Goal: Task Accomplishment & Management: Complete application form

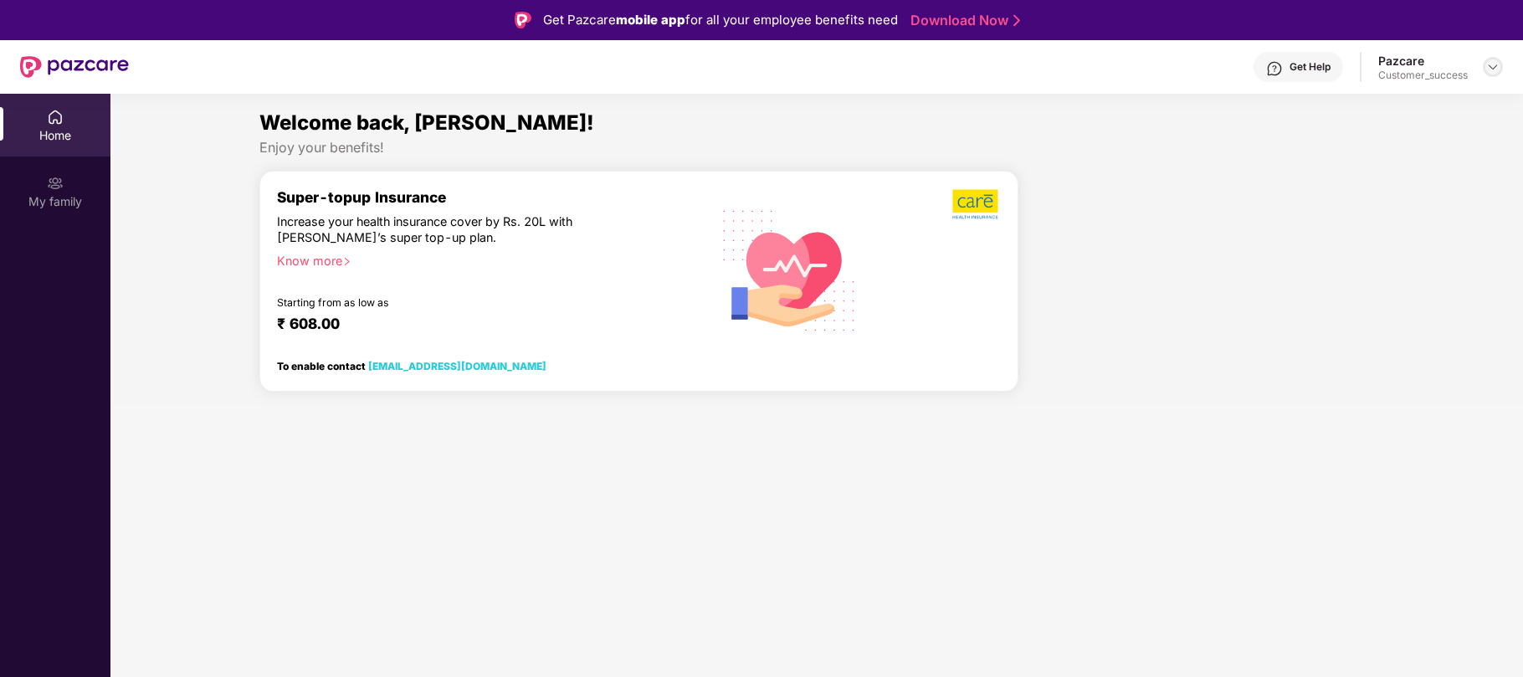
click at [1497, 64] on img at bounding box center [1492, 66] width 13 height 13
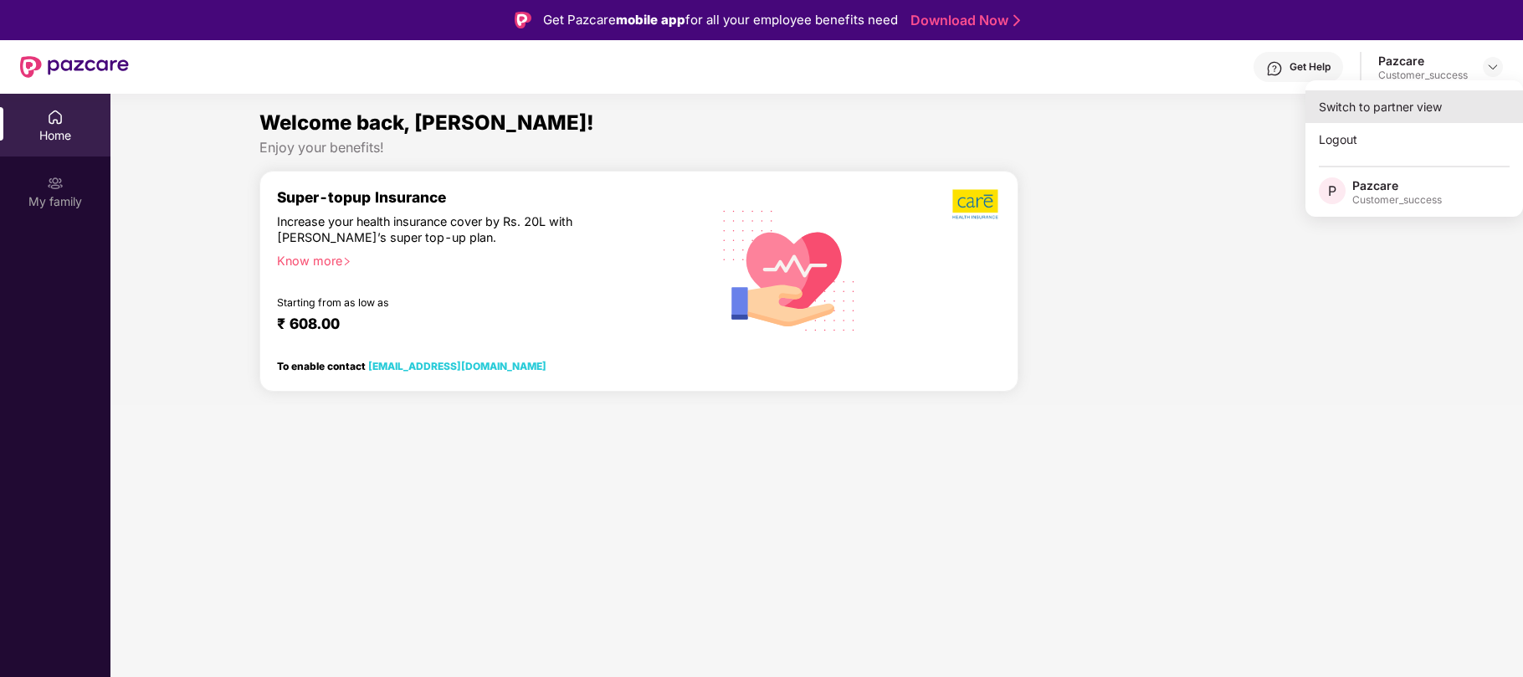
click at [1354, 108] on div "Switch to partner view" at bounding box center [1414, 106] width 218 height 33
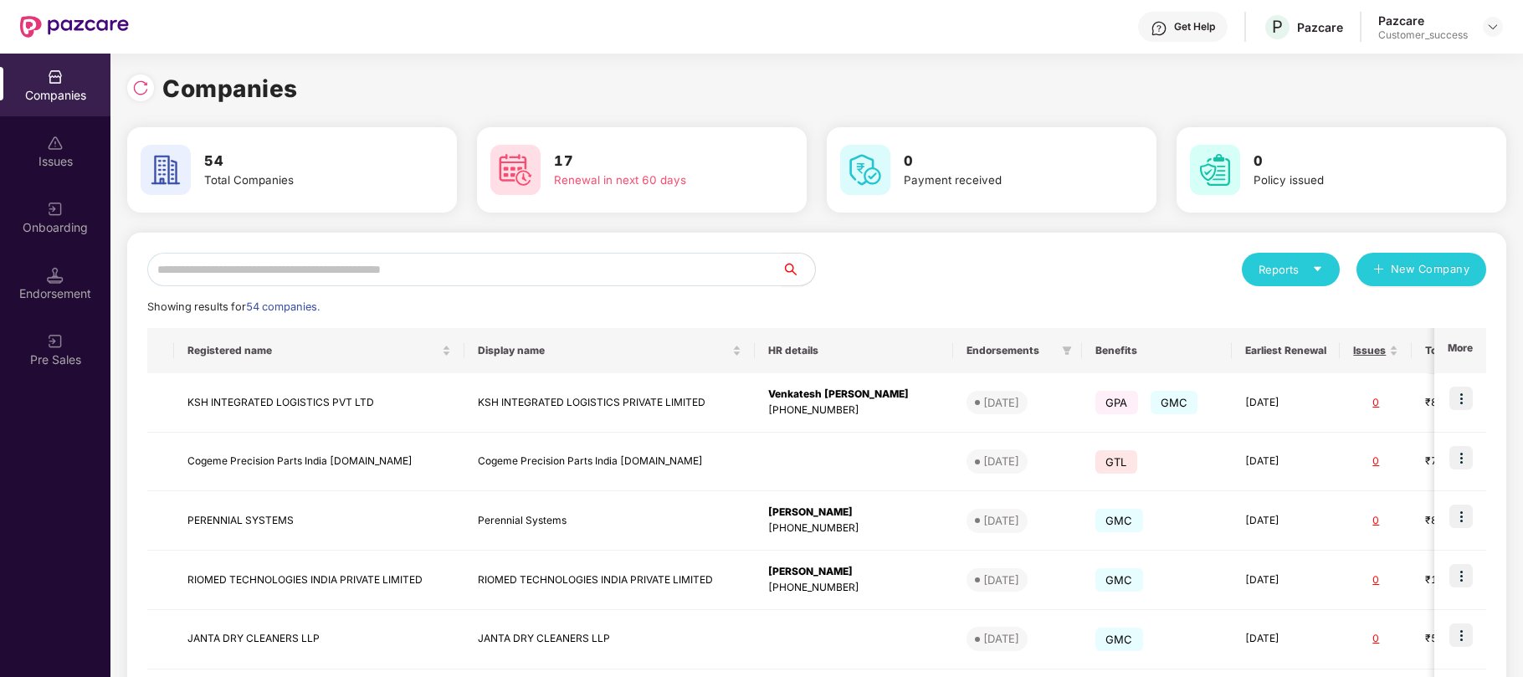
click at [776, 259] on input "text" at bounding box center [464, 269] width 634 height 33
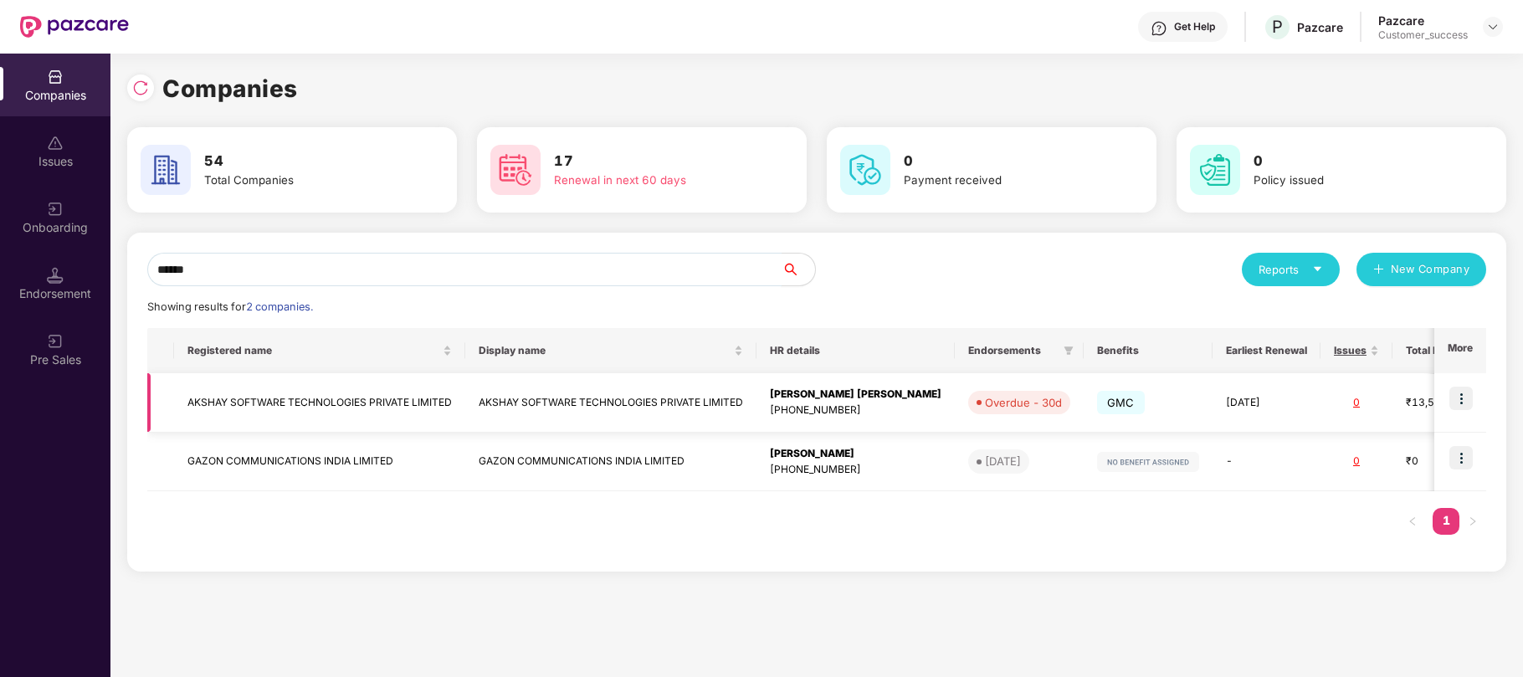
type input "******"
click at [1464, 402] on img at bounding box center [1460, 398] width 23 height 23
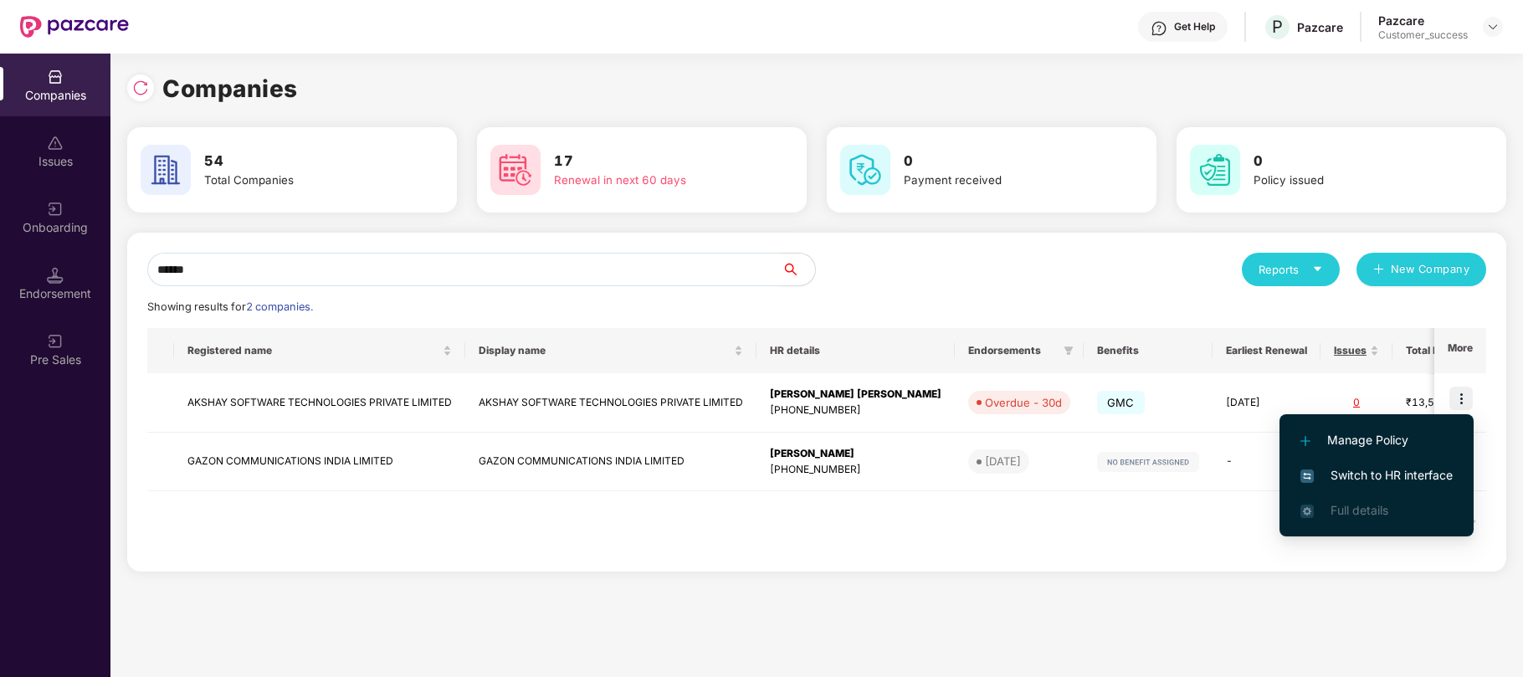
click at [1334, 479] on span "Switch to HR interface" at bounding box center [1376, 475] width 152 height 18
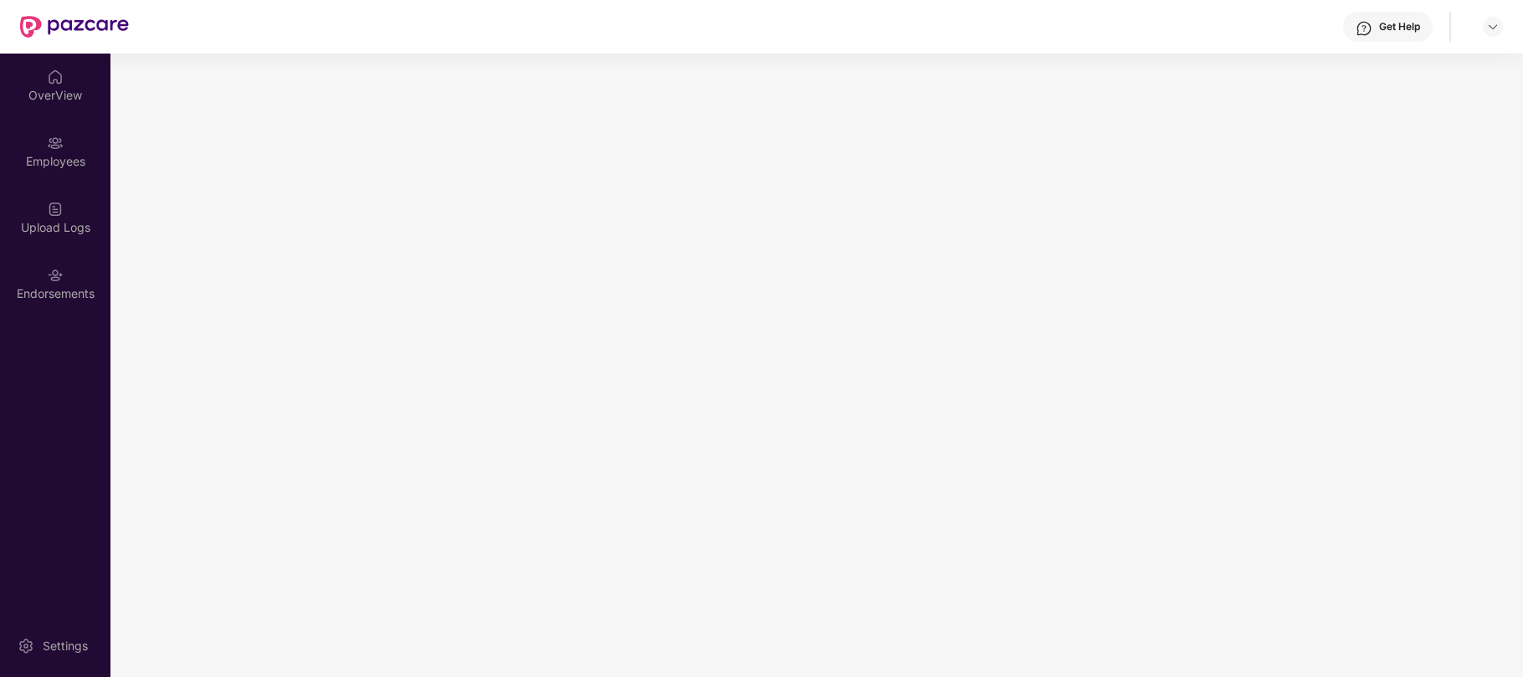
click at [775, 310] on main at bounding box center [816, 365] width 1412 height 623
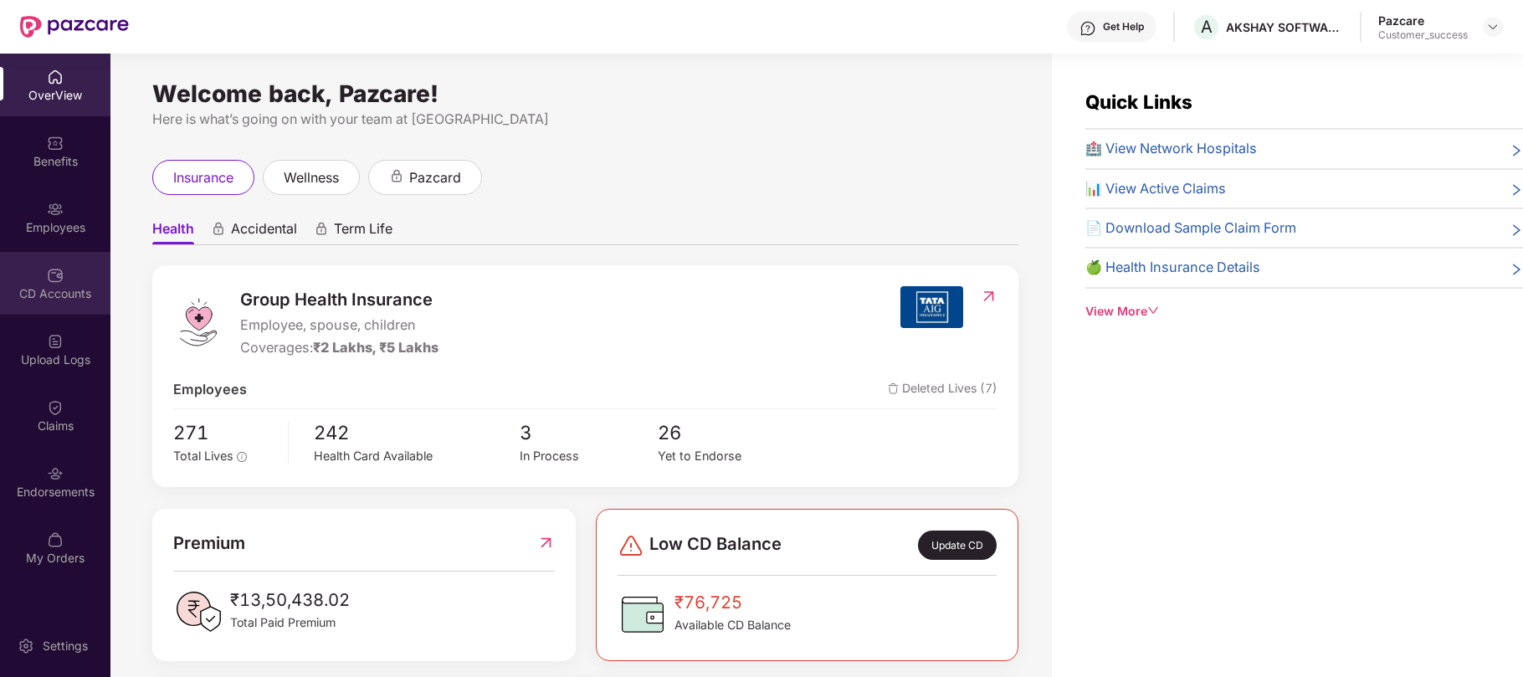
click at [52, 274] on img at bounding box center [55, 275] width 17 height 17
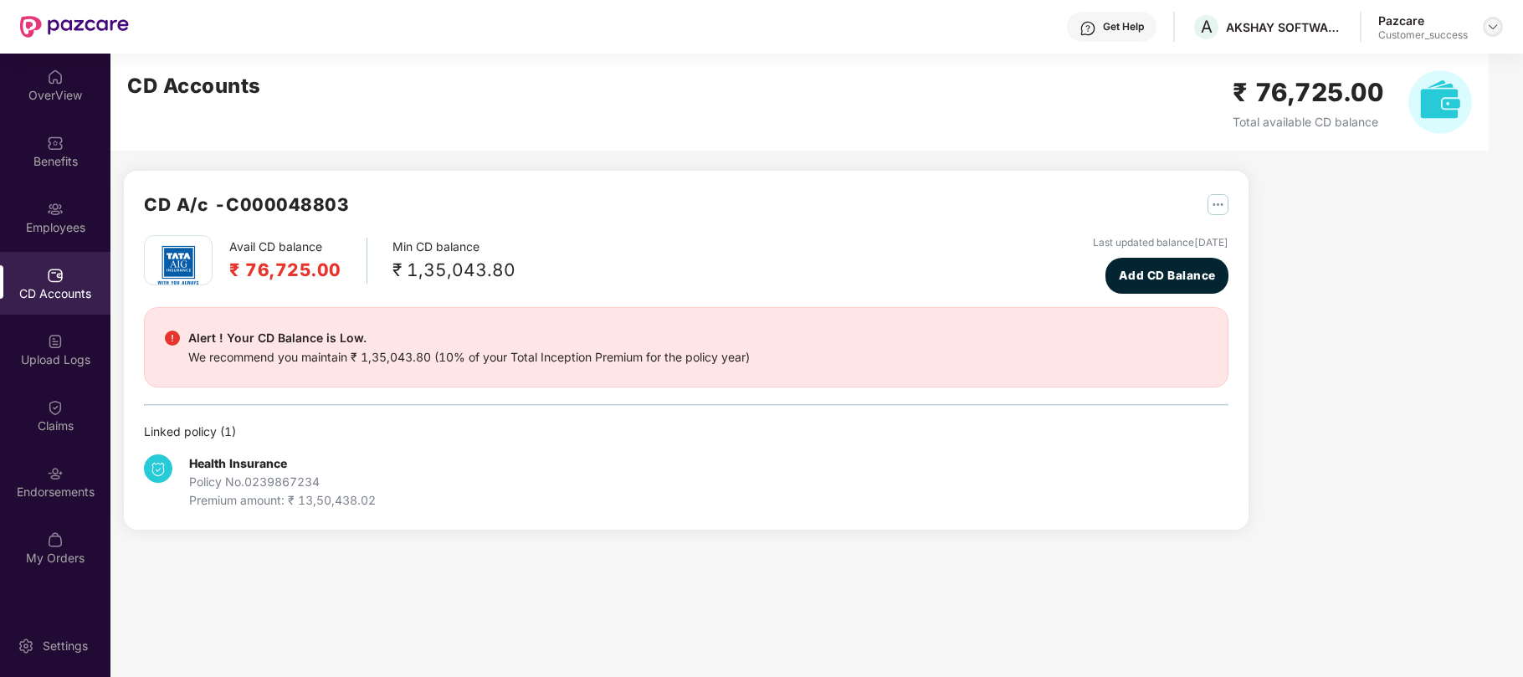
click at [1487, 27] on img at bounding box center [1492, 26] width 13 height 13
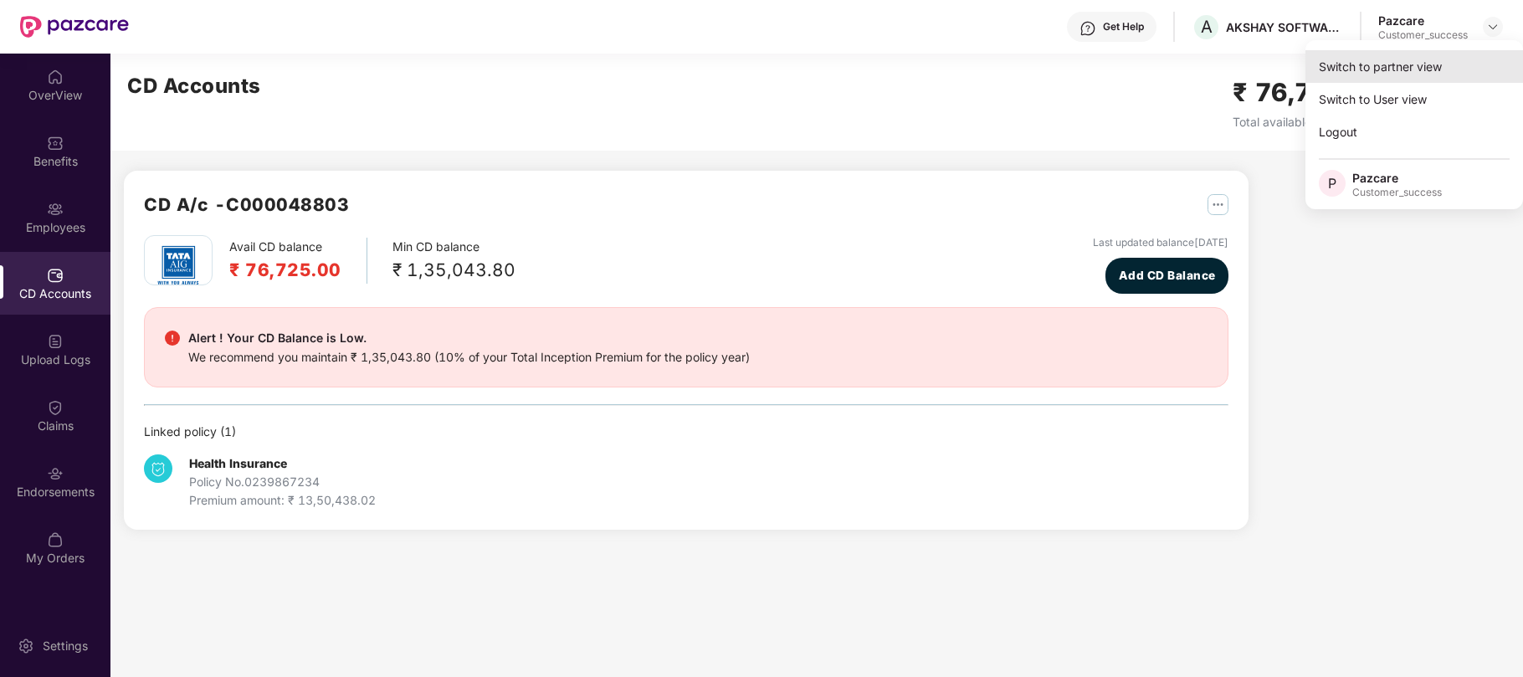
click at [1406, 61] on div "Switch to partner view" at bounding box center [1414, 66] width 218 height 33
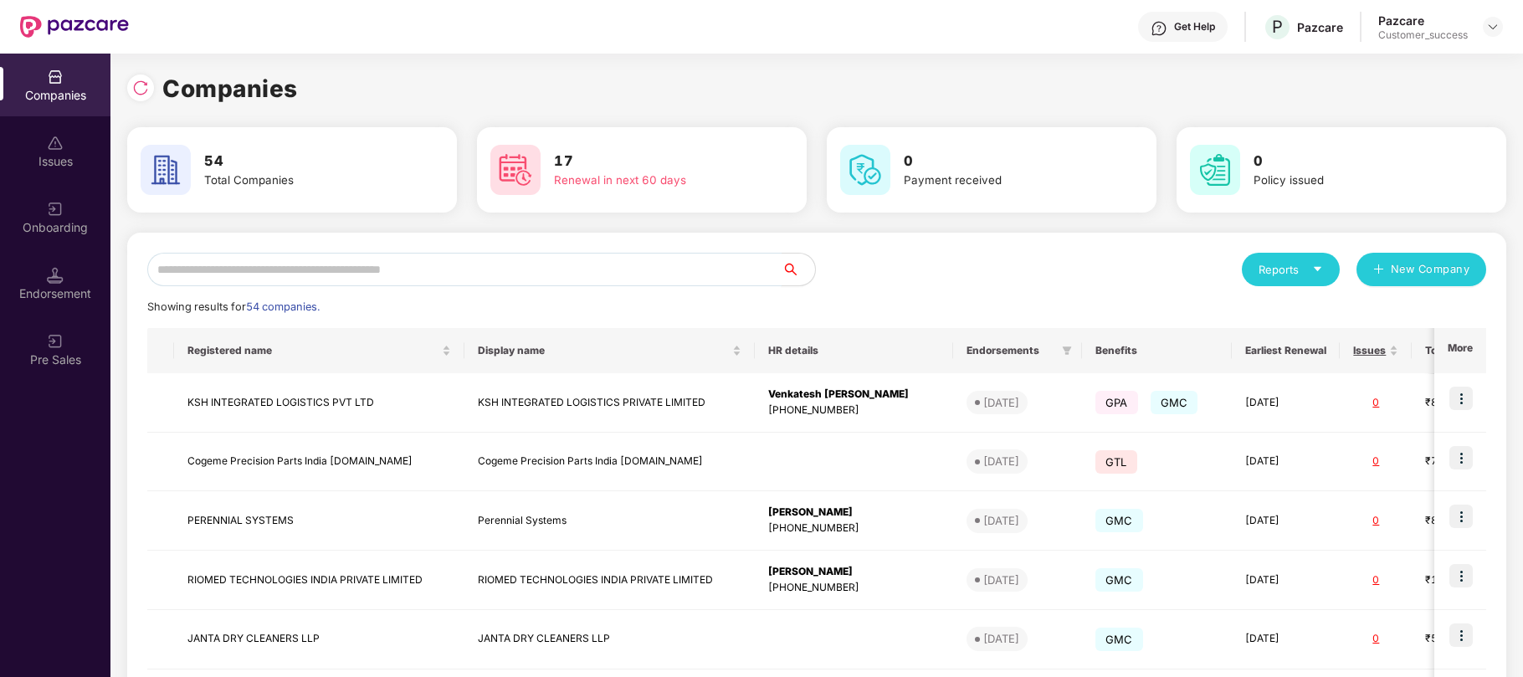
click at [633, 269] on input "text" at bounding box center [464, 269] width 634 height 33
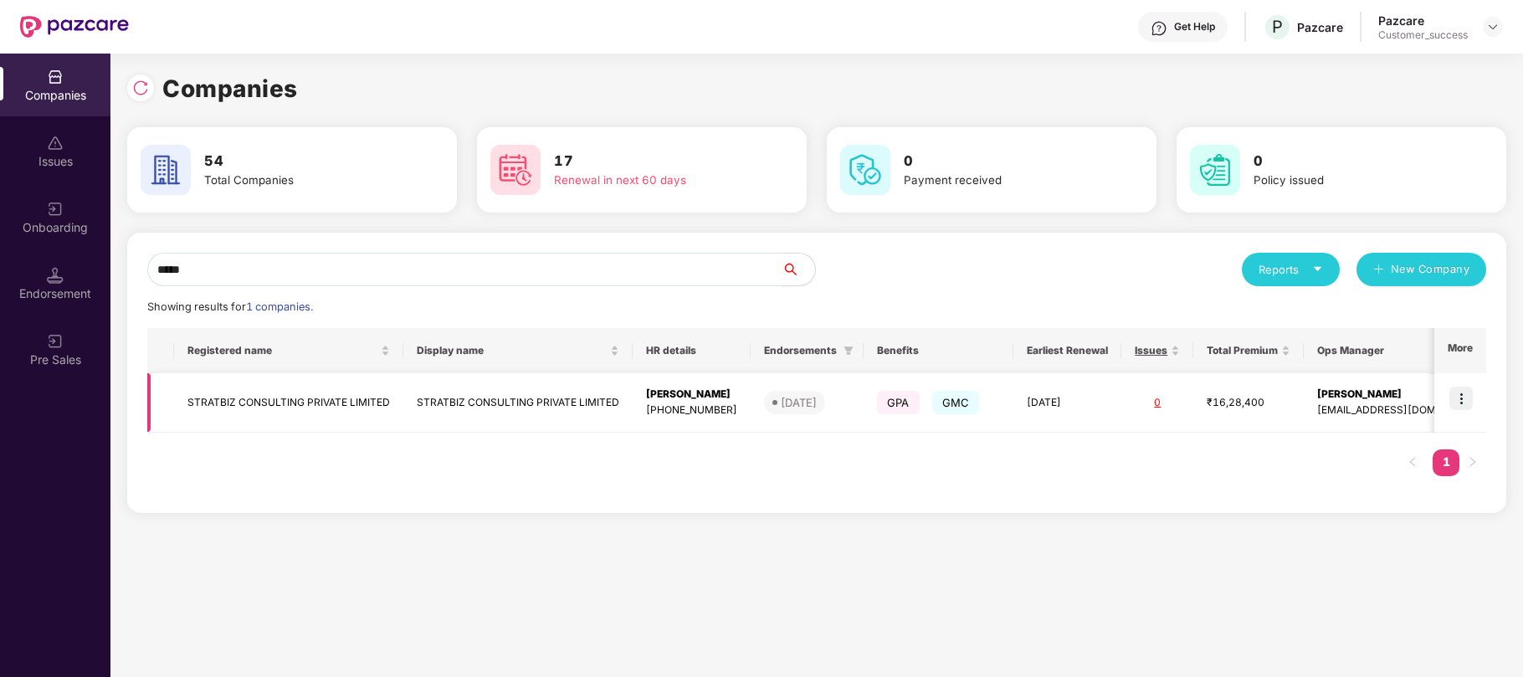
type input "*****"
click at [1466, 402] on img at bounding box center [1460, 398] width 23 height 23
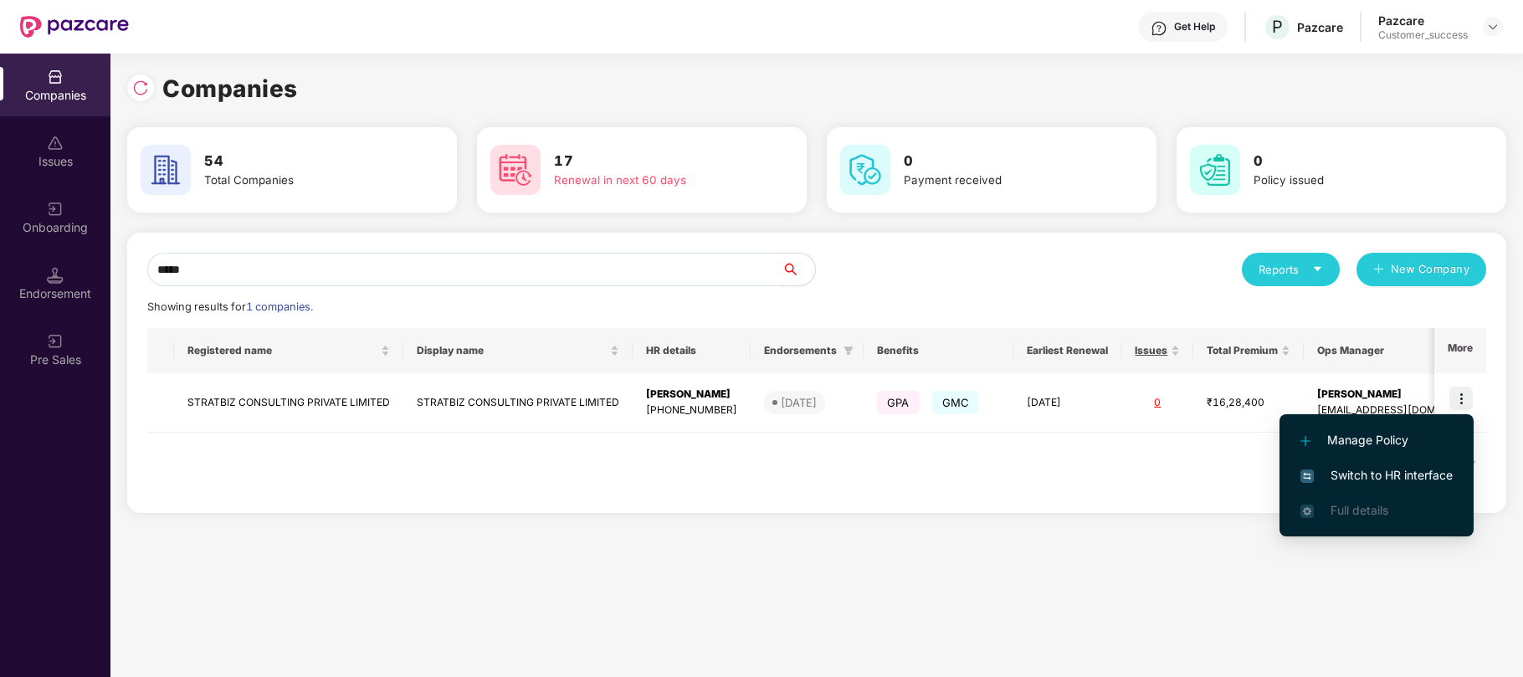
click at [1381, 469] on span "Switch to HR interface" at bounding box center [1376, 475] width 152 height 18
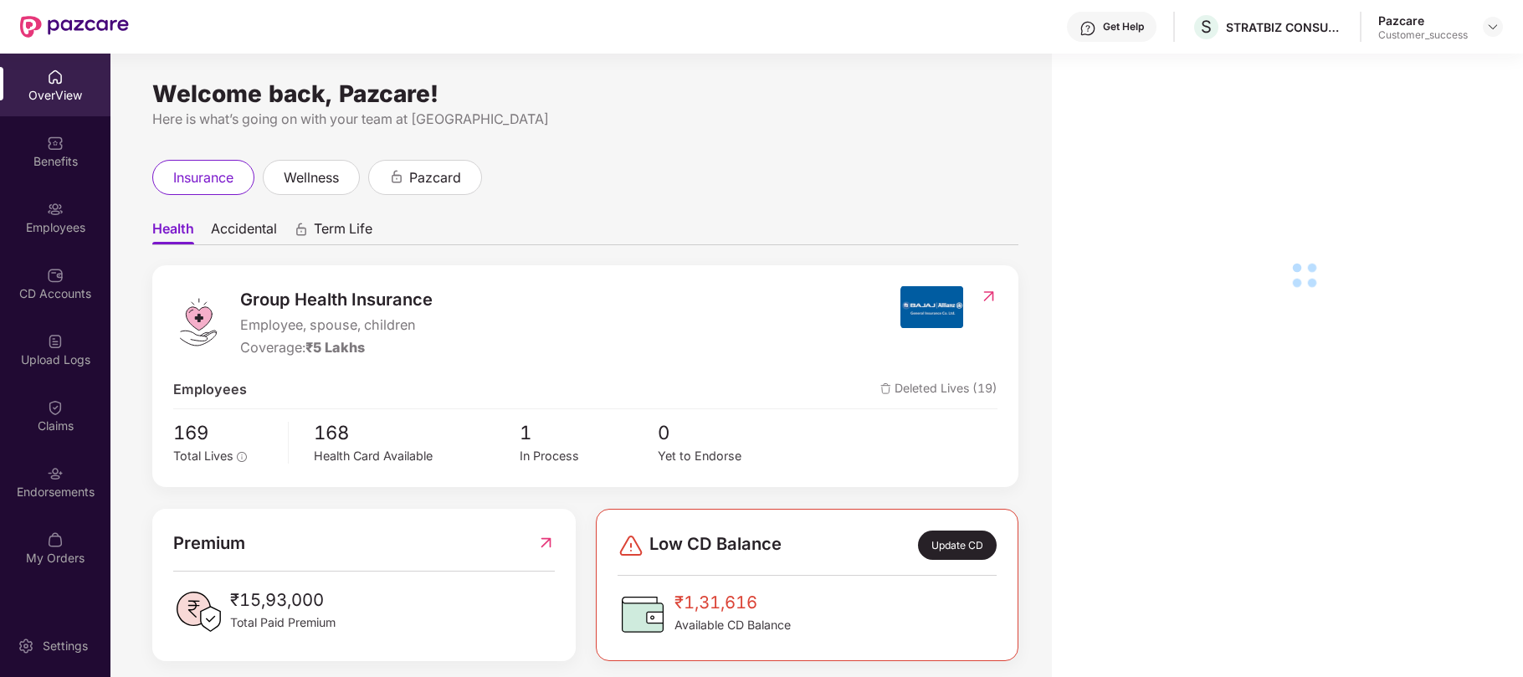
click at [65, 226] on div "Employees" at bounding box center [55, 227] width 110 height 17
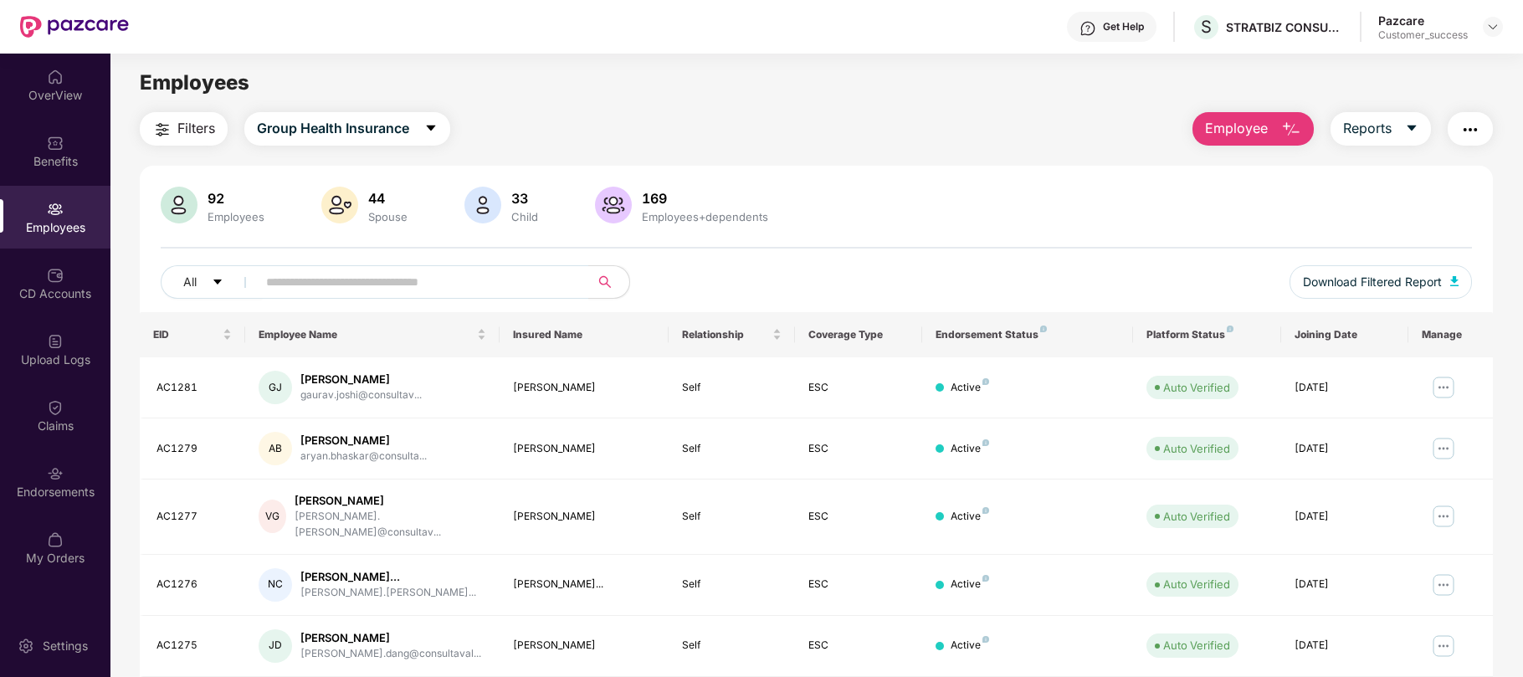
click at [1499, 17] on div at bounding box center [1493, 27] width 20 height 20
click at [1494, 28] on img at bounding box center [1492, 26] width 13 height 13
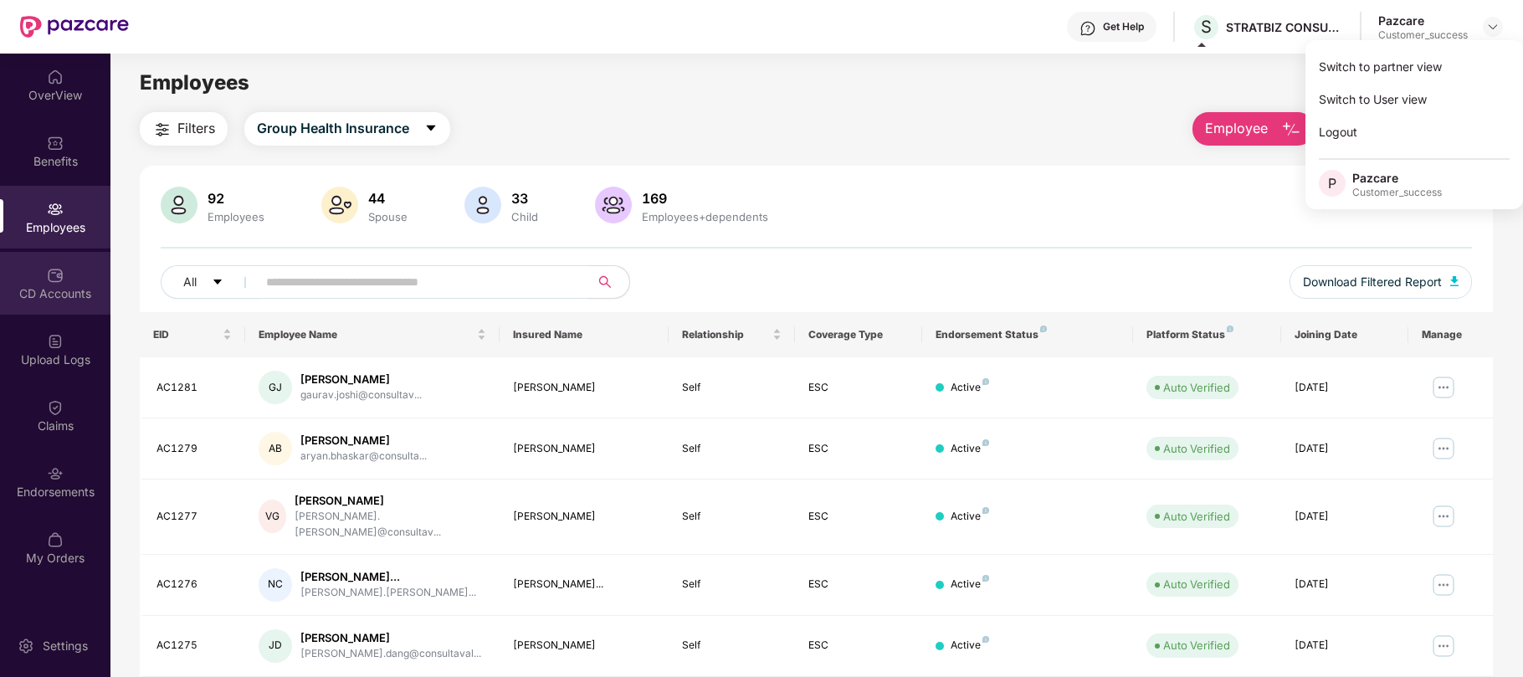
click at [70, 285] on div "CD Accounts" at bounding box center [55, 293] width 110 height 17
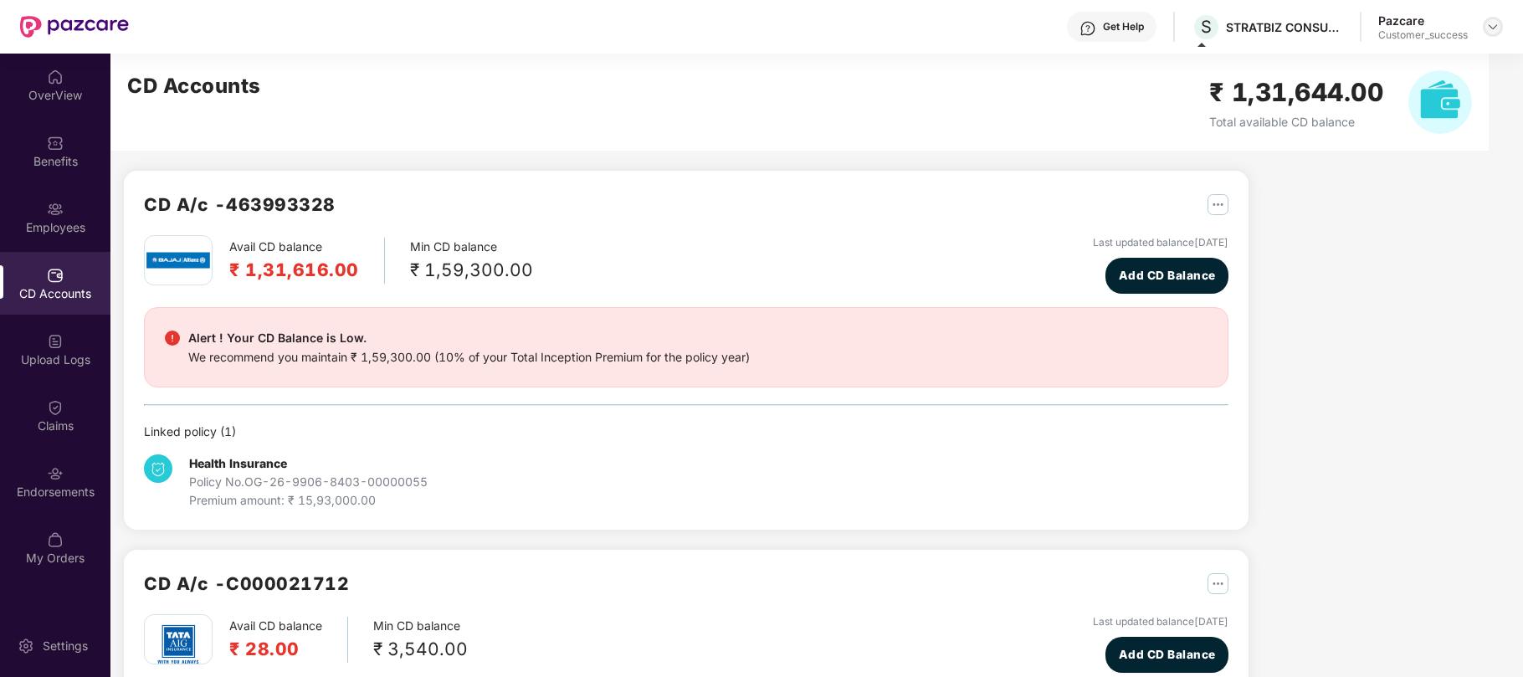
click at [1487, 20] on img at bounding box center [1492, 26] width 13 height 13
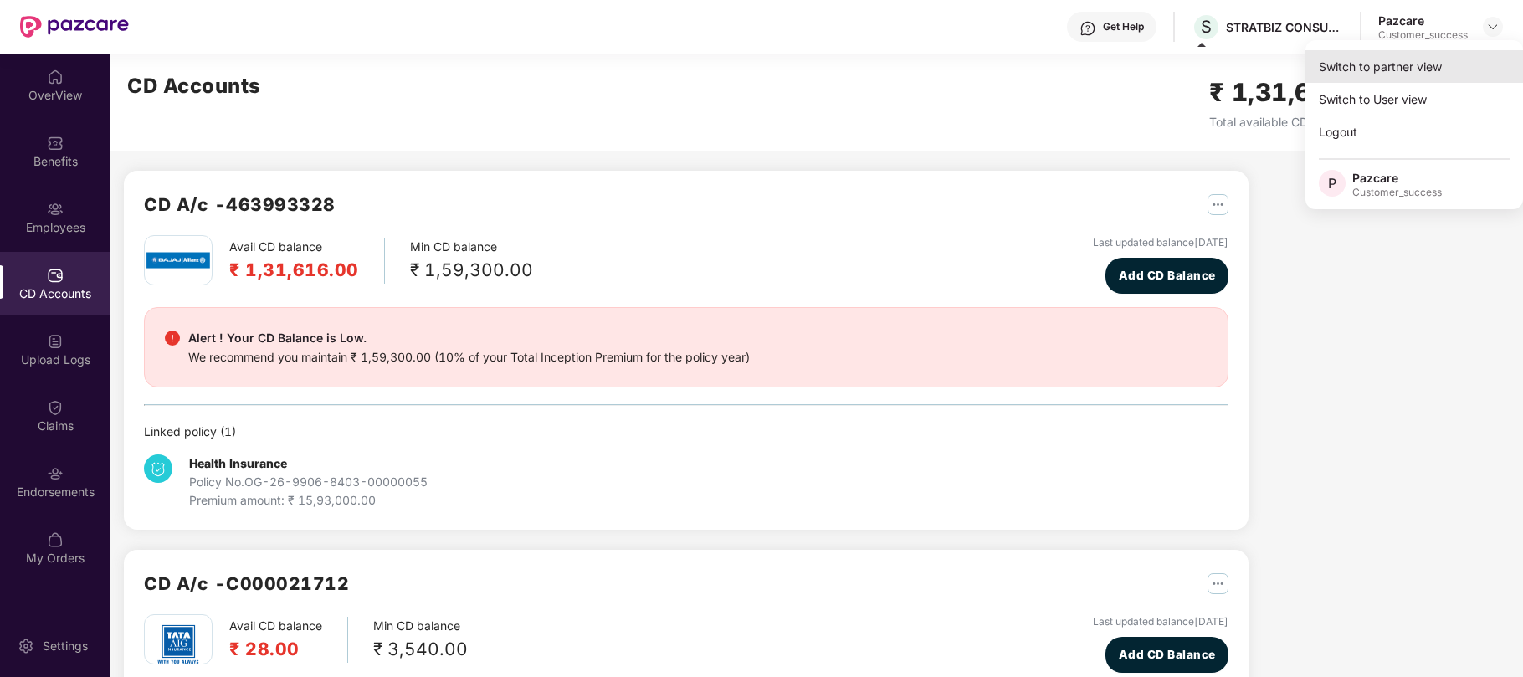
click at [1409, 67] on div "Switch to partner view" at bounding box center [1414, 66] width 218 height 33
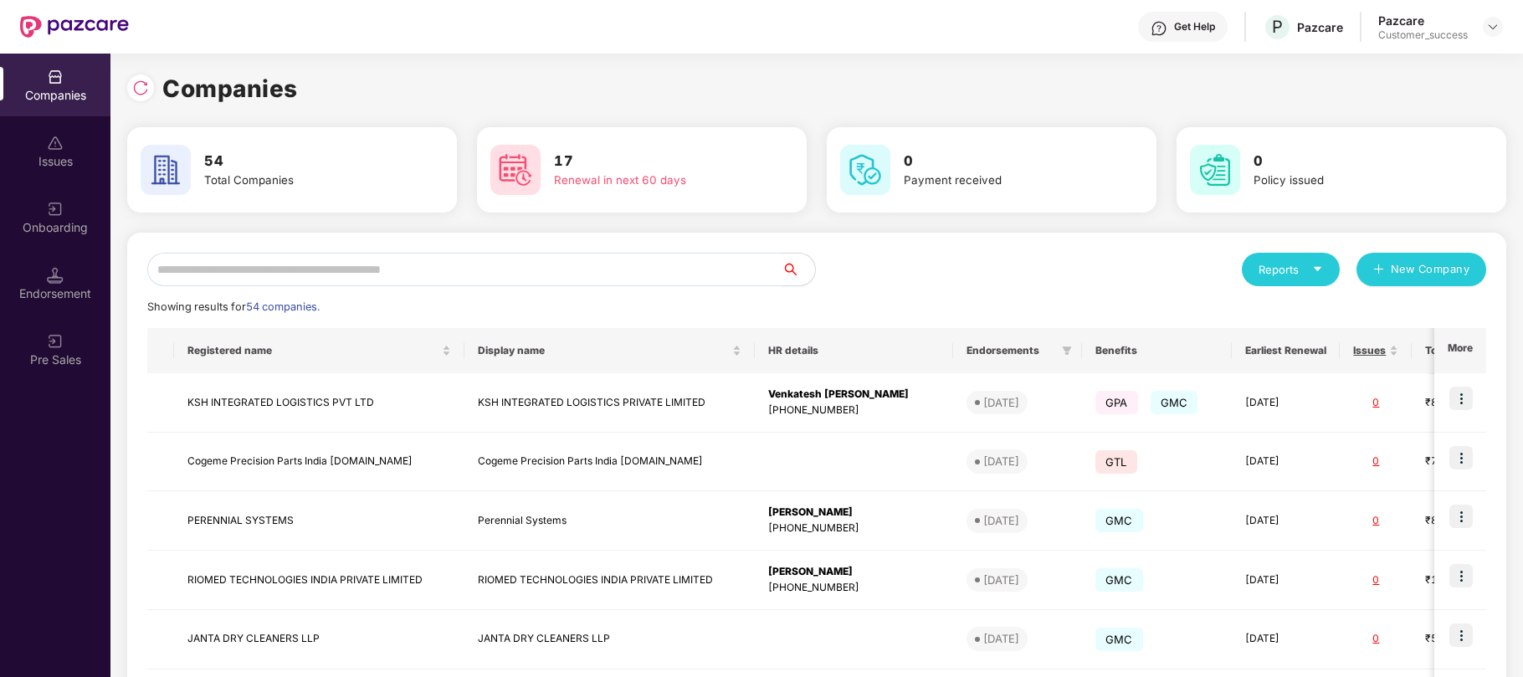
click at [202, 283] on input "text" at bounding box center [464, 269] width 634 height 33
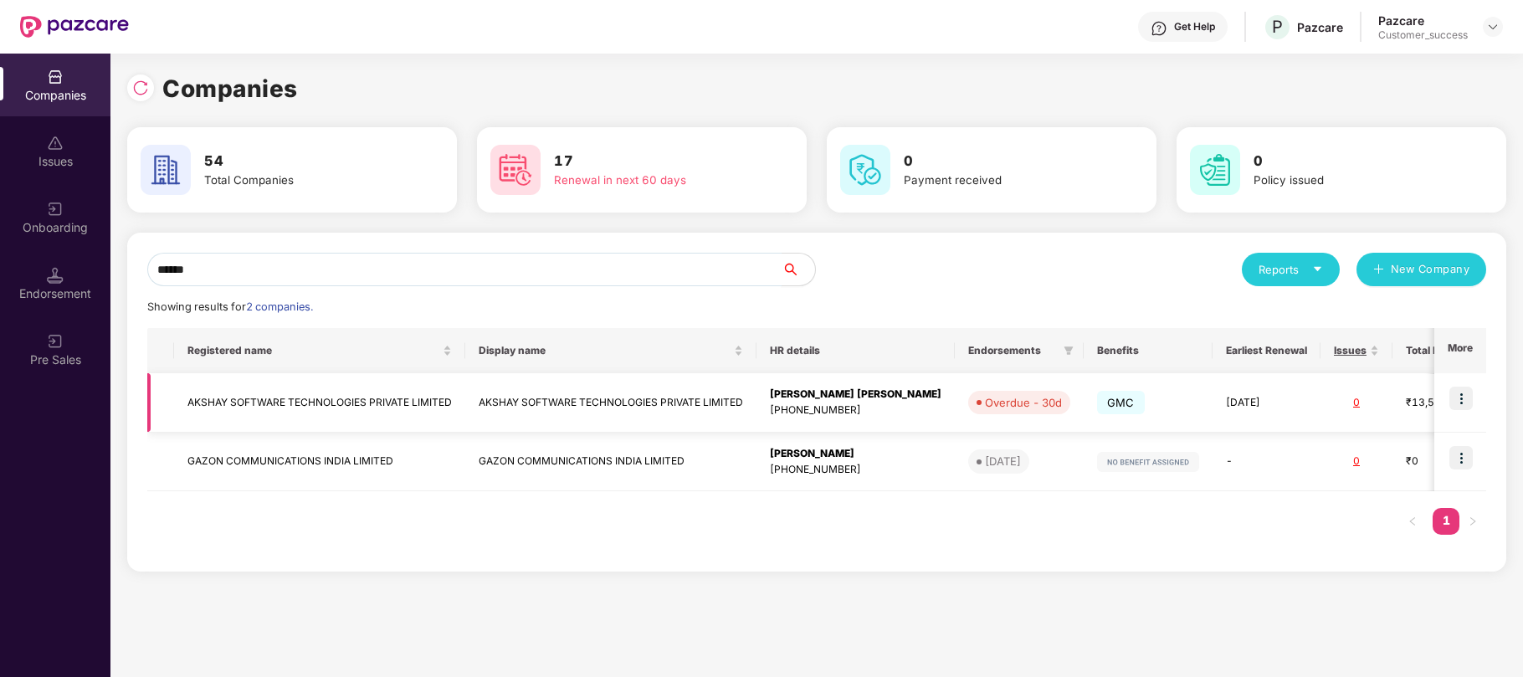
type input "******"
click at [744, 402] on td "AKSHAY SOFTWARE TECHNOLOGIES PRIVATE LIMITED" at bounding box center [610, 402] width 291 height 59
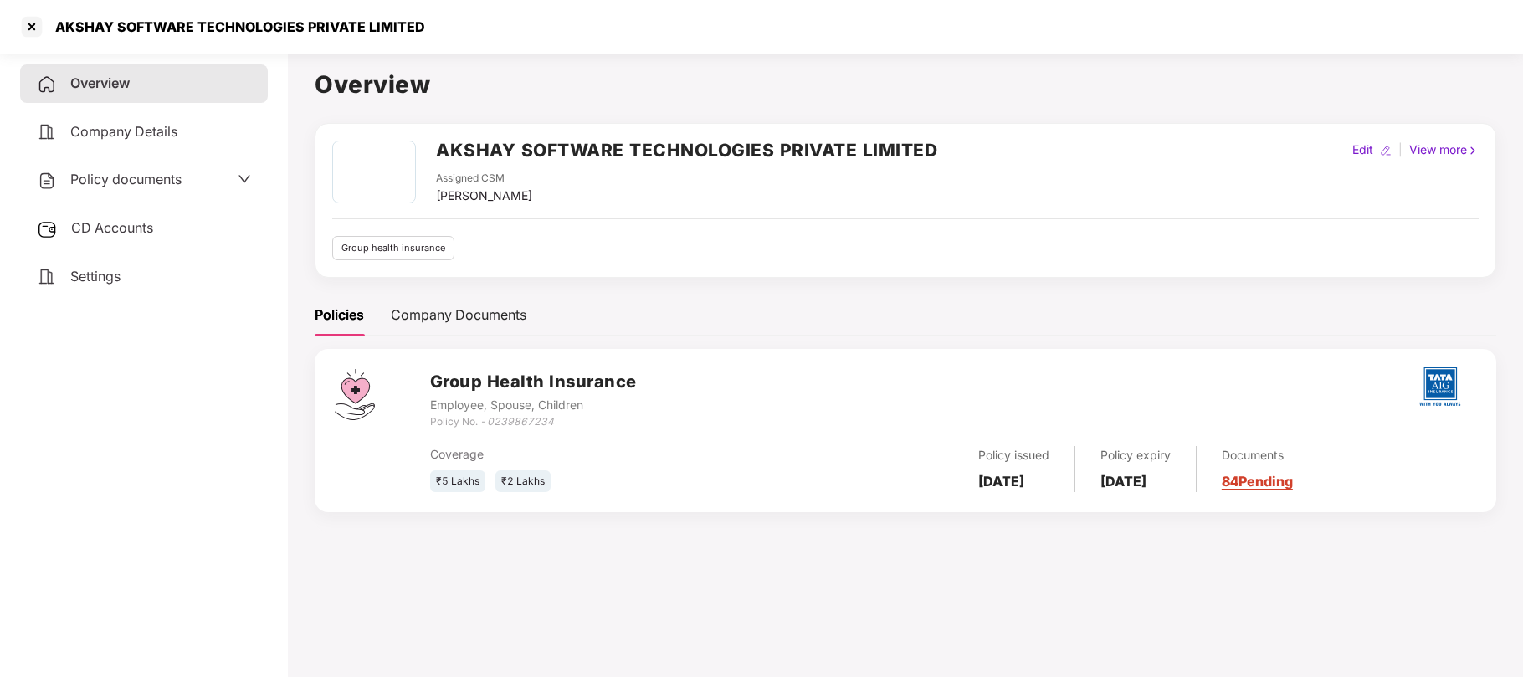
click at [158, 224] on div "CD Accounts" at bounding box center [144, 228] width 248 height 38
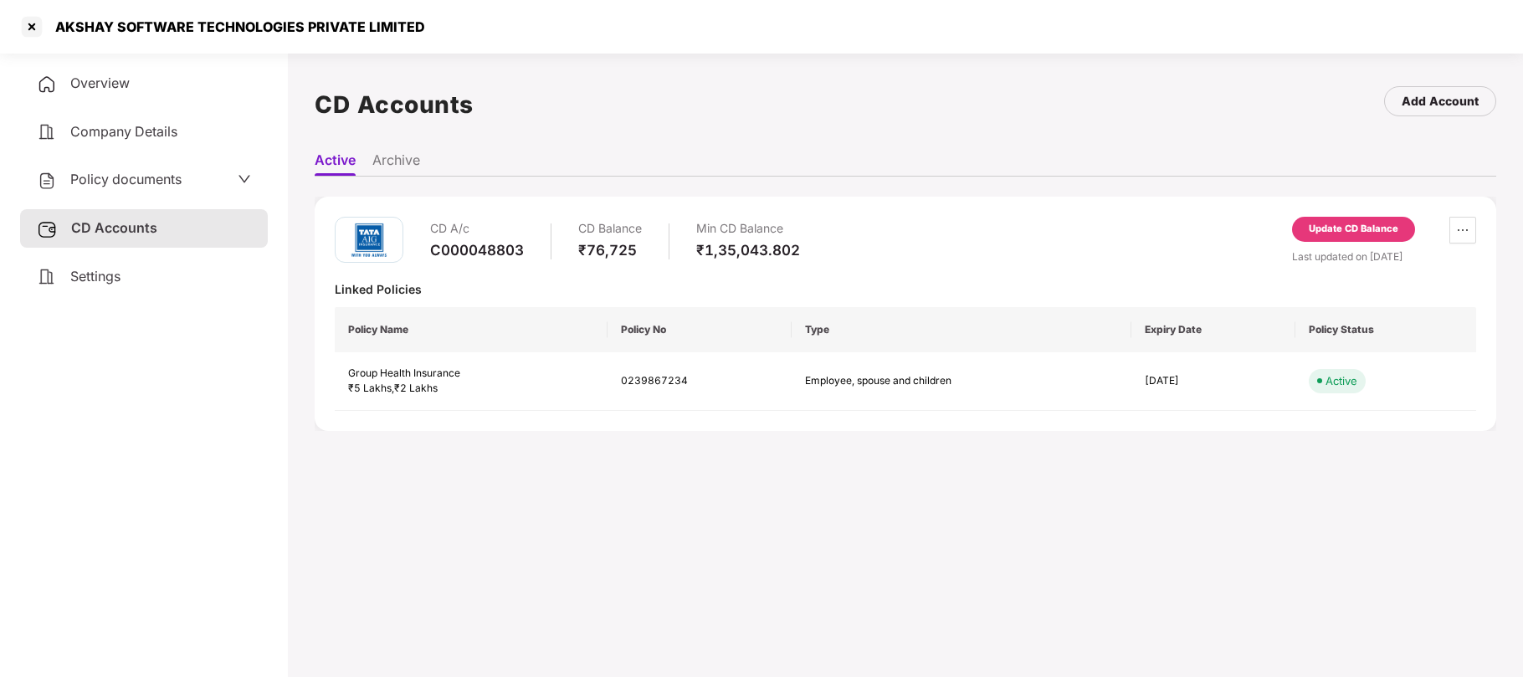
click at [172, 181] on span "Policy documents" at bounding box center [125, 179] width 111 height 17
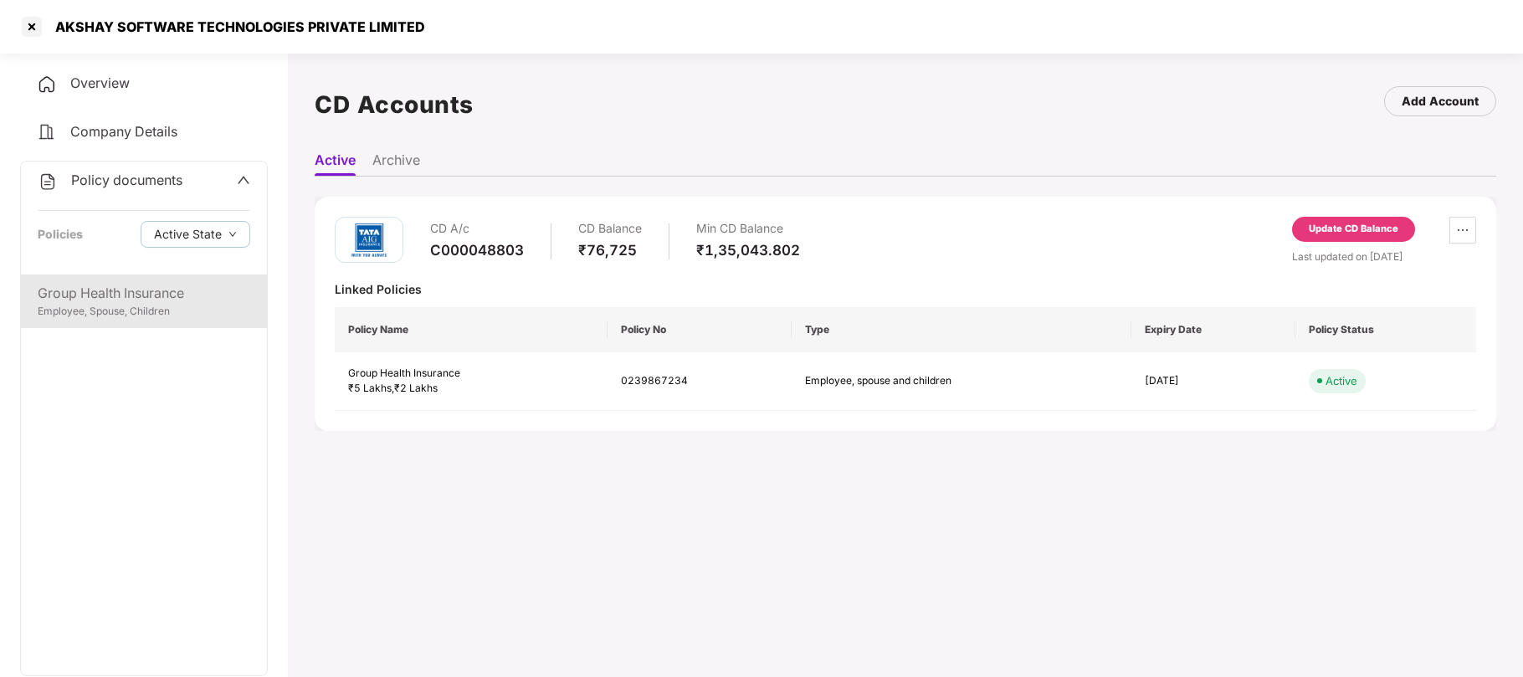
click at [121, 288] on div "Group Health Insurance" at bounding box center [144, 293] width 213 height 21
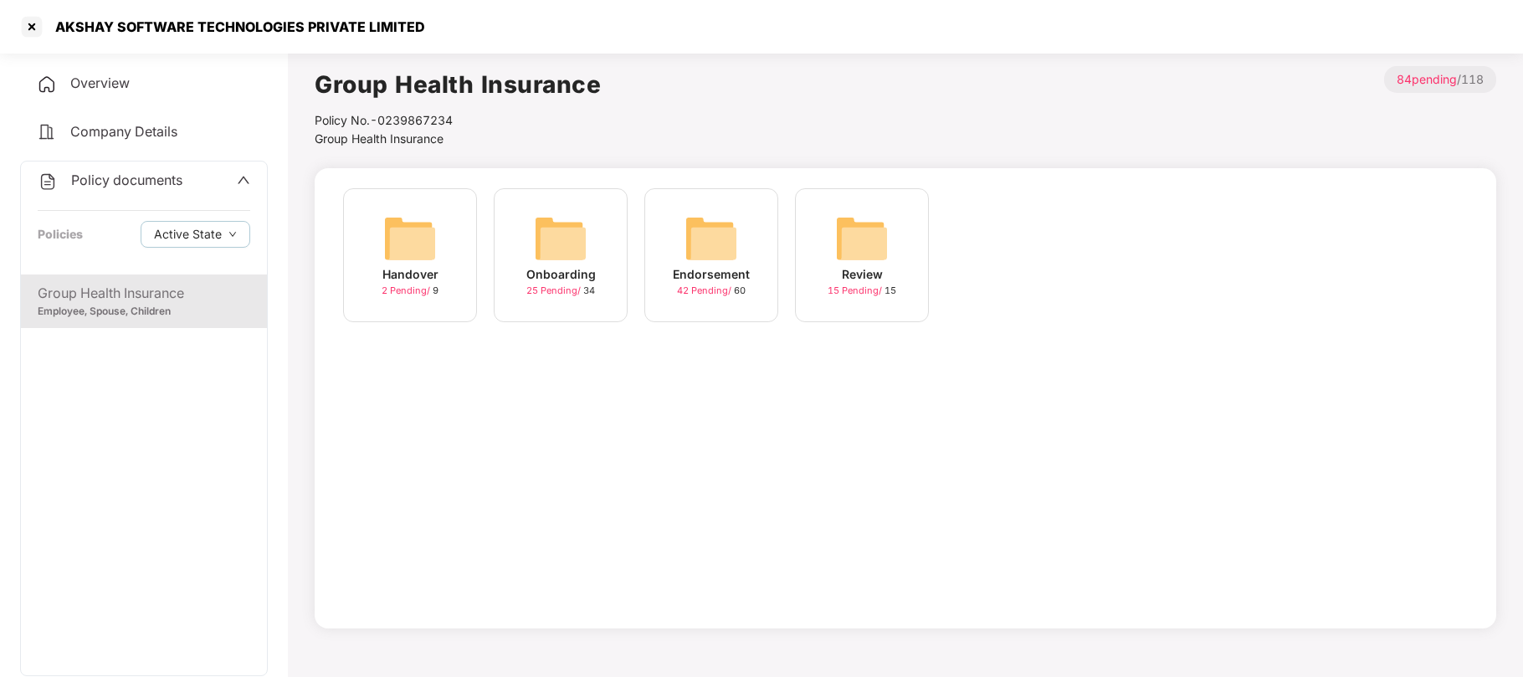
click at [701, 273] on div "Endorsement" at bounding box center [711, 274] width 77 height 18
click at [861, 265] on div "July-2025" at bounding box center [862, 274] width 62 height 18
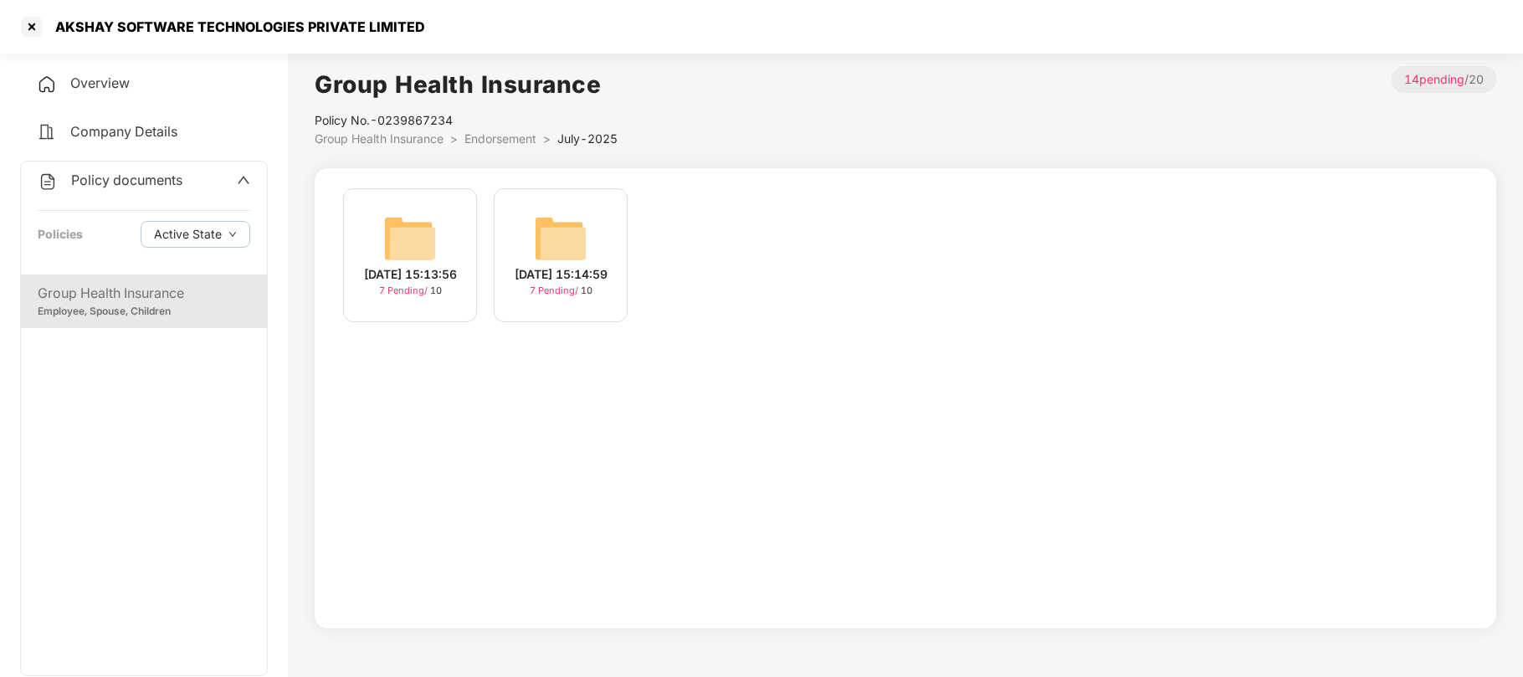
click at [580, 296] on span "7 Pending /" at bounding box center [555, 290] width 51 height 12
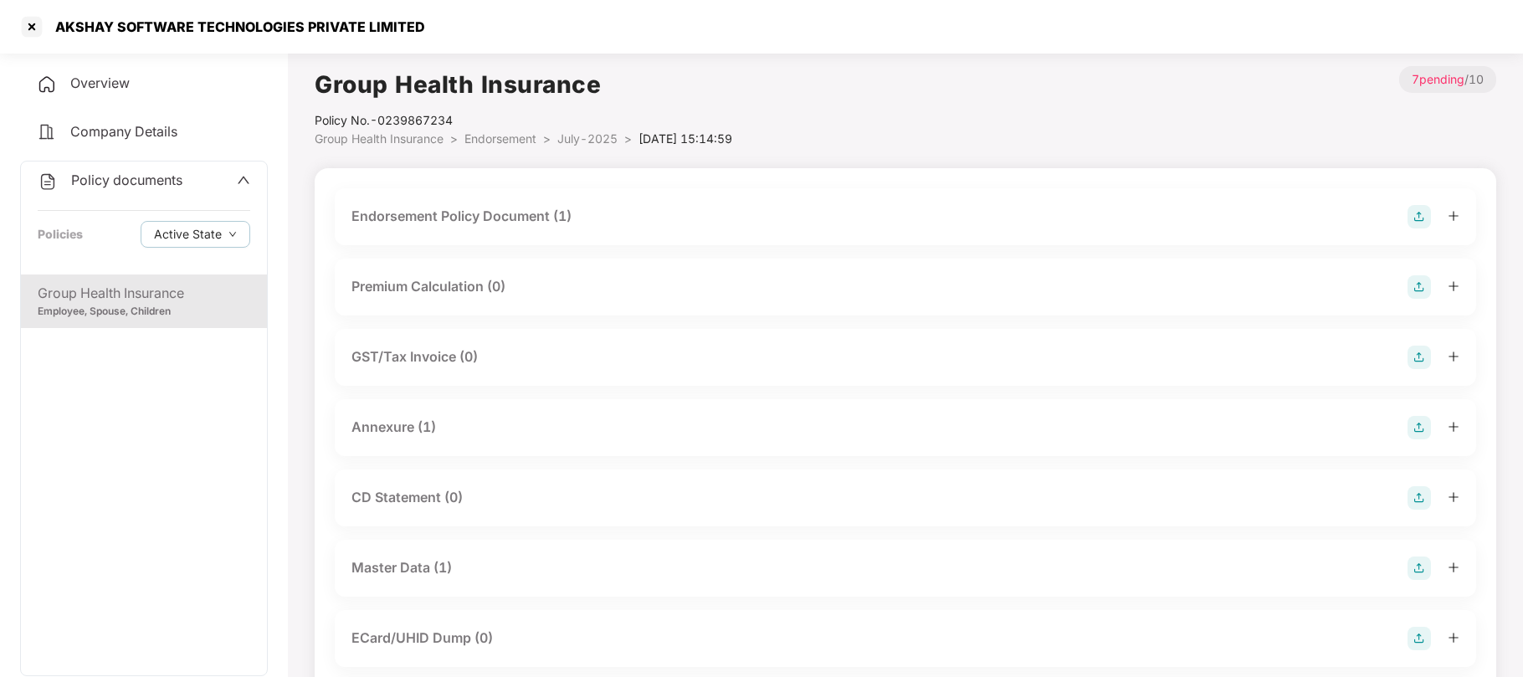
click at [390, 567] on div "Master Data (1)" at bounding box center [401, 567] width 100 height 21
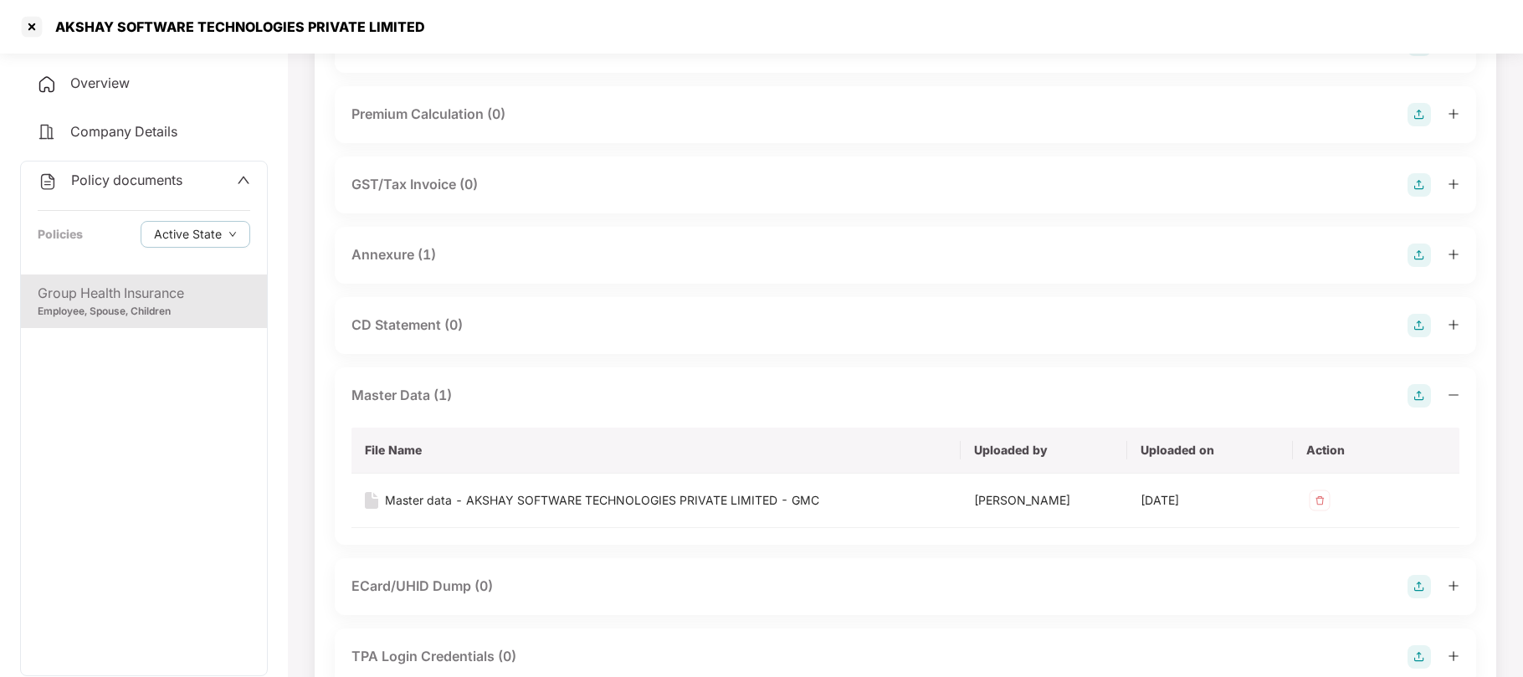
scroll to position [174, 0]
click at [566, 497] on div "Master data - AKSHAY SOFTWARE TECHNOLOGIES PRIVATE LIMITED - GMC" at bounding box center [602, 498] width 434 height 18
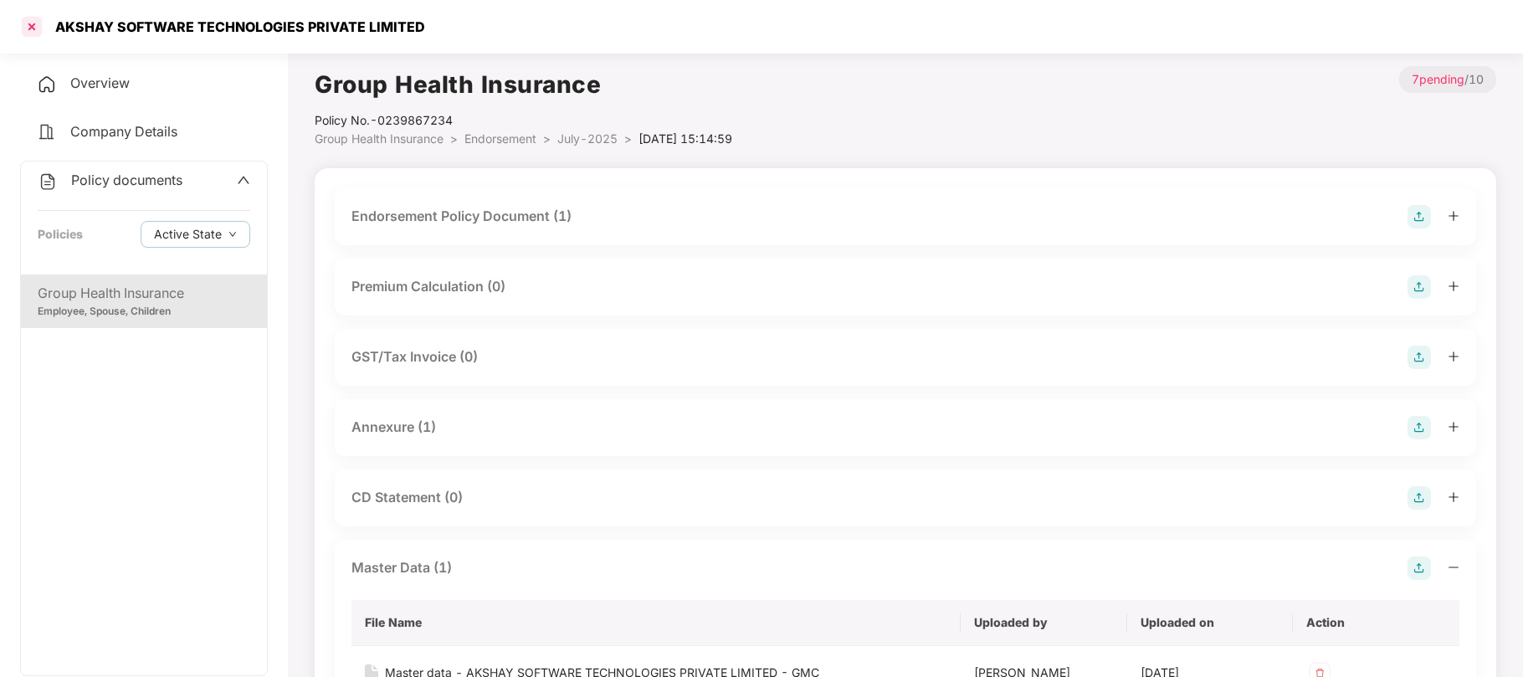
click at [32, 27] on div at bounding box center [31, 26] width 27 height 27
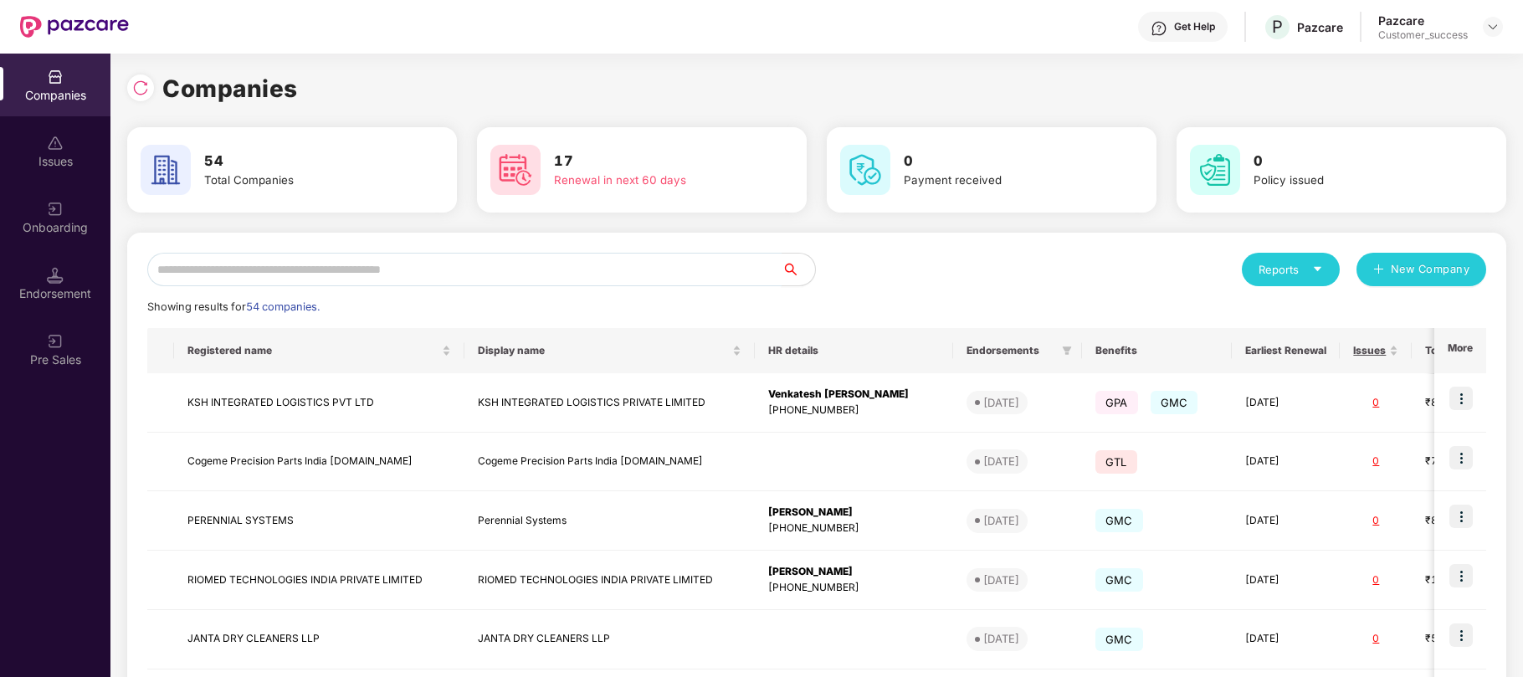
click at [489, 272] on input "text" at bounding box center [464, 269] width 634 height 33
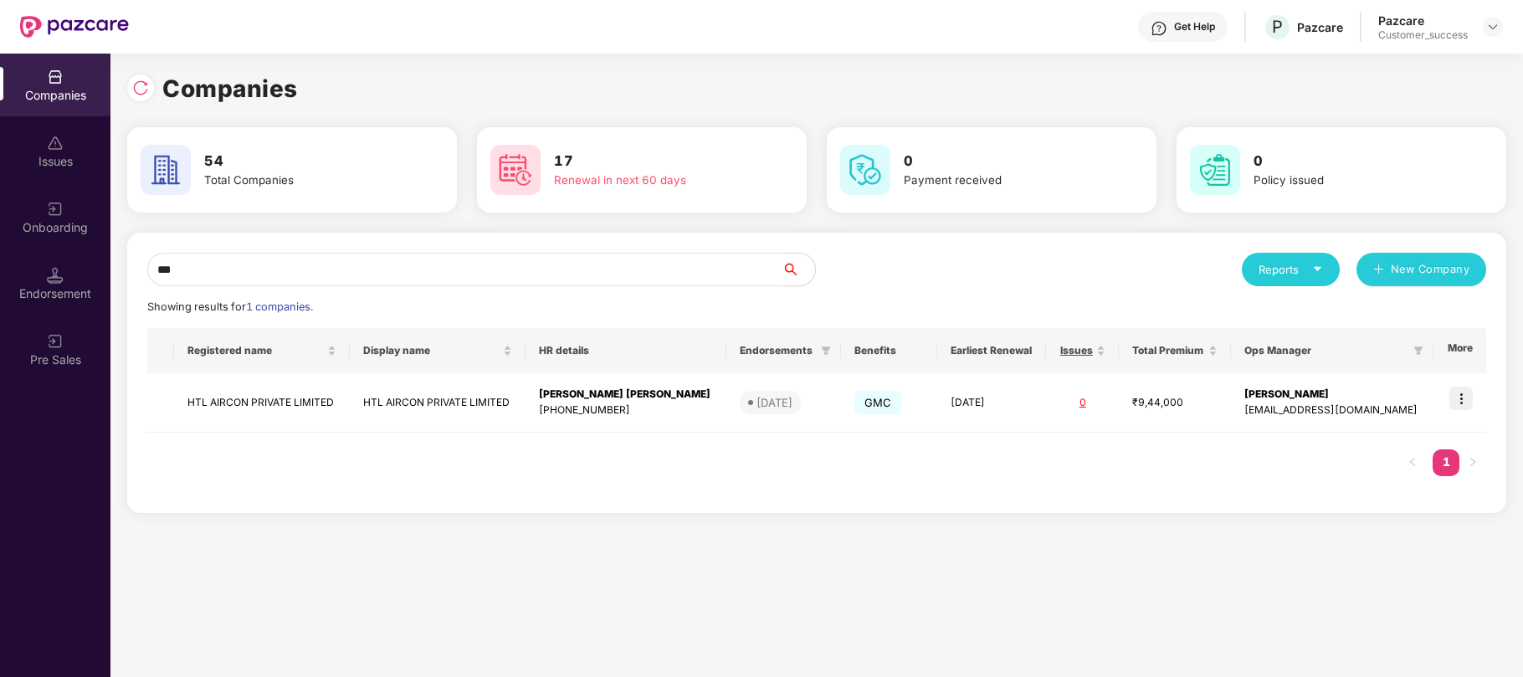
type input "***"
click at [1463, 400] on img at bounding box center [1460, 398] width 23 height 23
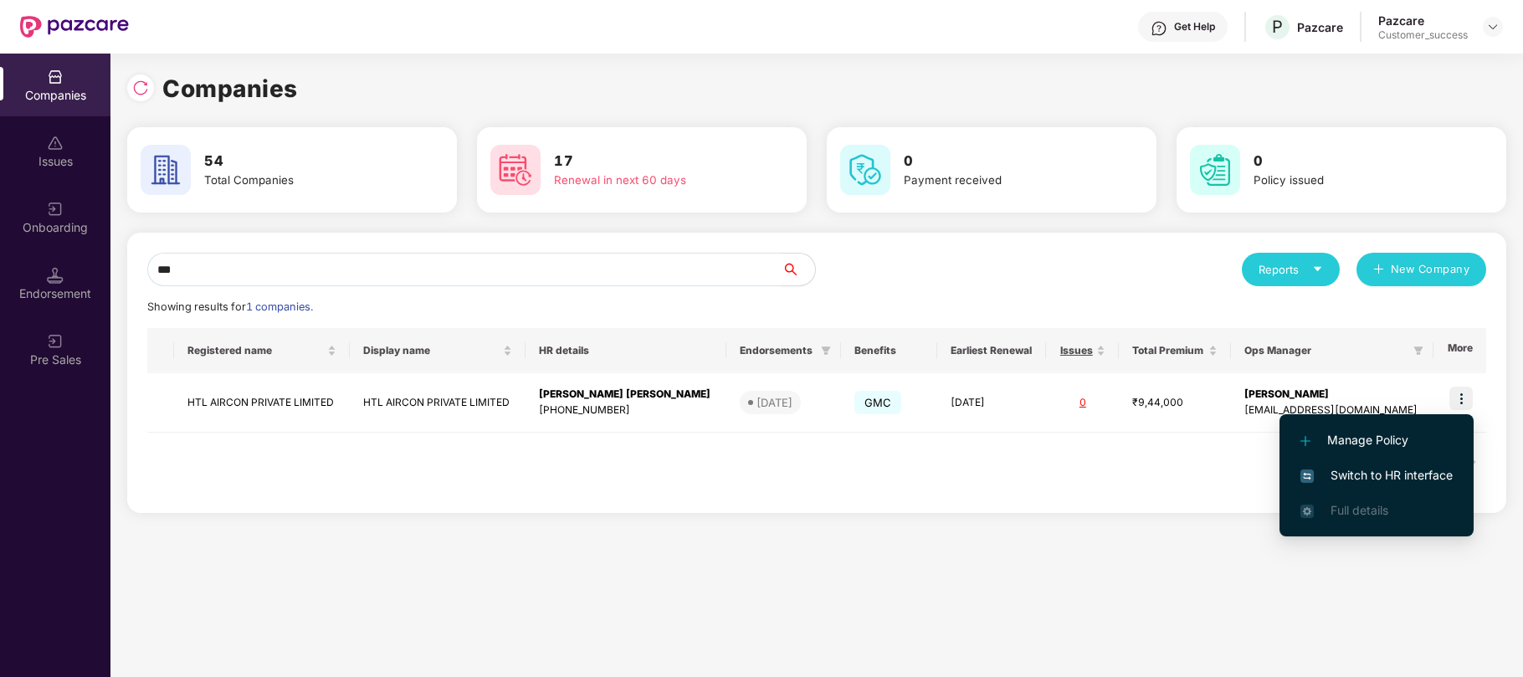
click at [1371, 469] on span "Switch to HR interface" at bounding box center [1376, 475] width 152 height 18
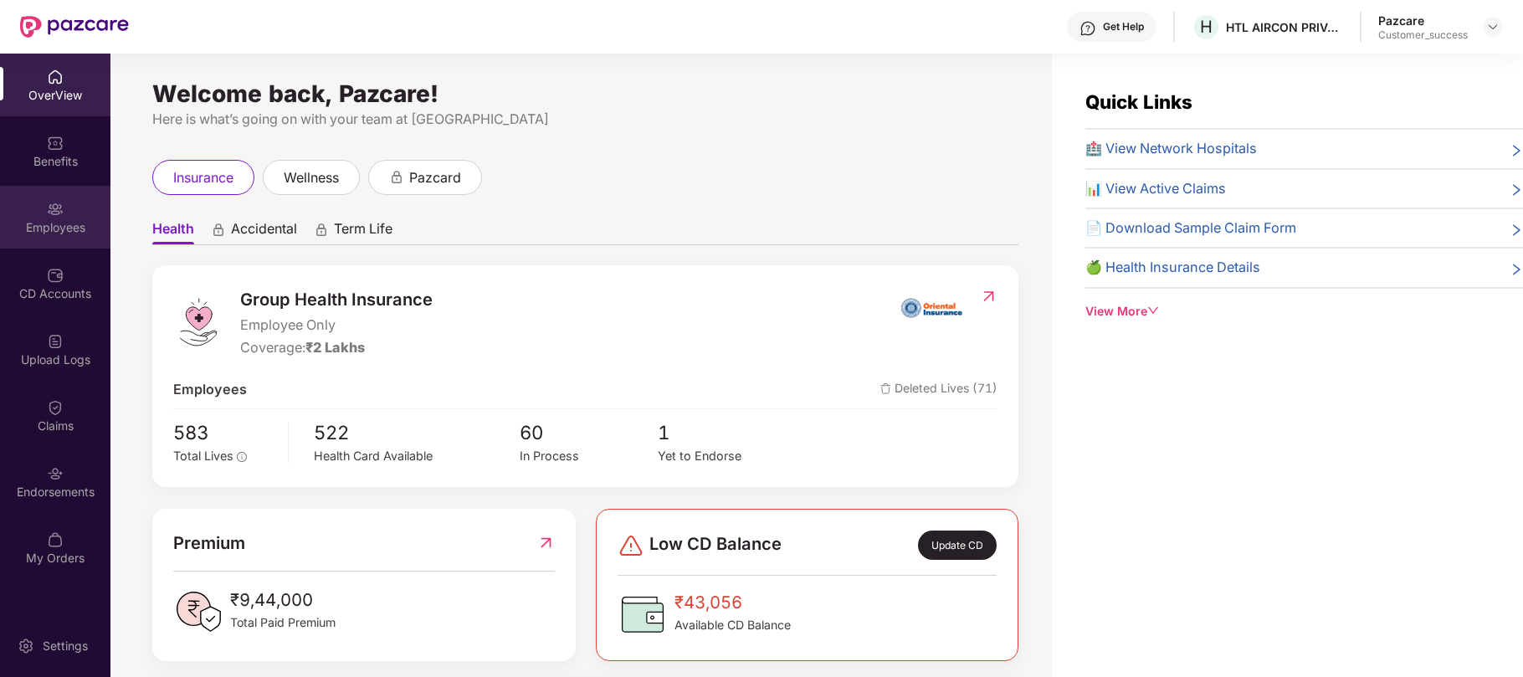
click at [51, 221] on div "Employees" at bounding box center [55, 227] width 110 height 17
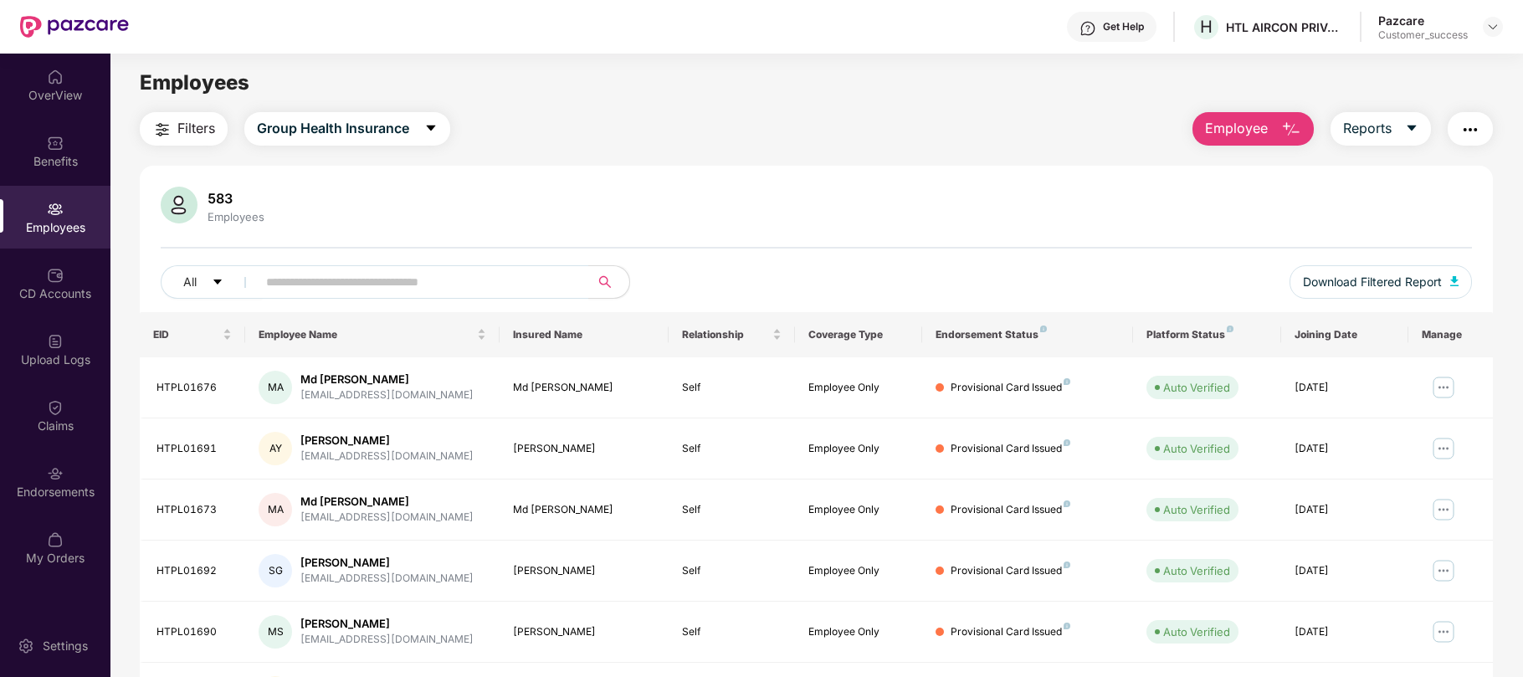
click at [1263, 119] on span "Employee" at bounding box center [1236, 128] width 63 height 21
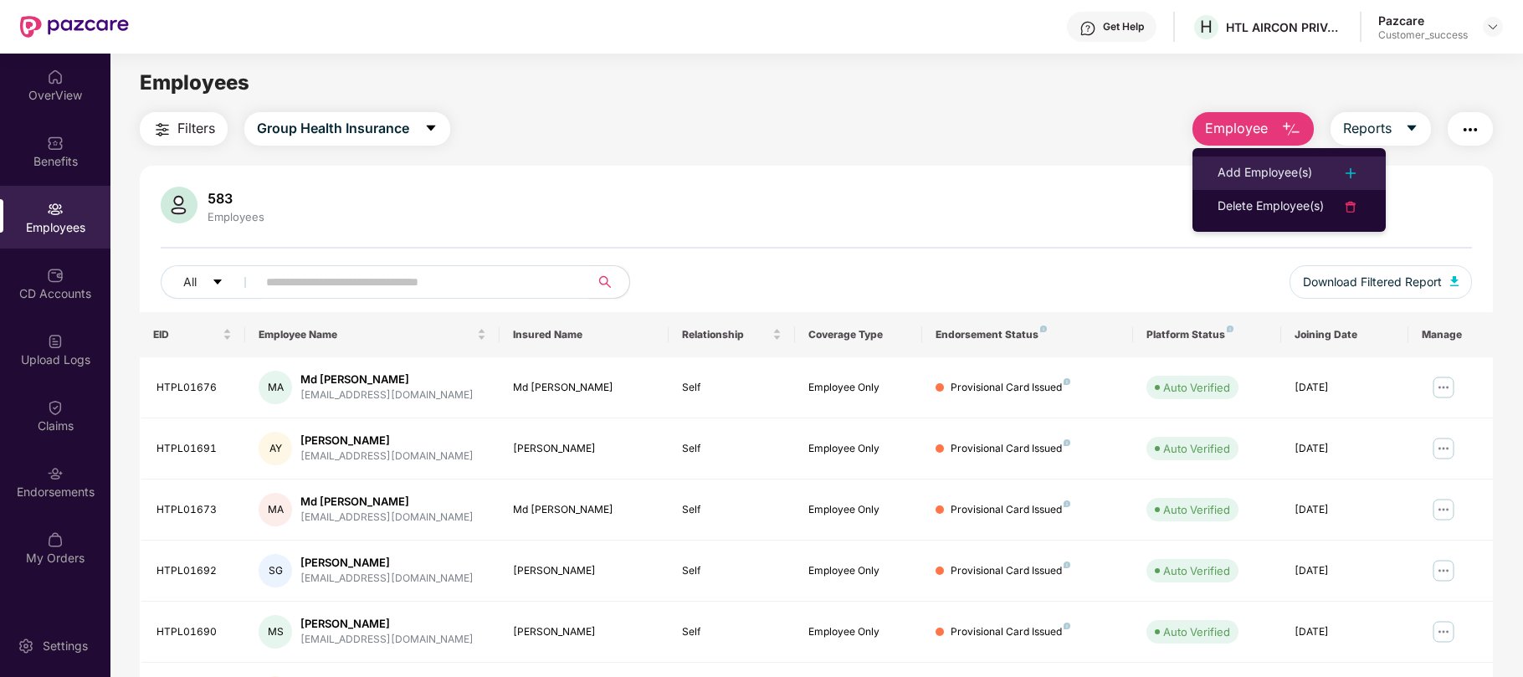
click at [1256, 169] on div "Add Employee(s)" at bounding box center [1264, 173] width 95 height 20
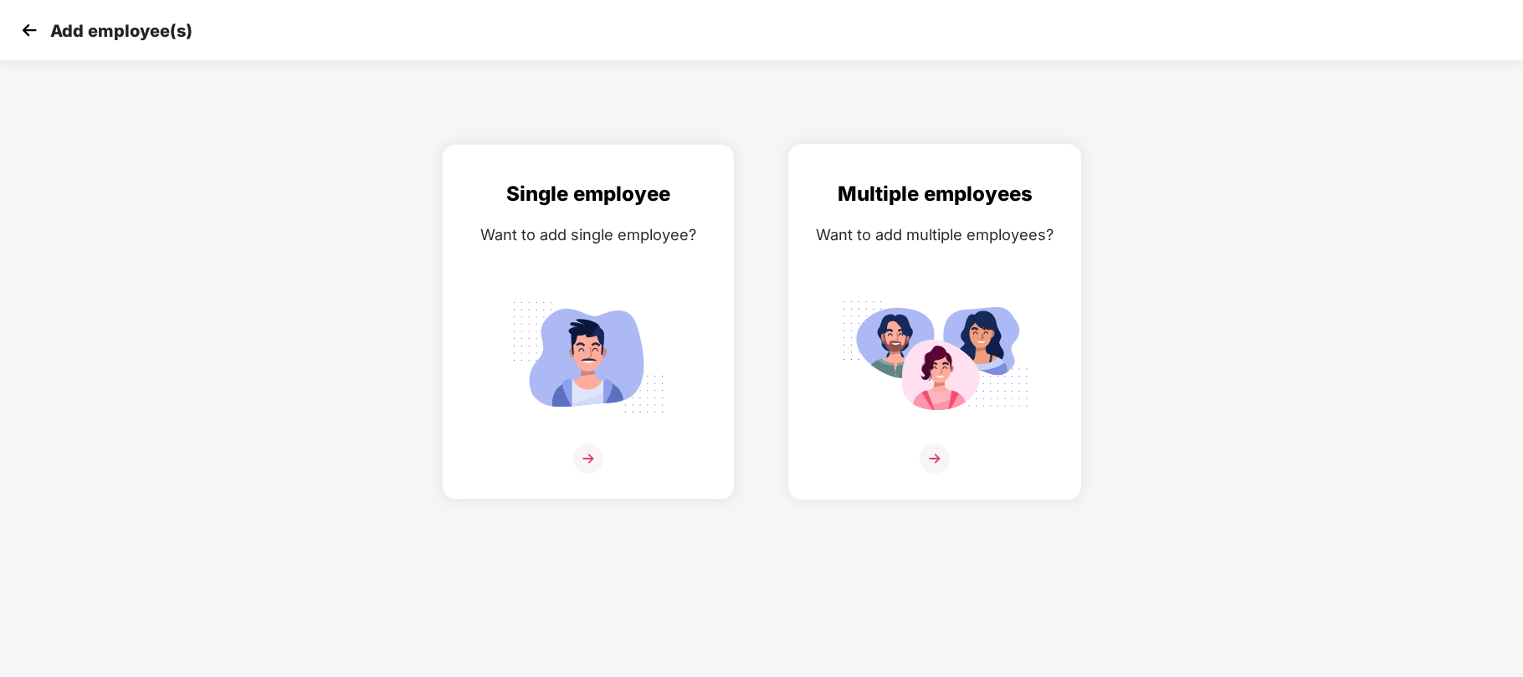
click at [988, 223] on div "Want to add multiple employees?" at bounding box center [935, 235] width 258 height 24
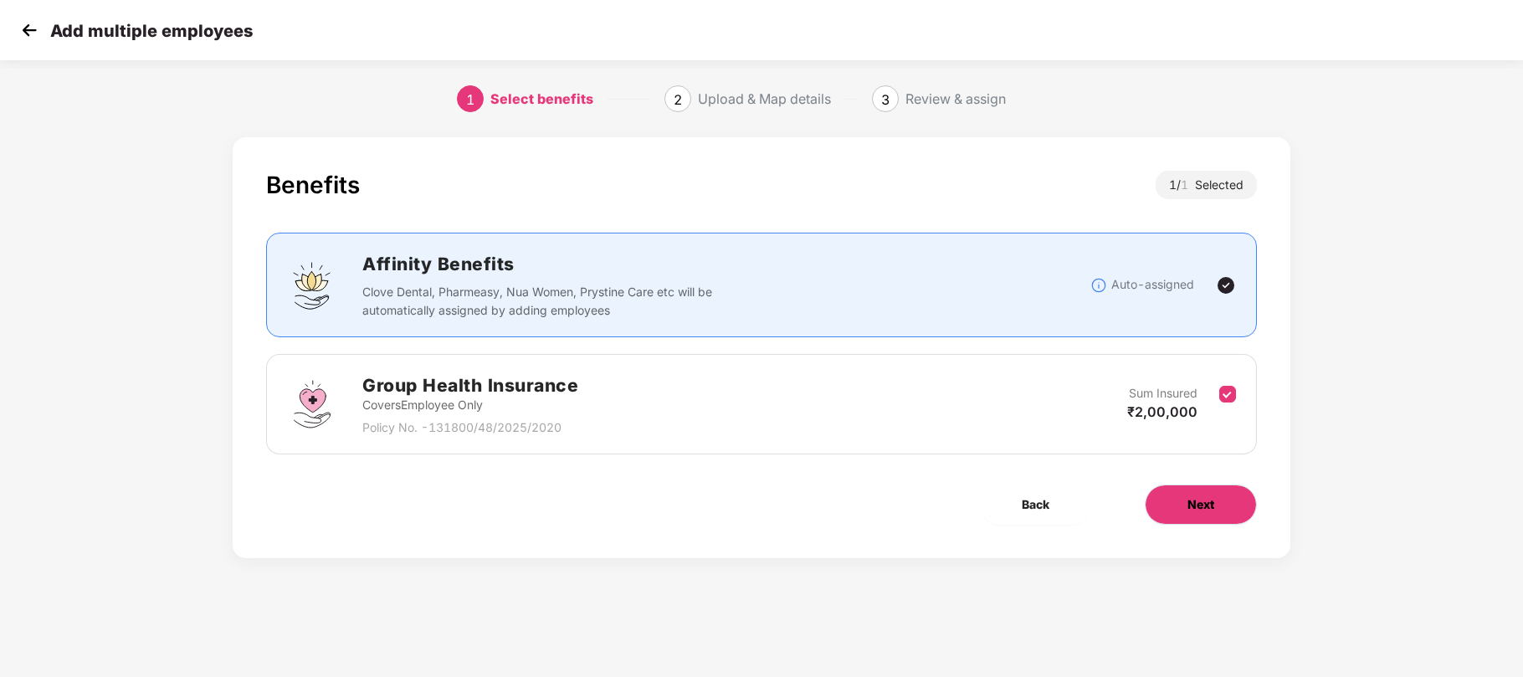
click at [1176, 507] on button "Next" at bounding box center [1201, 504] width 112 height 40
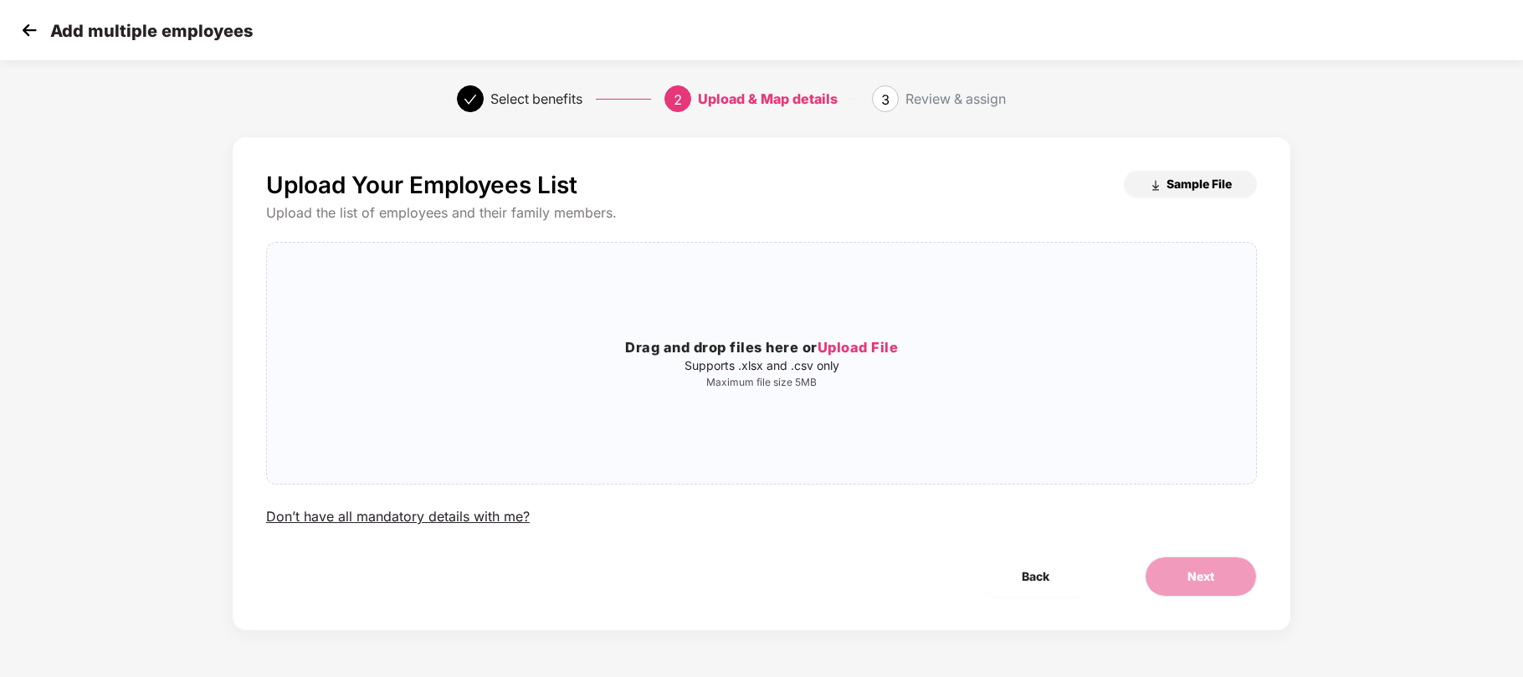
click at [1175, 176] on span "Sample File" at bounding box center [1198, 184] width 65 height 16
click at [888, 350] on span "Upload File" at bounding box center [857, 347] width 81 height 17
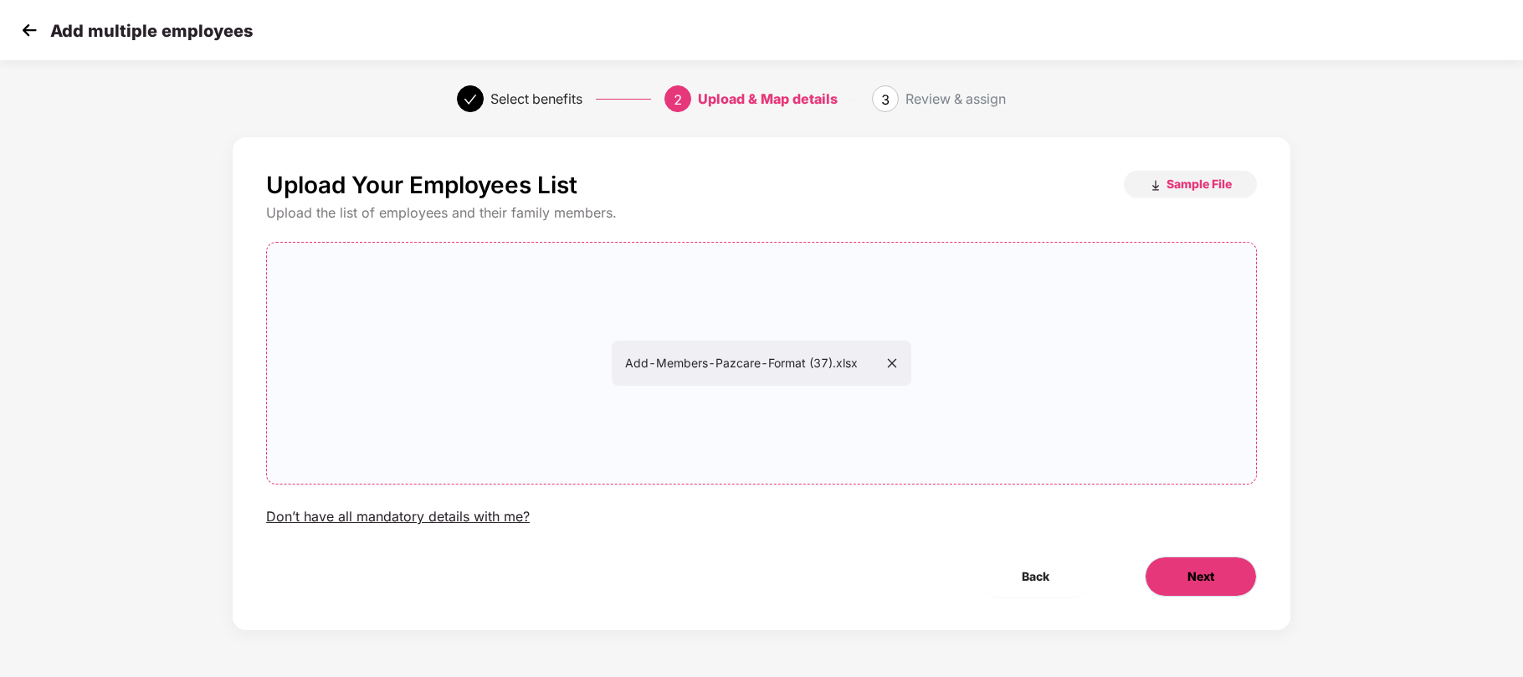
click at [1215, 571] on button "Next" at bounding box center [1201, 576] width 112 height 40
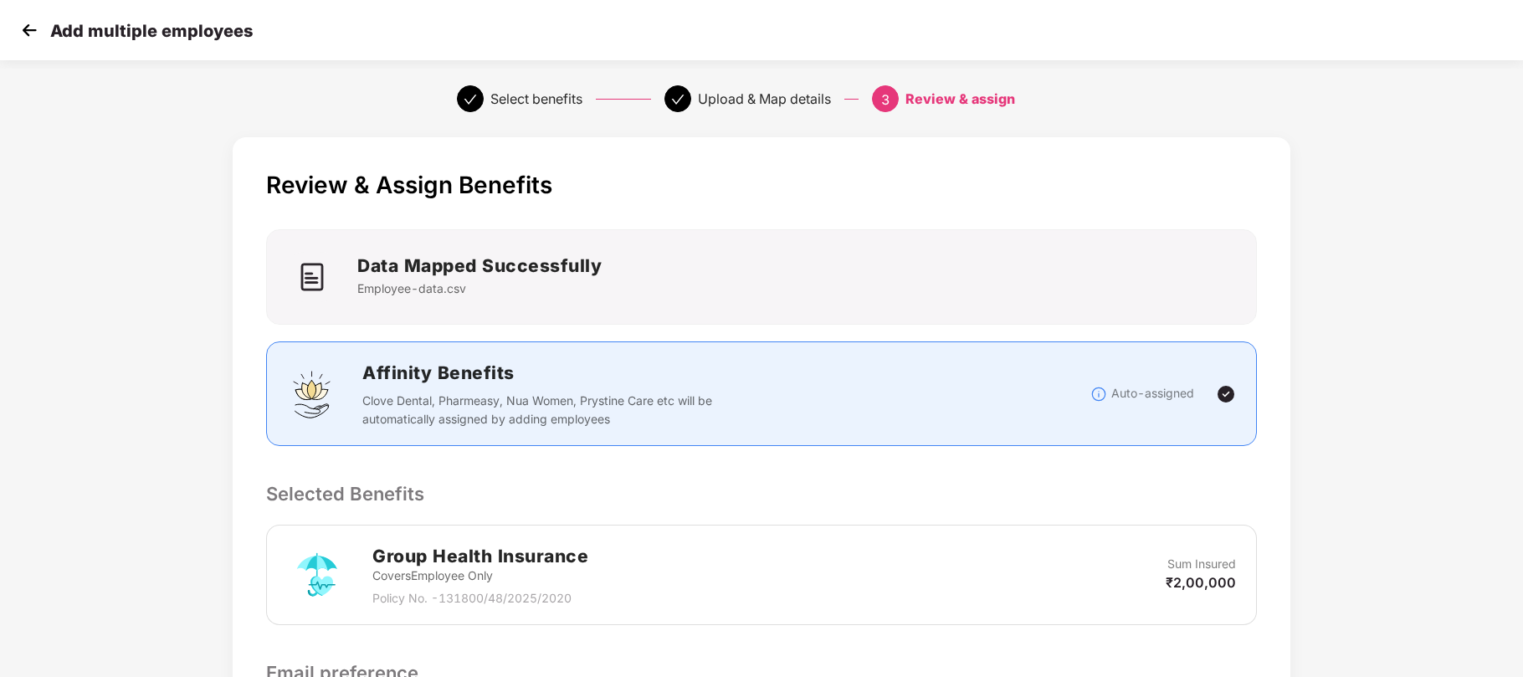
scroll to position [258, 0]
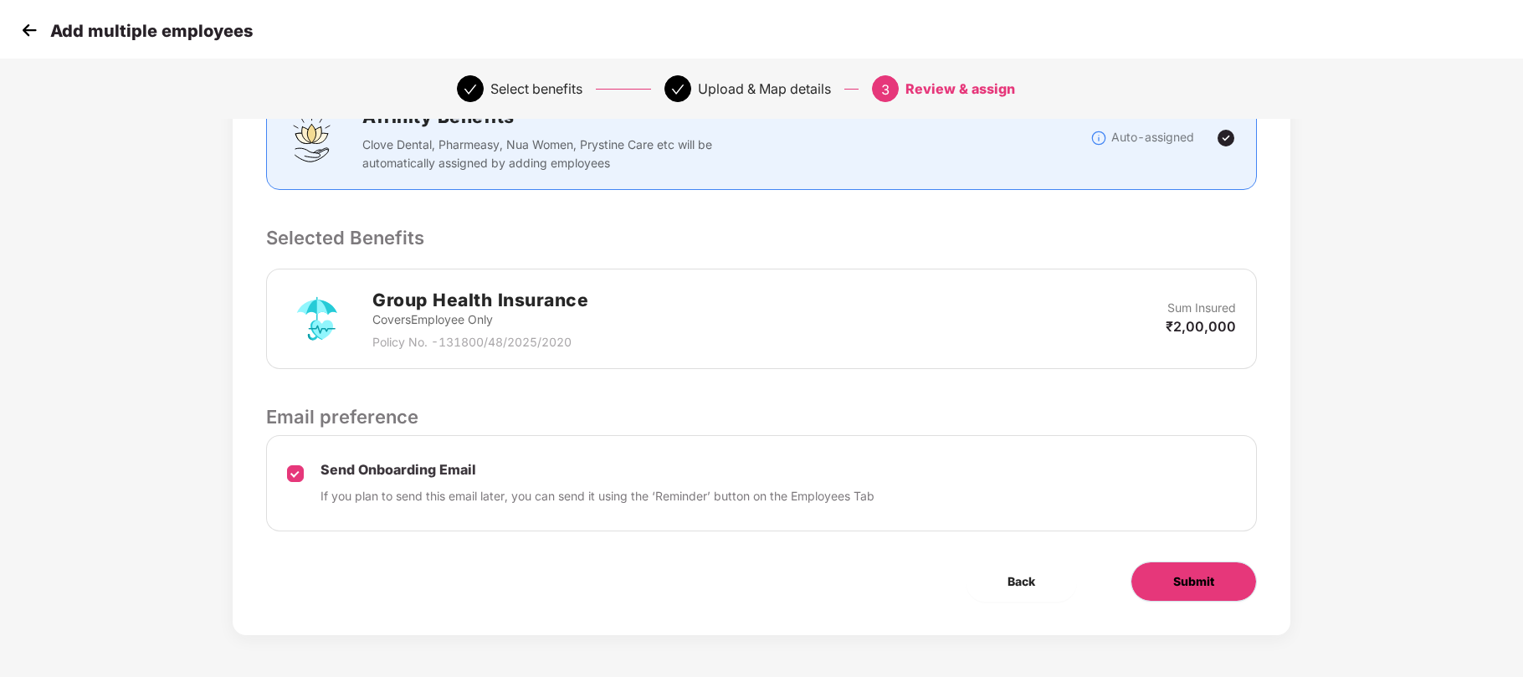
click at [1215, 571] on button "Submit" at bounding box center [1193, 581] width 126 height 40
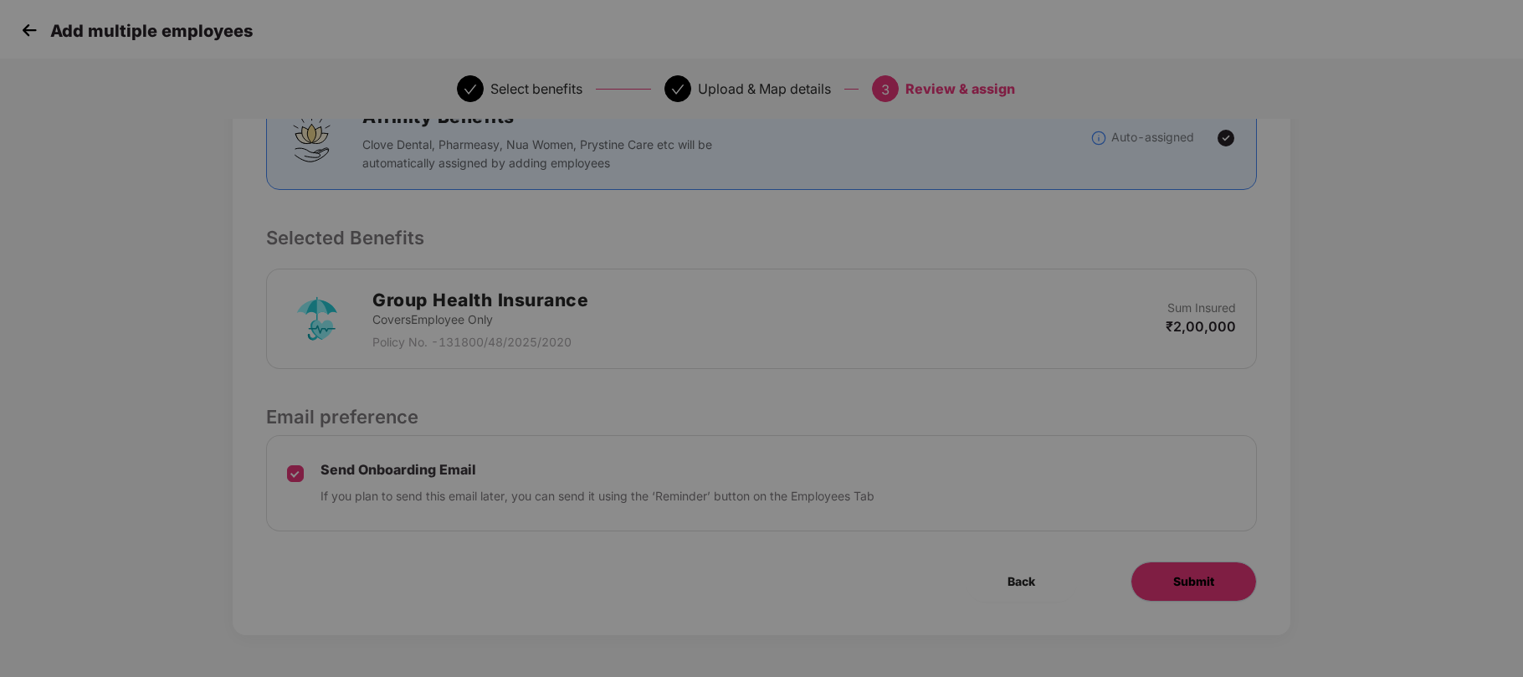
scroll to position [0, 0]
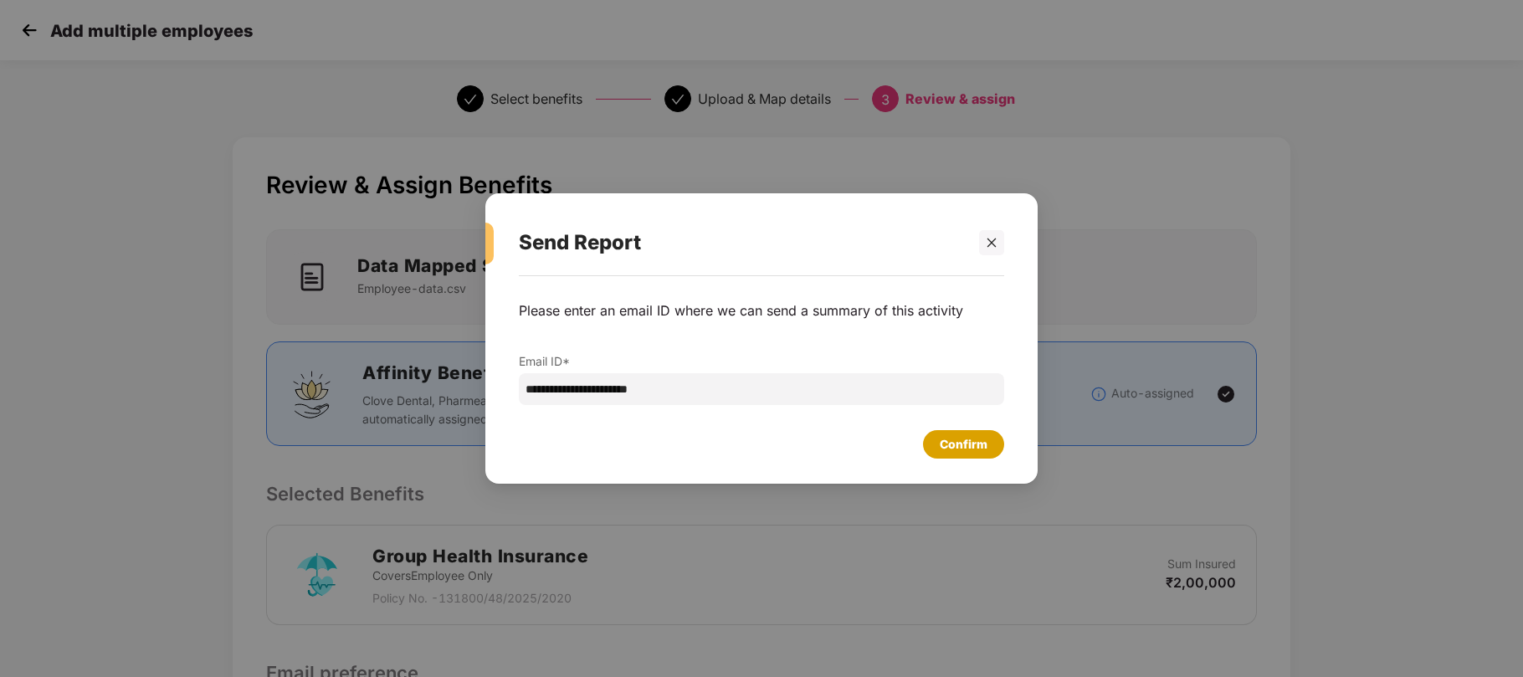
click at [957, 443] on div "Confirm" at bounding box center [964, 444] width 48 height 18
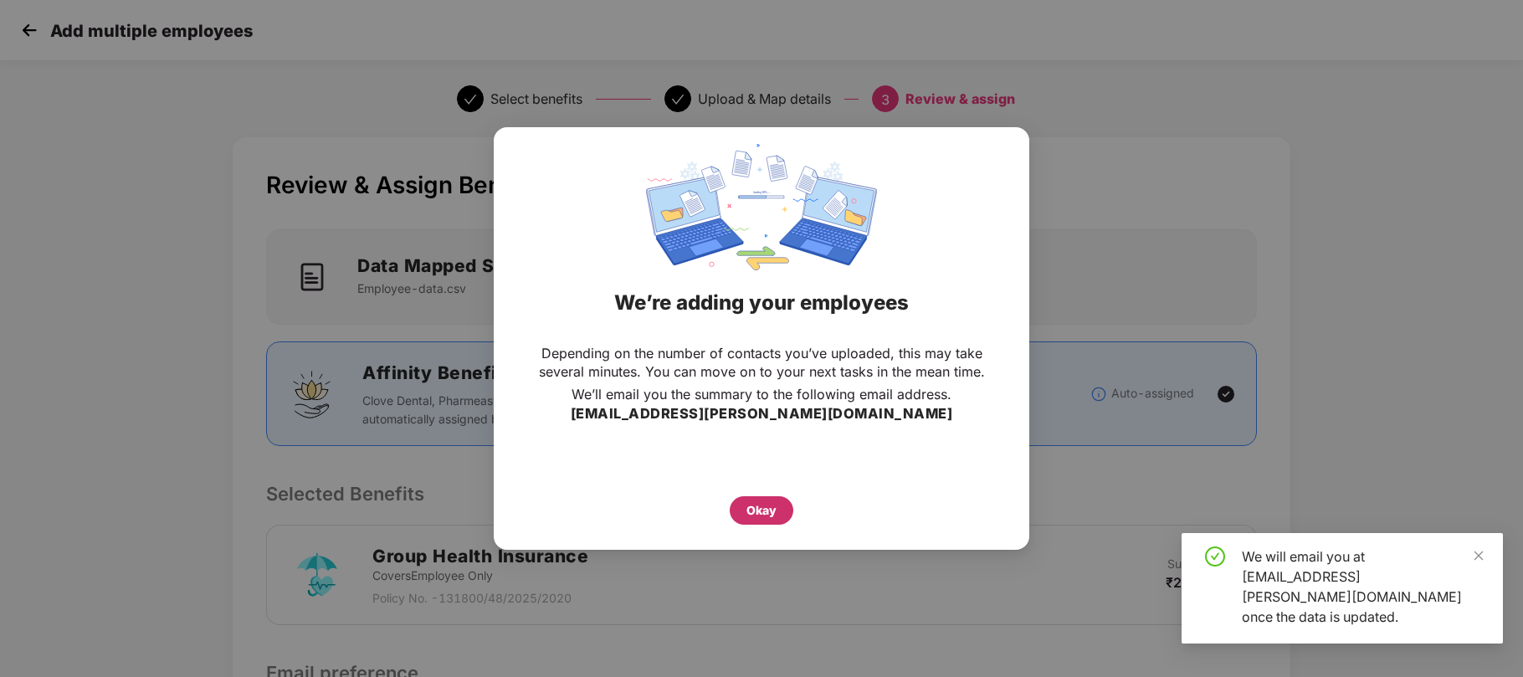
click at [770, 507] on div "Okay" at bounding box center [761, 510] width 30 height 18
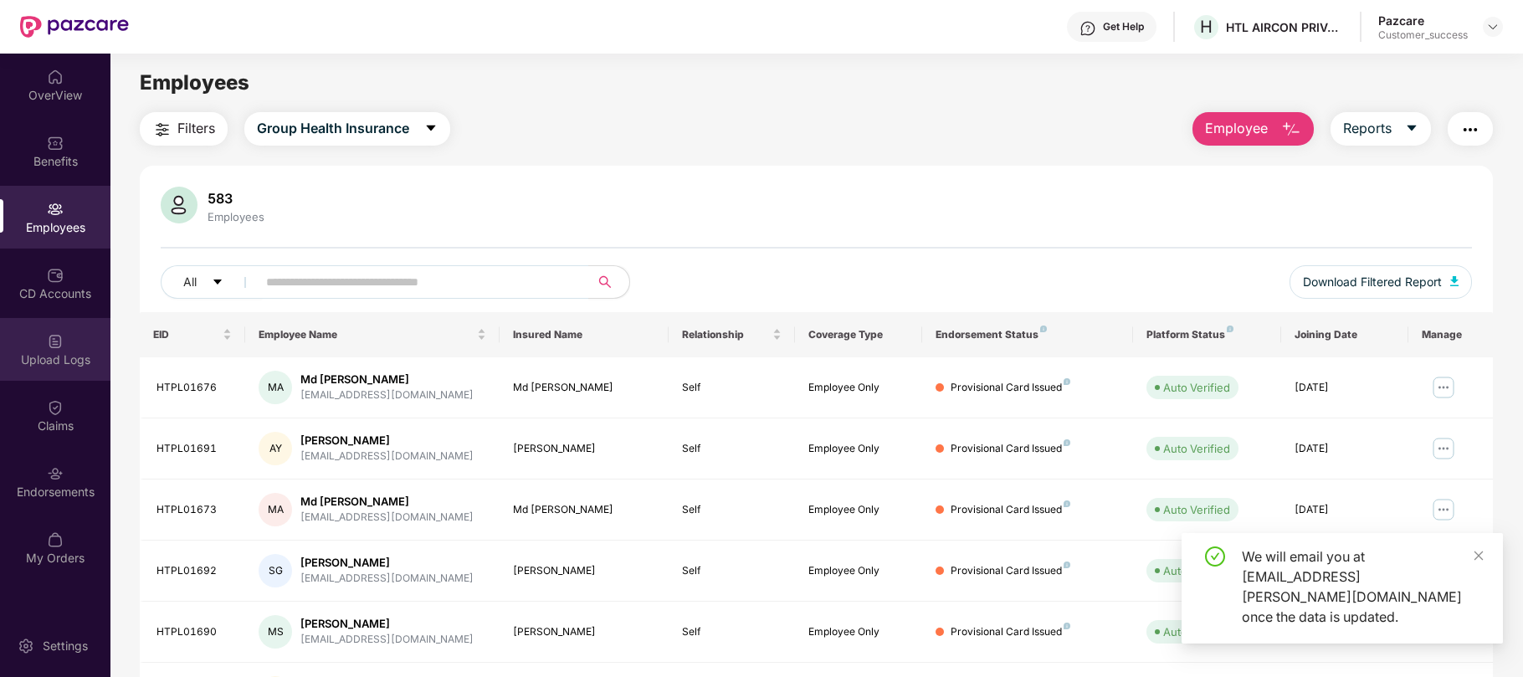
click at [67, 359] on div "Upload Logs" at bounding box center [55, 359] width 110 height 17
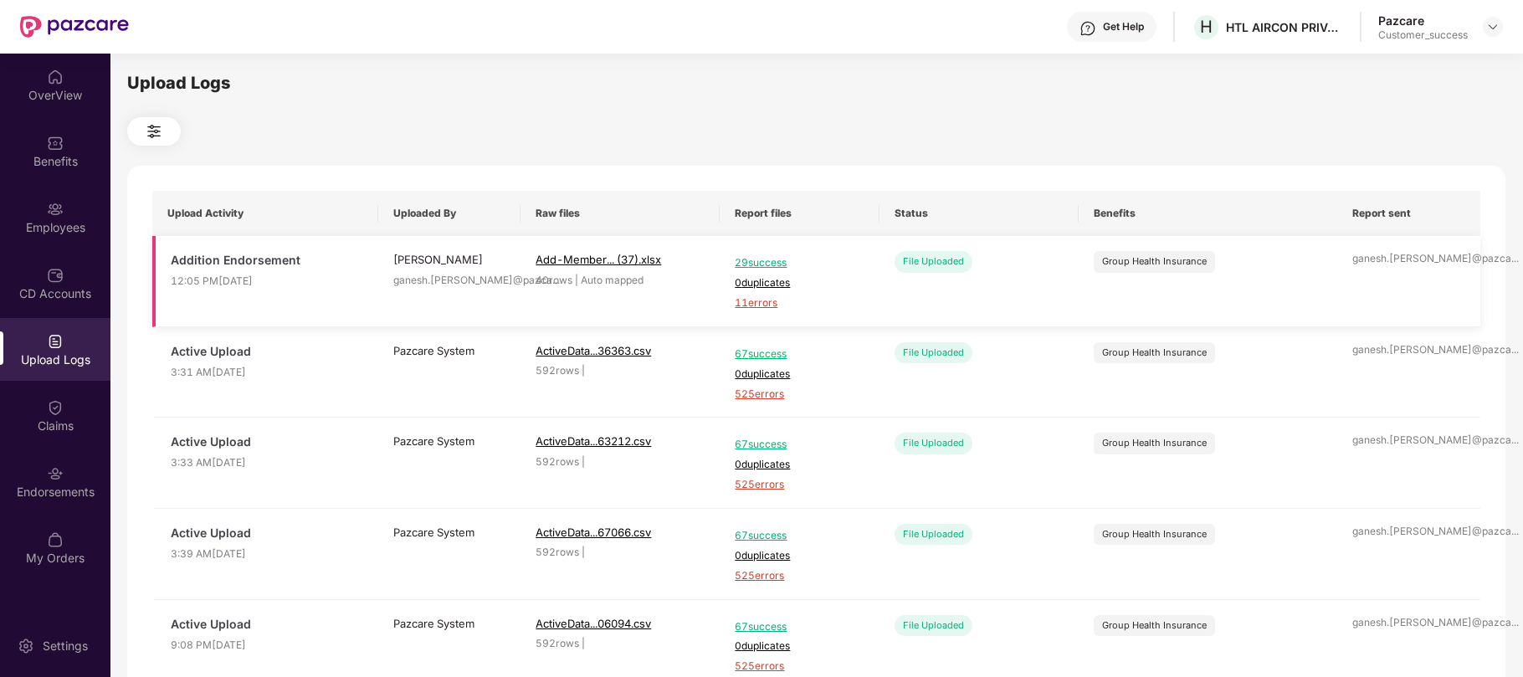
click at [765, 300] on span "11 errors" at bounding box center [799, 303] width 129 height 16
click at [37, 215] on div "Employees" at bounding box center [55, 217] width 110 height 63
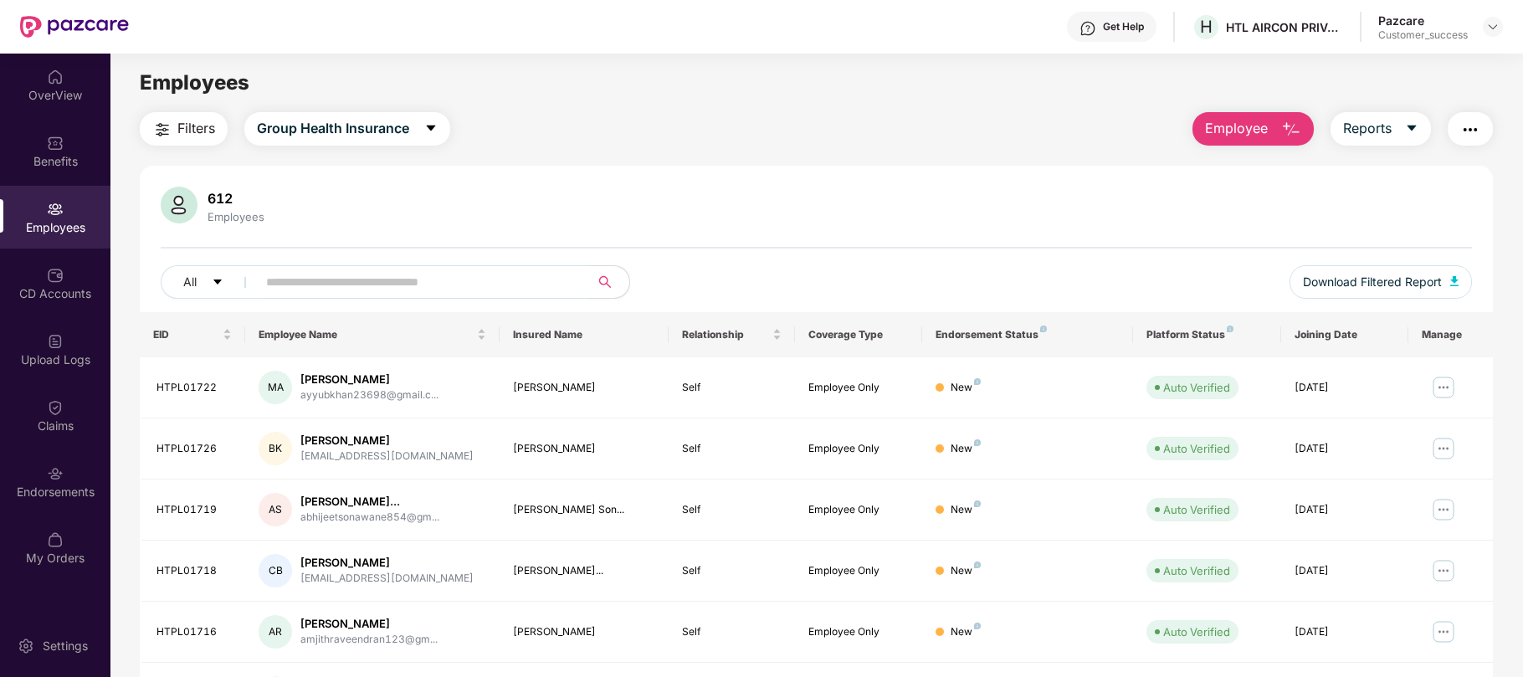
click at [1227, 131] on span "Employee" at bounding box center [1236, 128] width 63 height 21
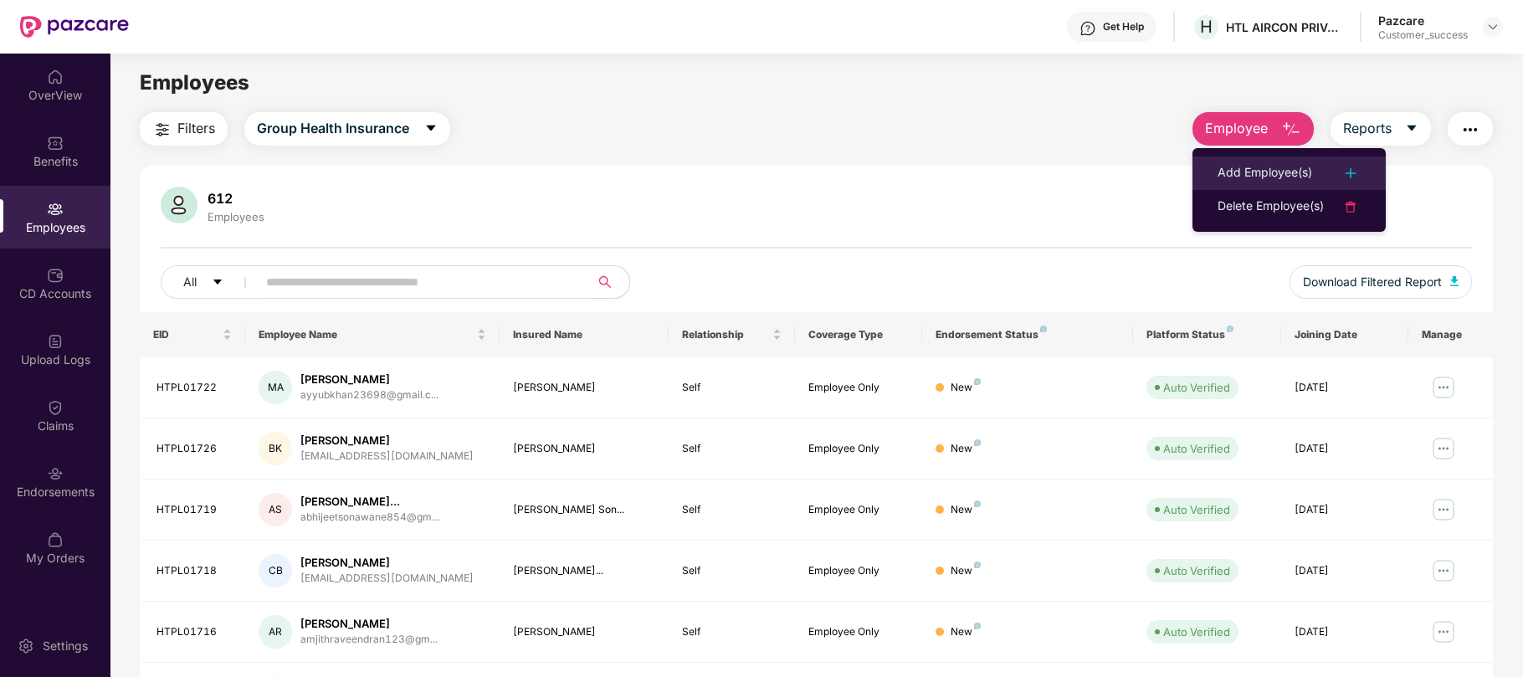
click at [1237, 168] on div "Add Employee(s)" at bounding box center [1264, 173] width 95 height 20
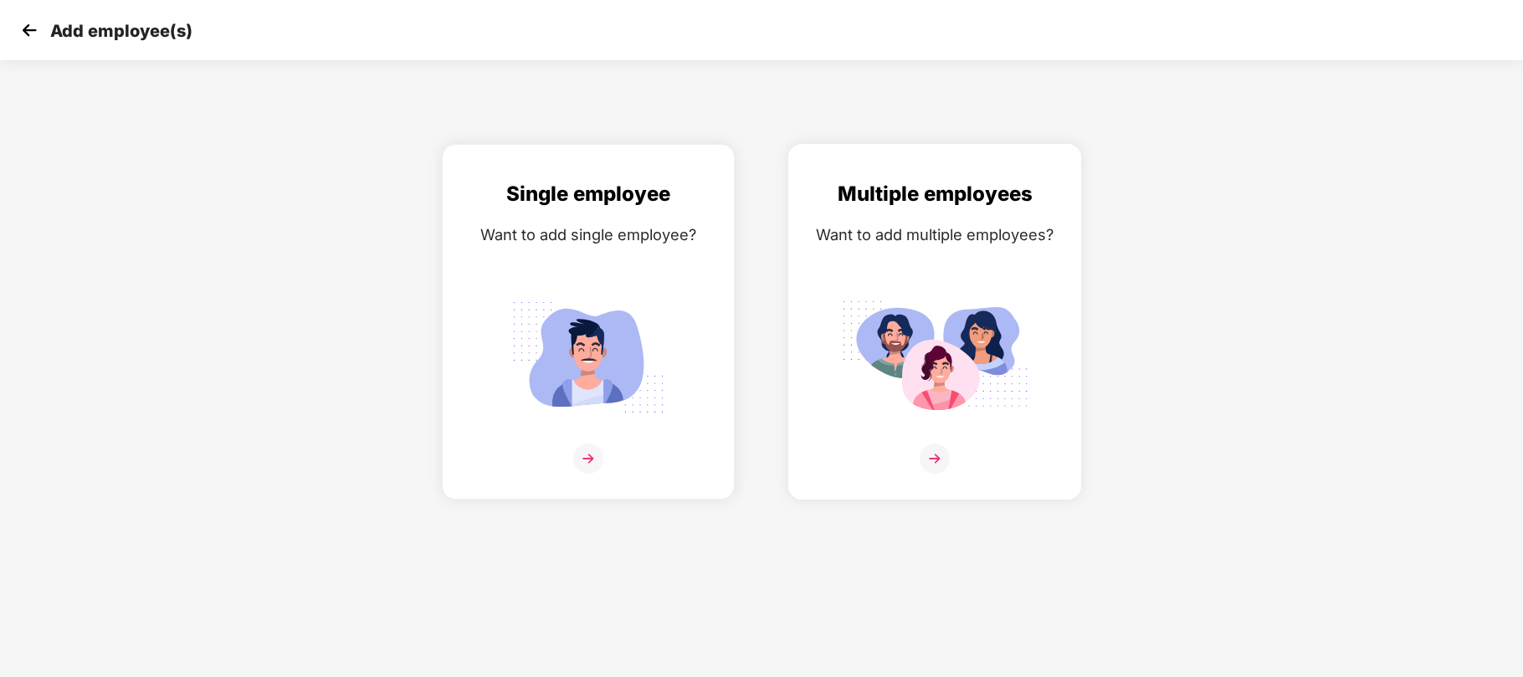
click at [915, 360] on img at bounding box center [934, 357] width 187 height 131
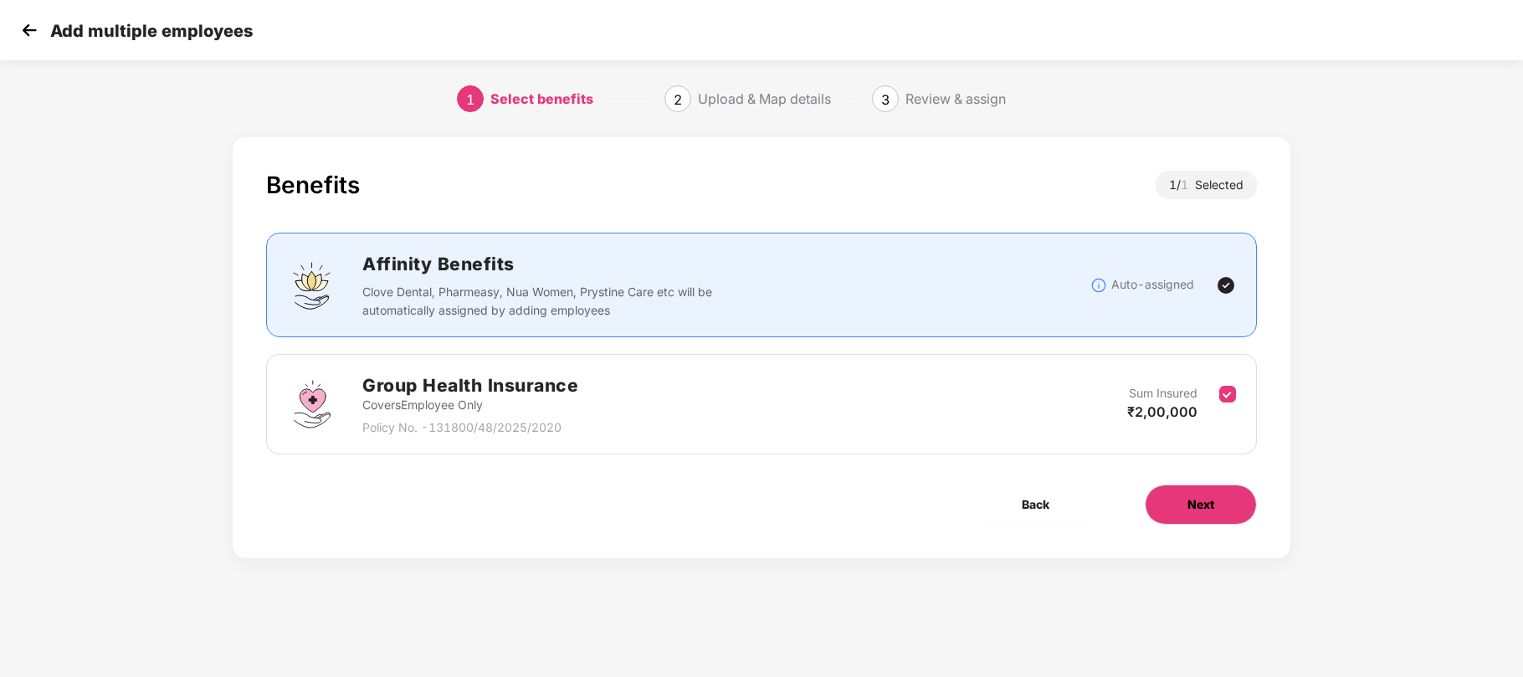
click at [1195, 505] on span "Next" at bounding box center [1200, 504] width 27 height 18
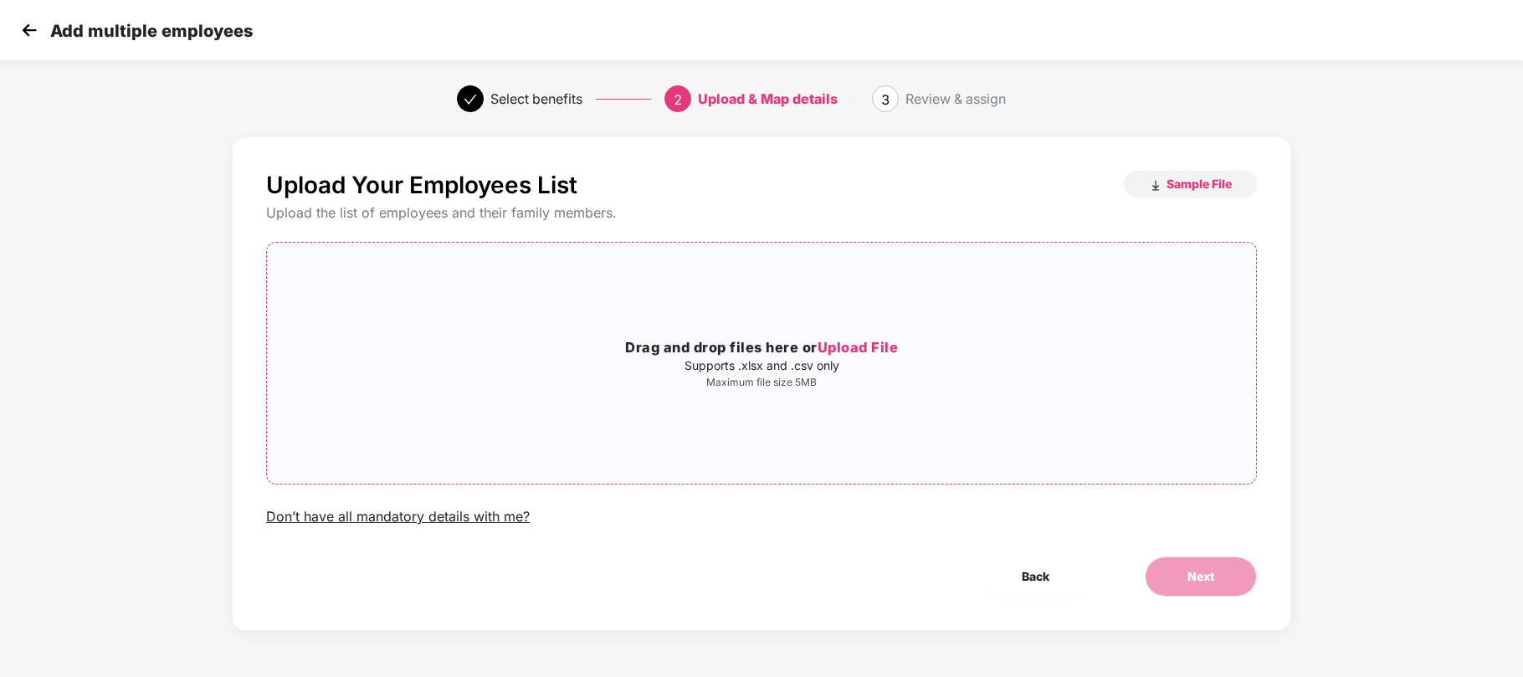
click at [881, 339] on span "Upload File" at bounding box center [857, 347] width 81 height 17
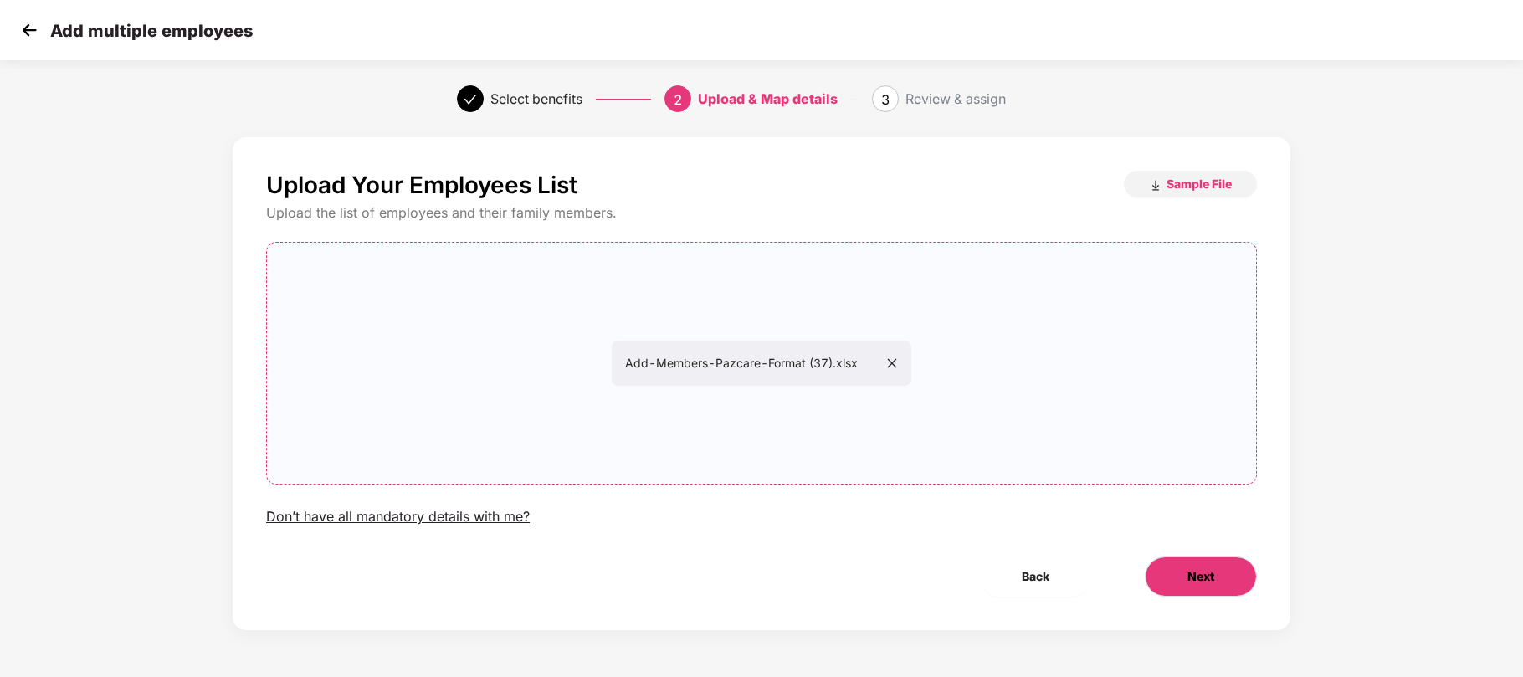
click at [1212, 587] on button "Next" at bounding box center [1201, 576] width 112 height 40
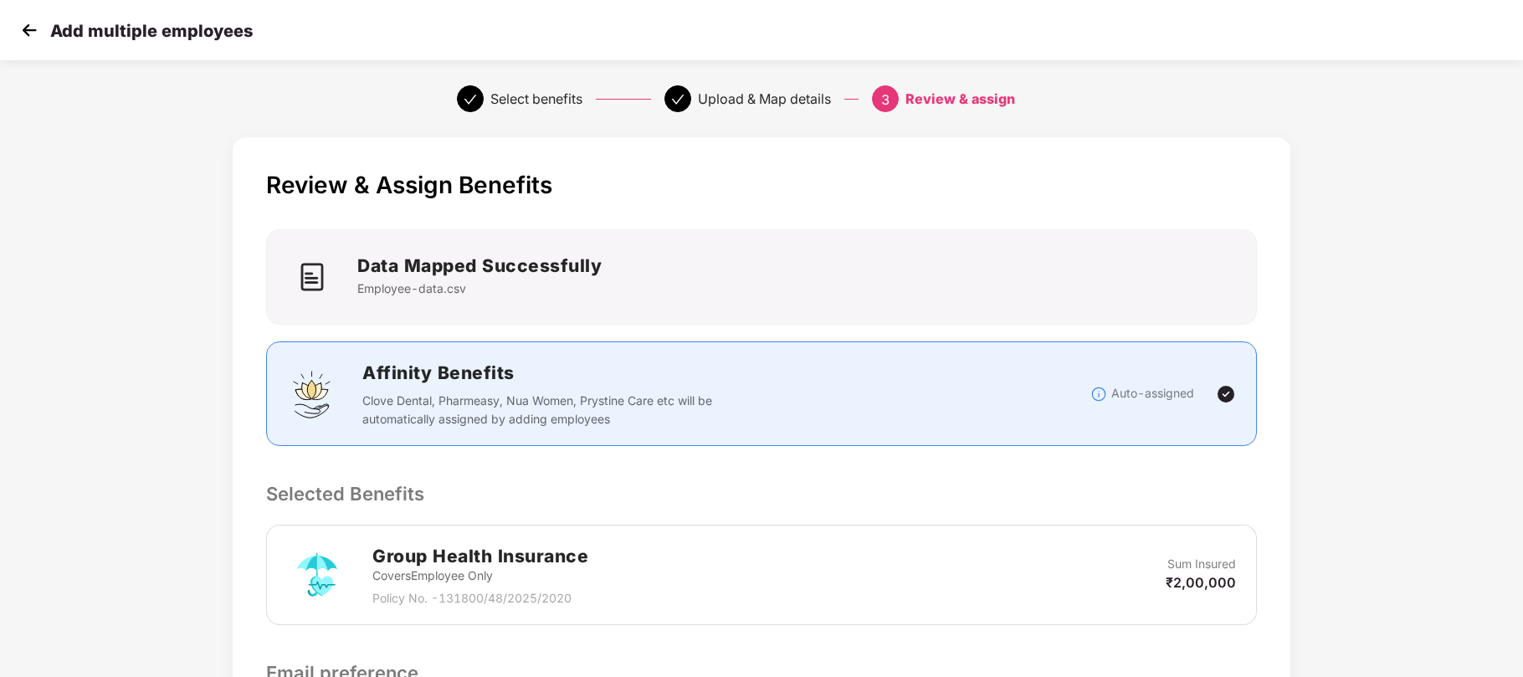
scroll to position [258, 0]
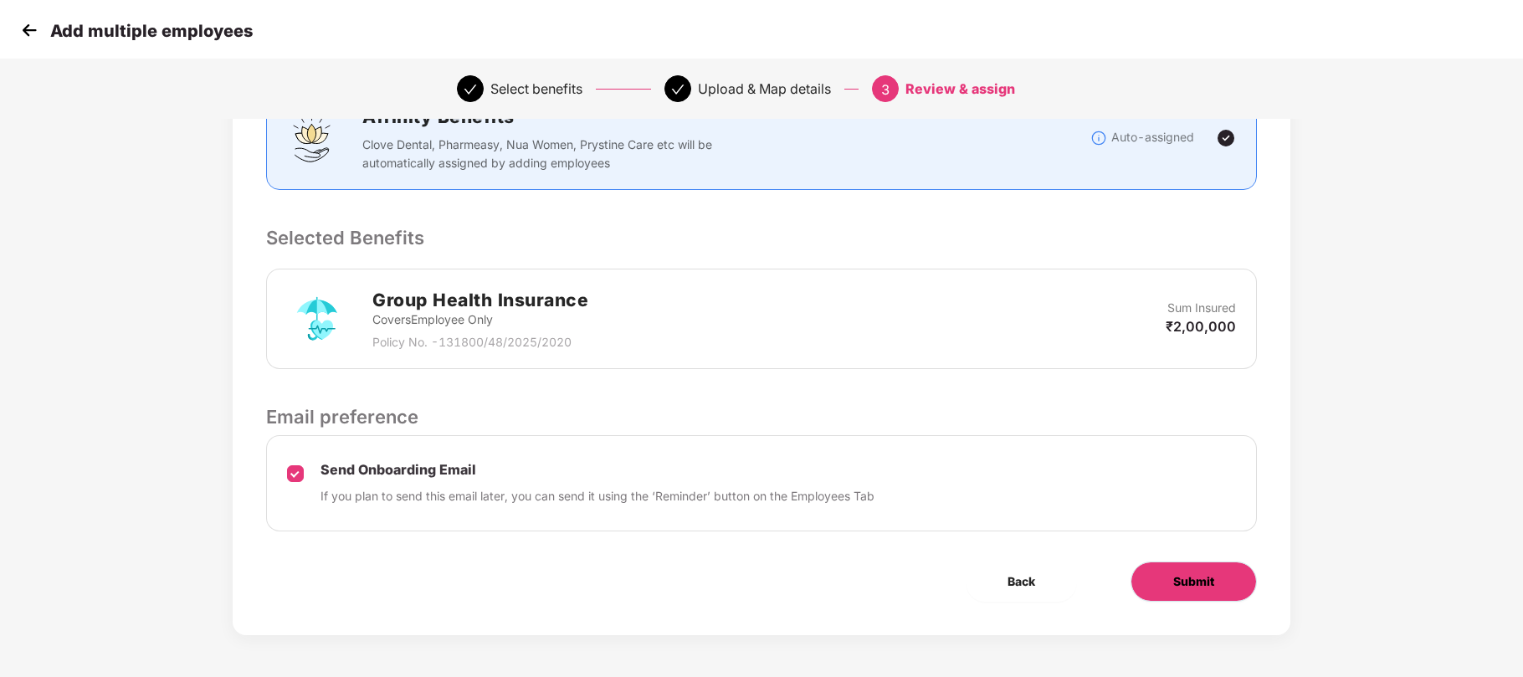
click at [1186, 583] on span "Submit" at bounding box center [1193, 581] width 41 height 18
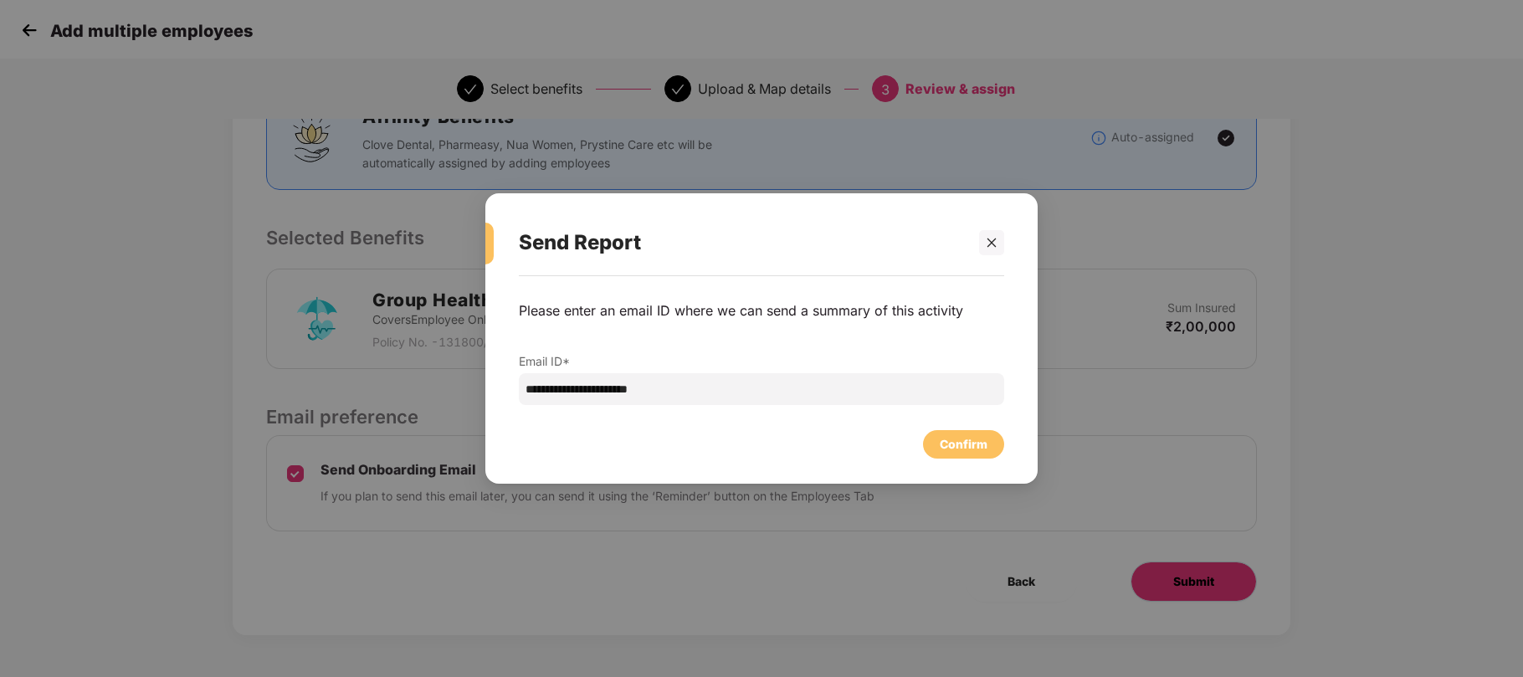
scroll to position [0, 0]
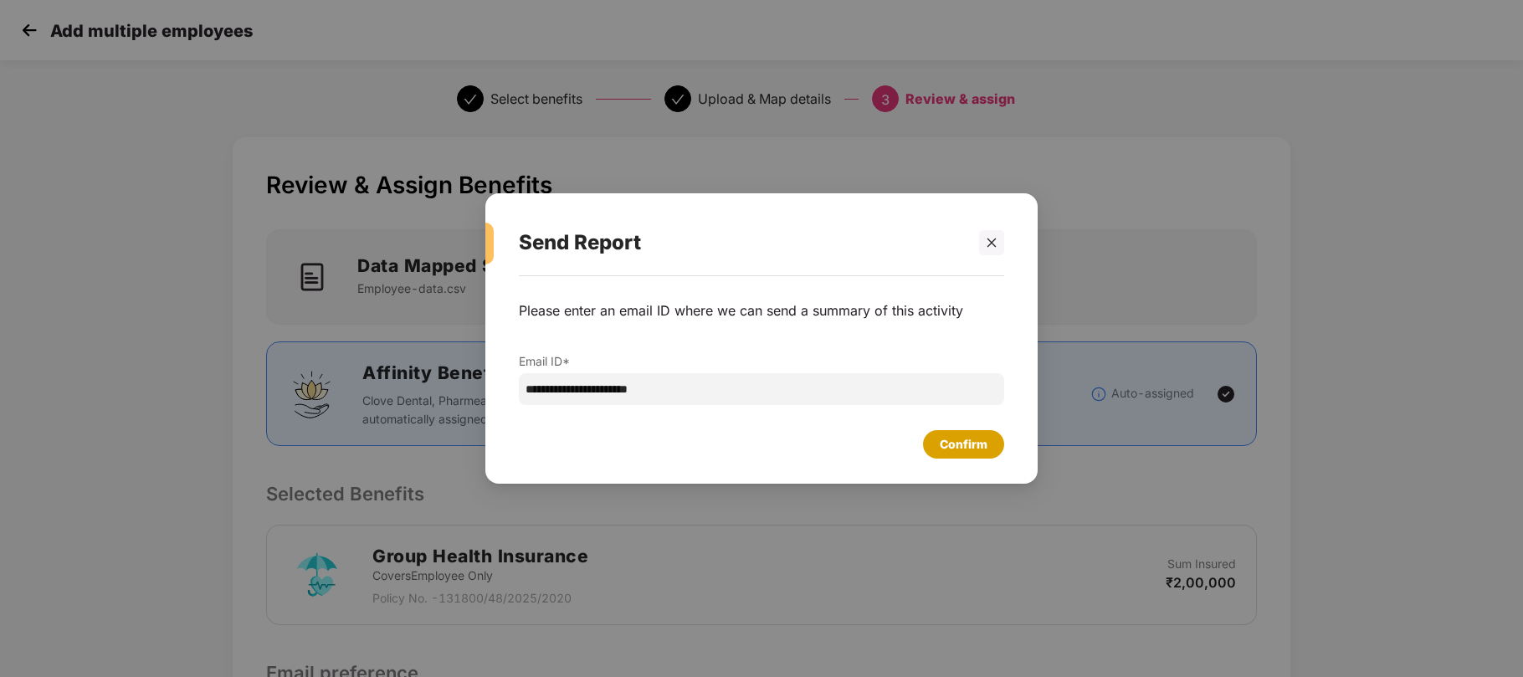
click at [967, 438] on div "Confirm" at bounding box center [964, 444] width 48 height 18
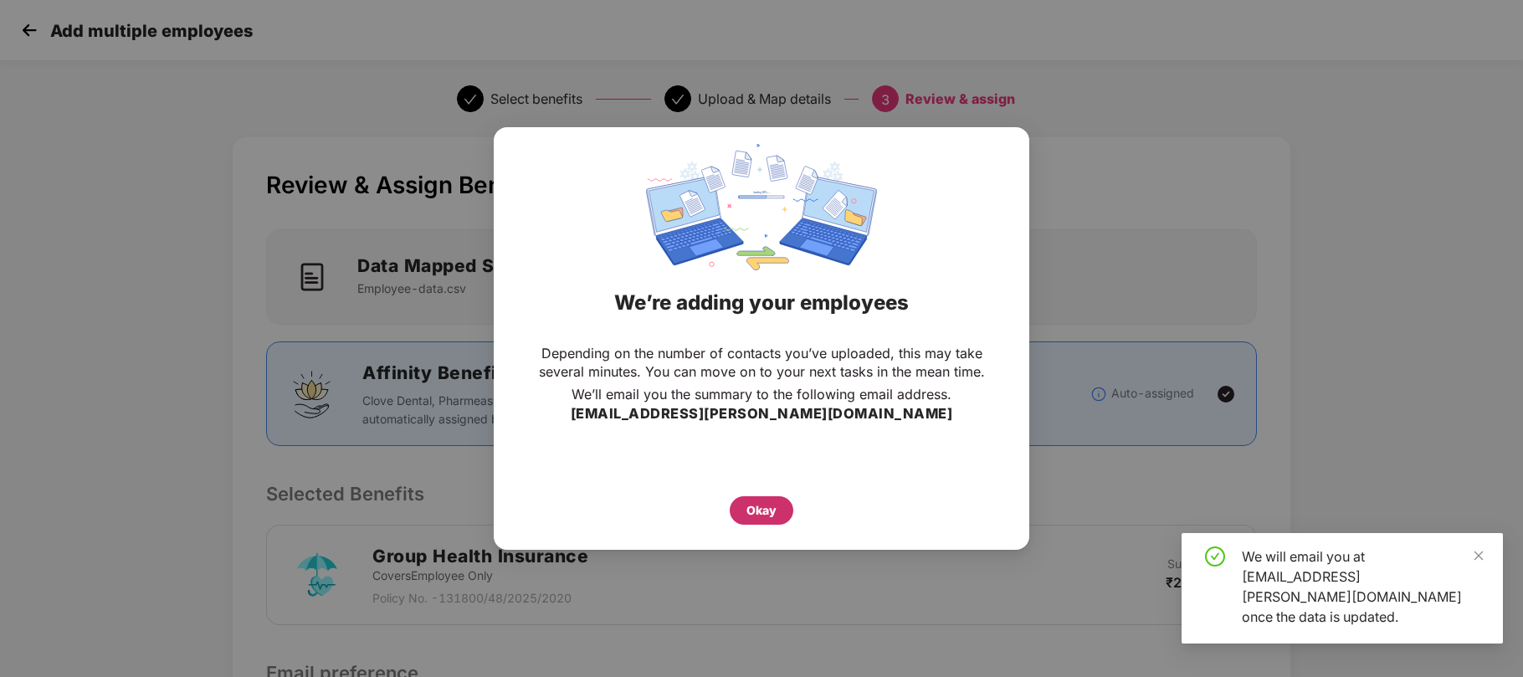
click at [743, 505] on div "Okay" at bounding box center [762, 510] width 64 height 28
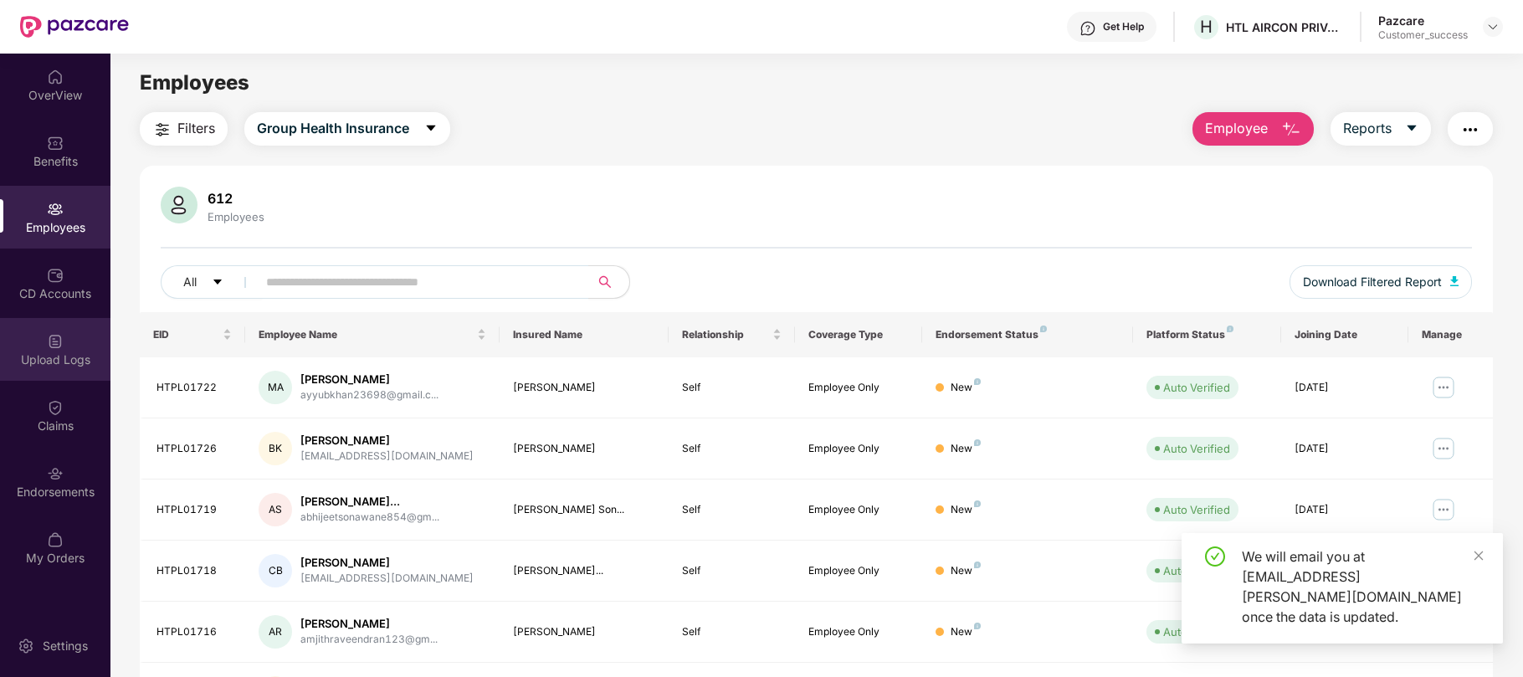
click at [71, 346] on div "Upload Logs" at bounding box center [55, 349] width 110 height 63
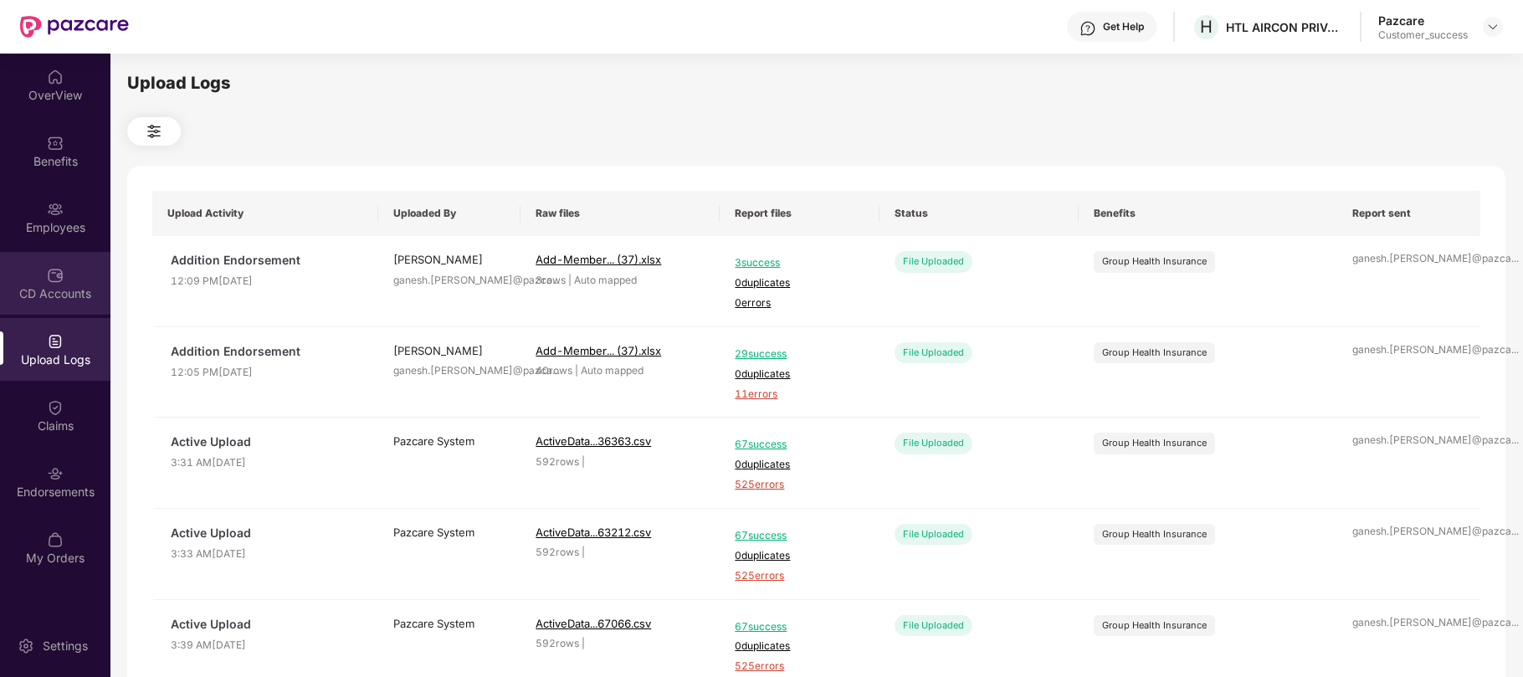
click at [47, 267] on img at bounding box center [55, 275] width 17 height 17
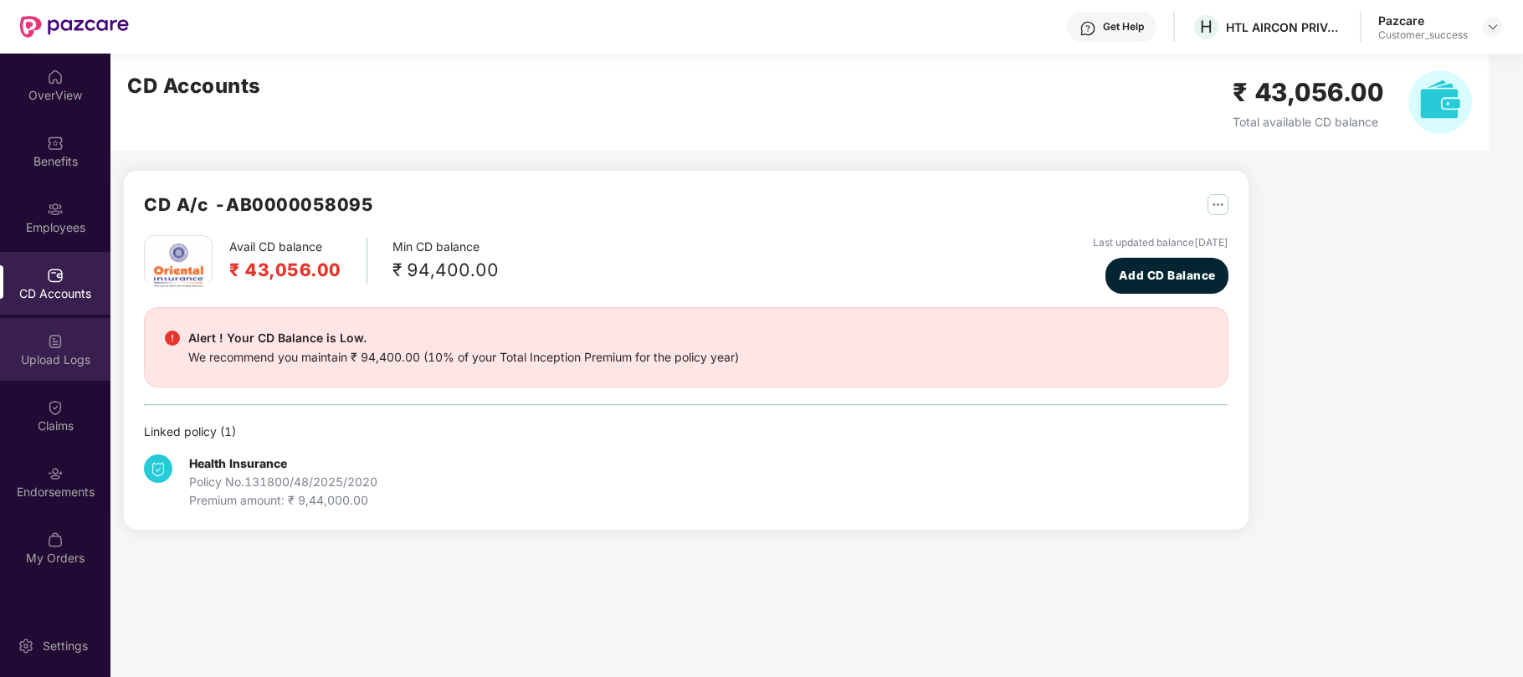
click at [59, 362] on div "Upload Logs" at bounding box center [55, 359] width 110 height 17
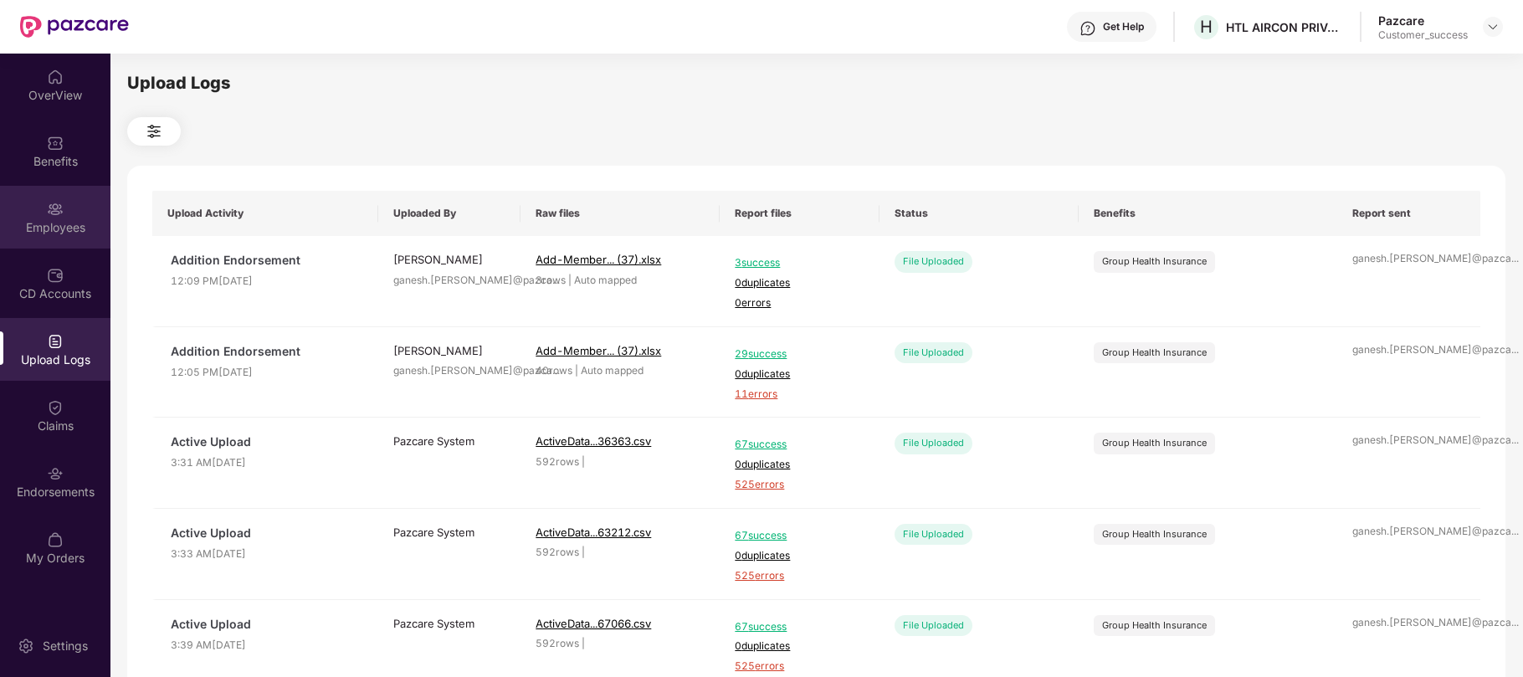
click at [44, 219] on div "Employees" at bounding box center [55, 227] width 110 height 17
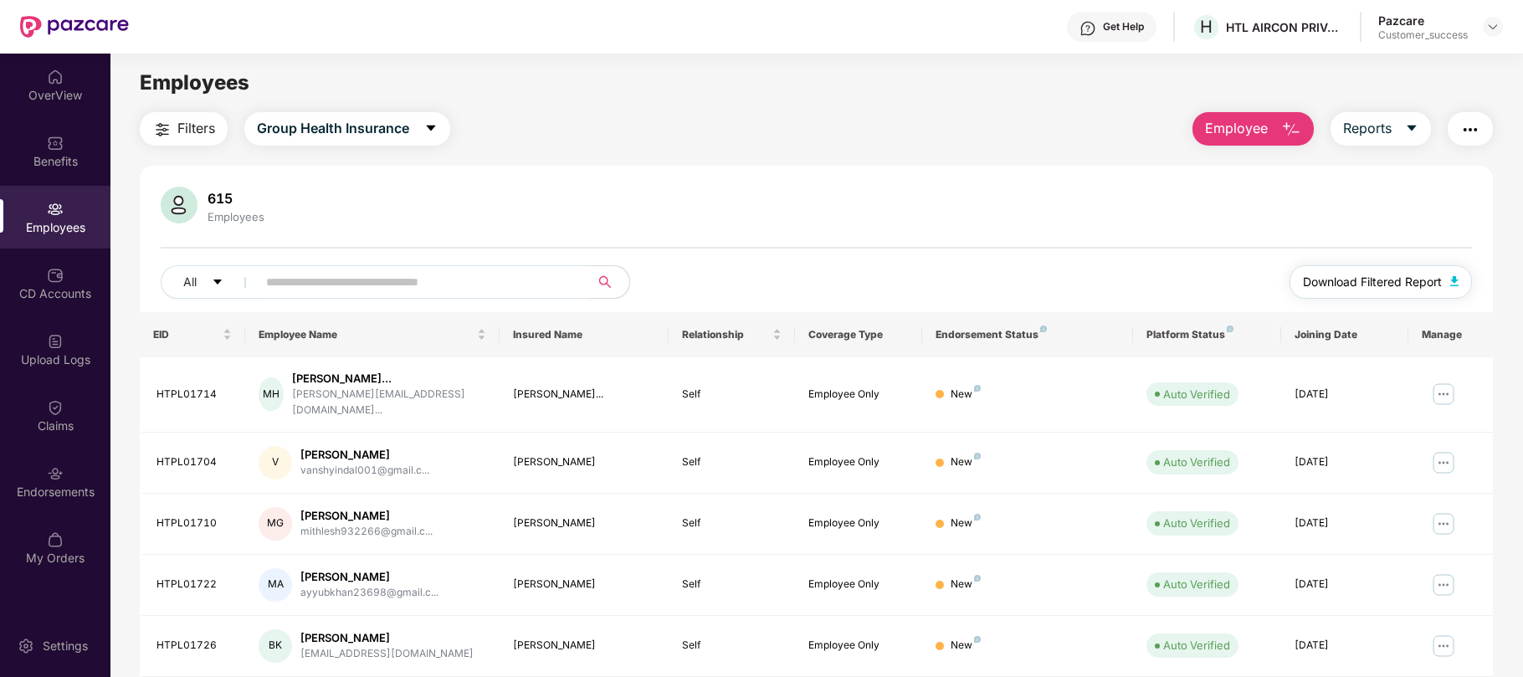
click at [1352, 282] on span "Download Filtered Report" at bounding box center [1372, 282] width 139 height 18
click at [62, 296] on div "CD Accounts" at bounding box center [55, 293] width 110 height 17
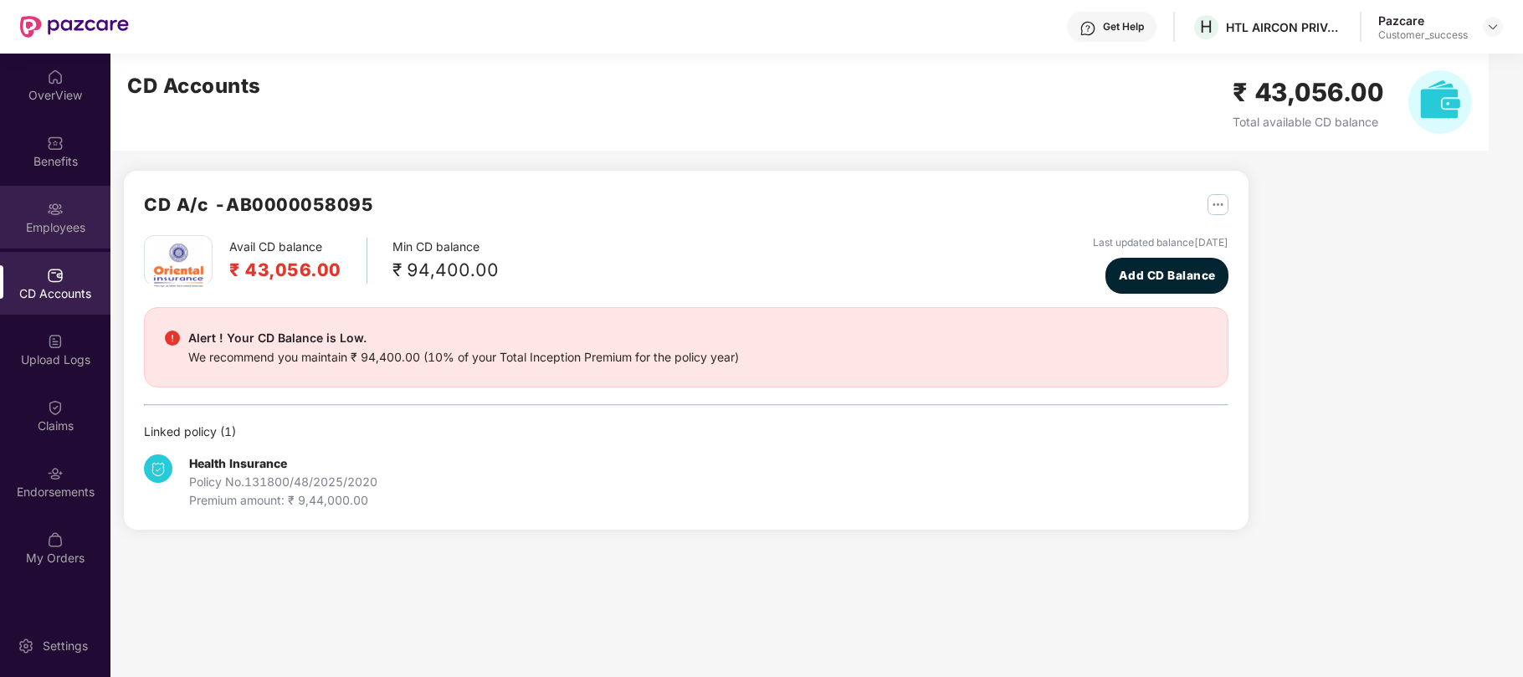
click at [65, 218] on div "Employees" at bounding box center [55, 217] width 110 height 63
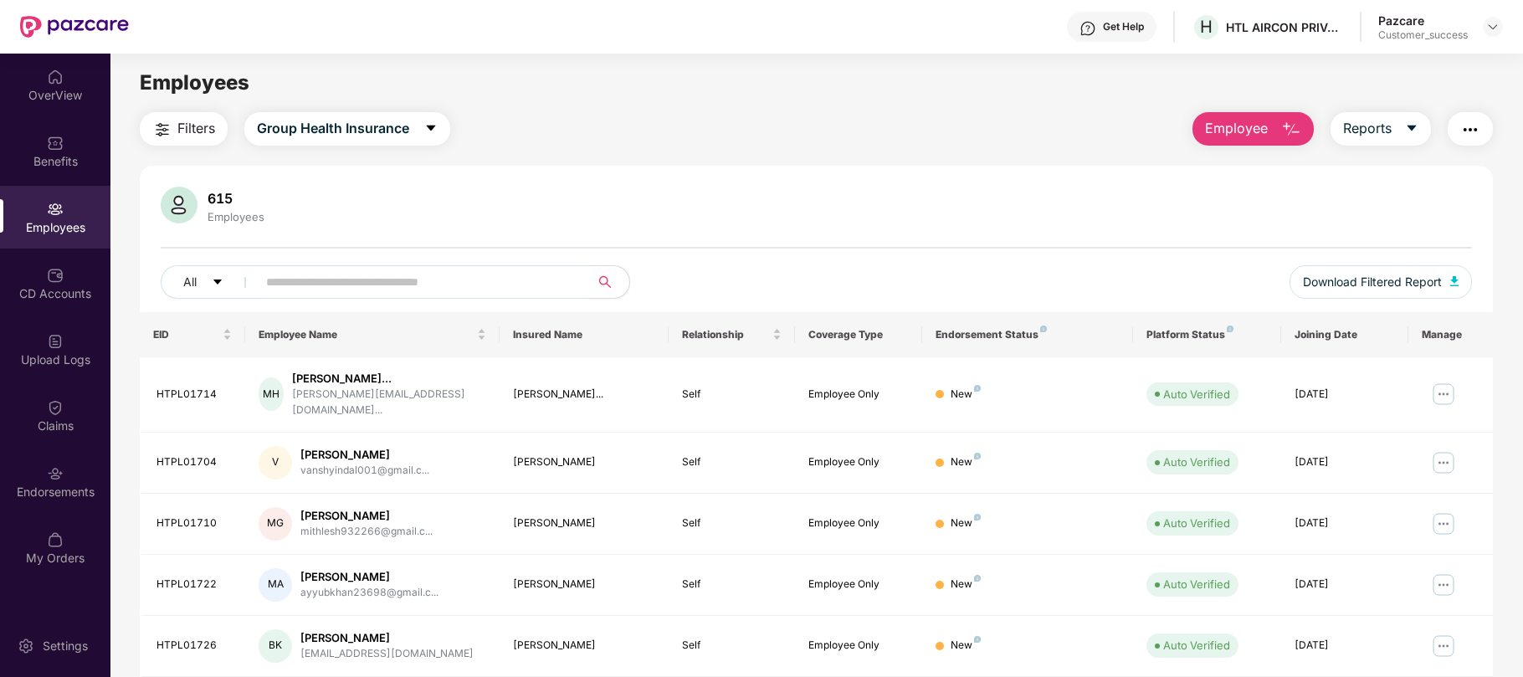
click at [1276, 127] on button "Employee" at bounding box center [1252, 128] width 121 height 33
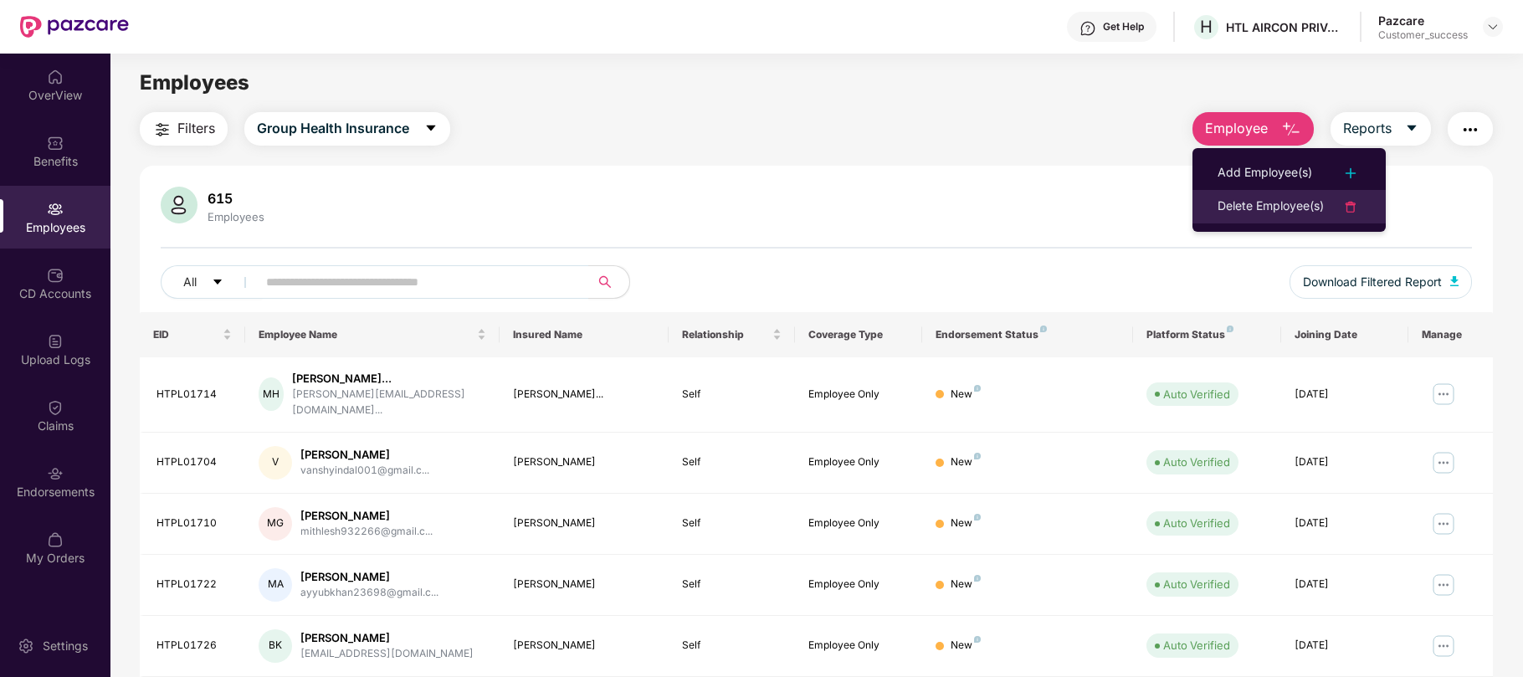
click at [1287, 202] on div "Delete Employee(s)" at bounding box center [1270, 207] width 106 height 20
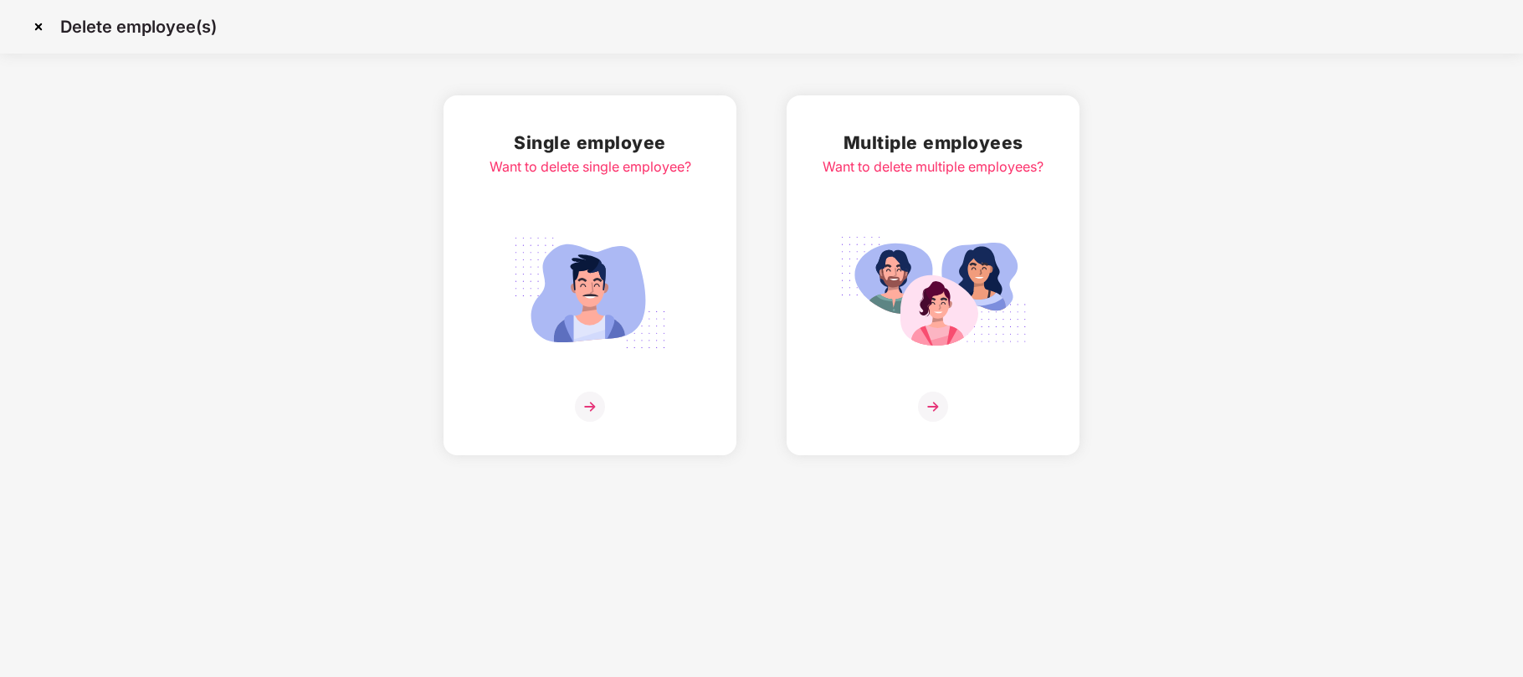
click at [930, 312] on img at bounding box center [932, 293] width 187 height 131
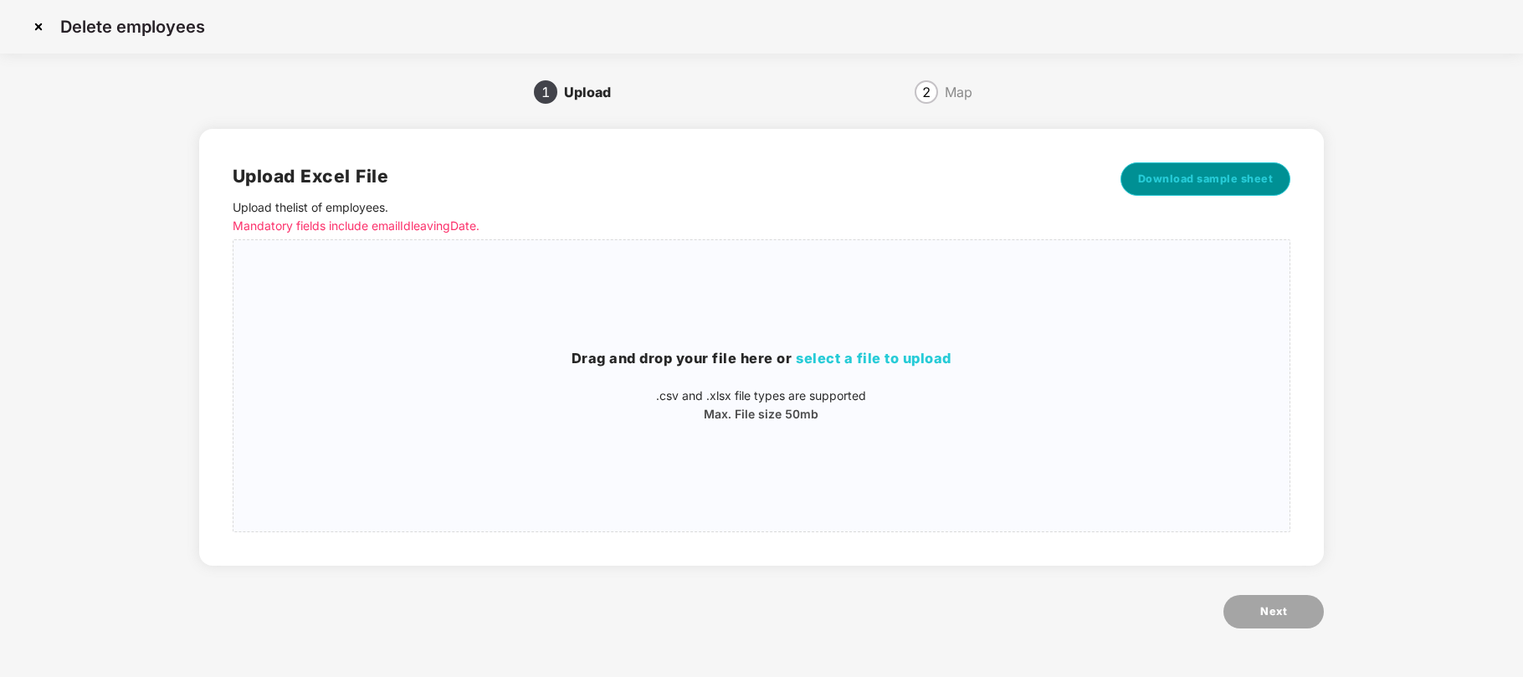
click at [1235, 182] on span "Download sample sheet" at bounding box center [1206, 179] width 136 height 17
click at [840, 360] on span "select a file to upload" at bounding box center [874, 358] width 156 height 17
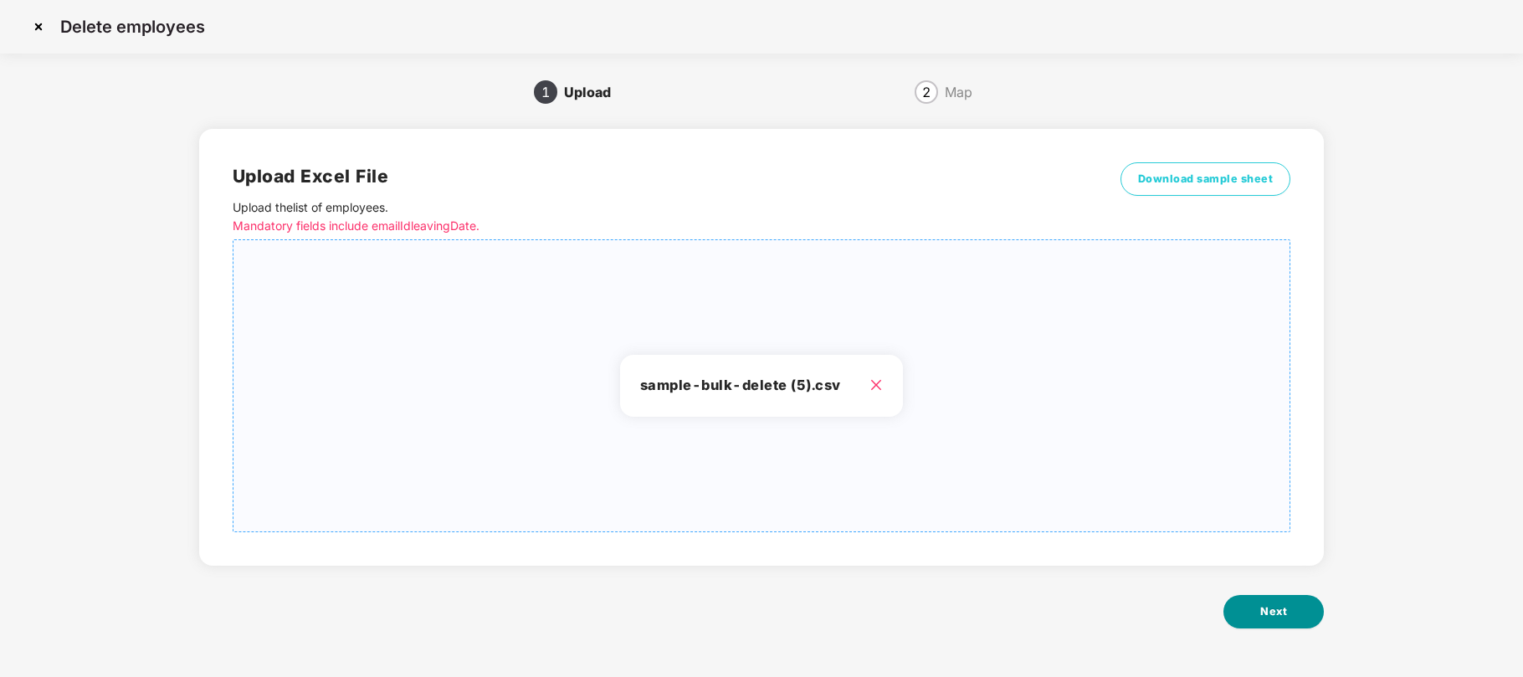
click at [1276, 623] on button "Next" at bounding box center [1273, 611] width 100 height 33
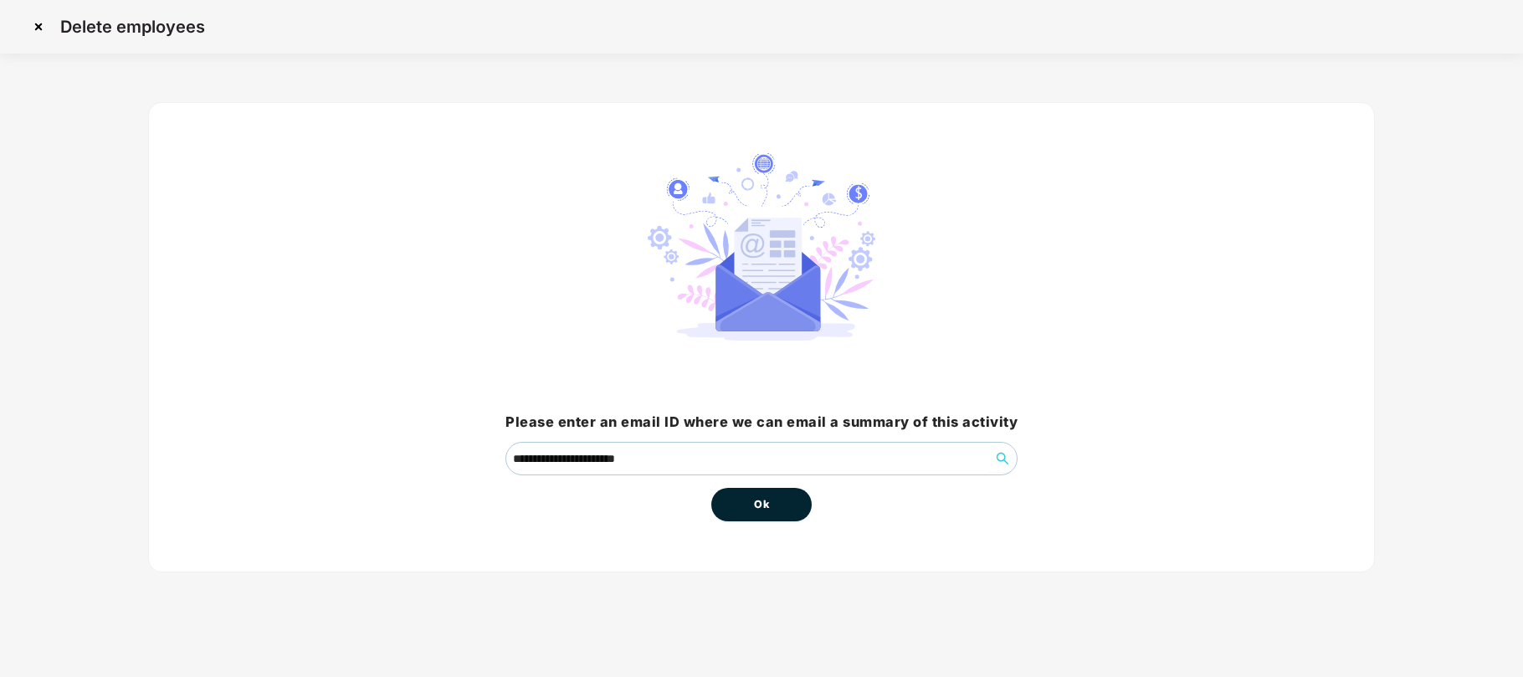
click at [771, 516] on button "Ok" at bounding box center [761, 504] width 100 height 33
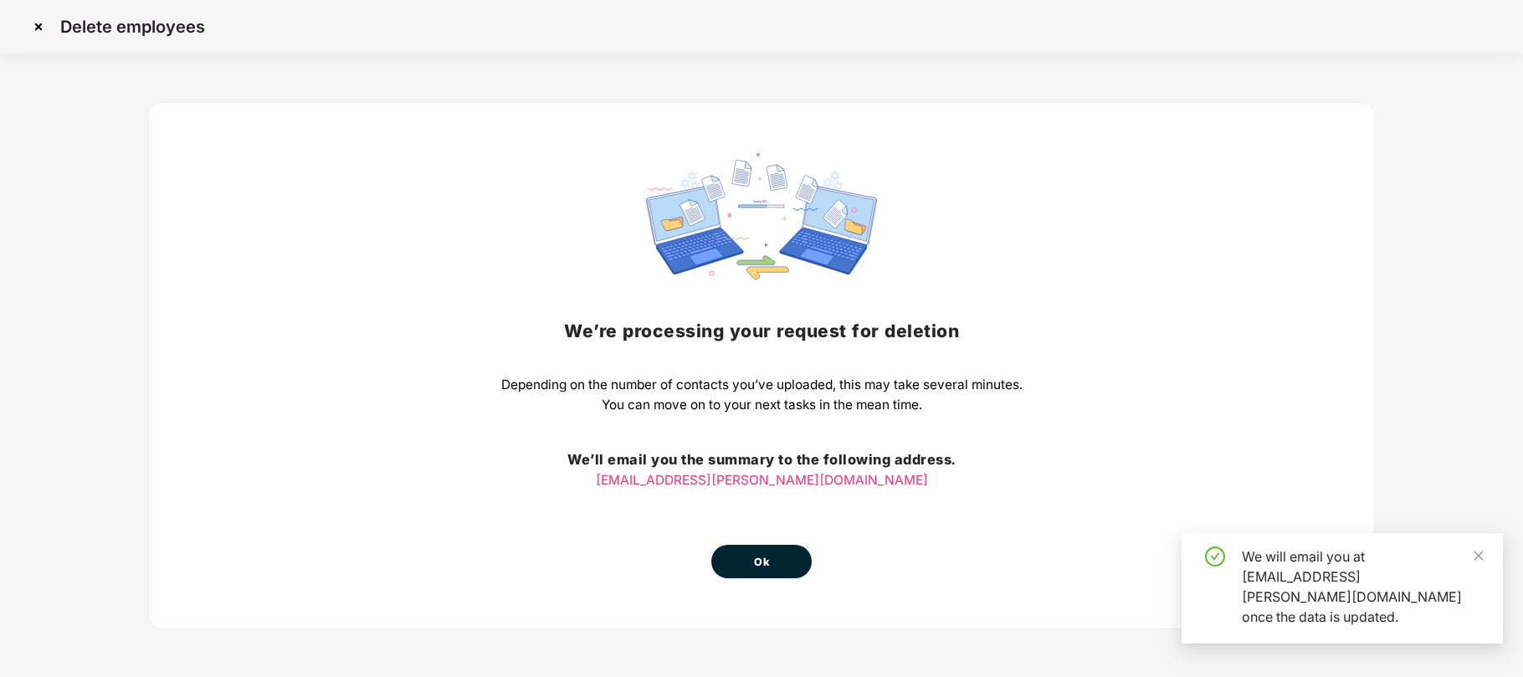
click at [763, 557] on span "Ok" at bounding box center [761, 562] width 15 height 17
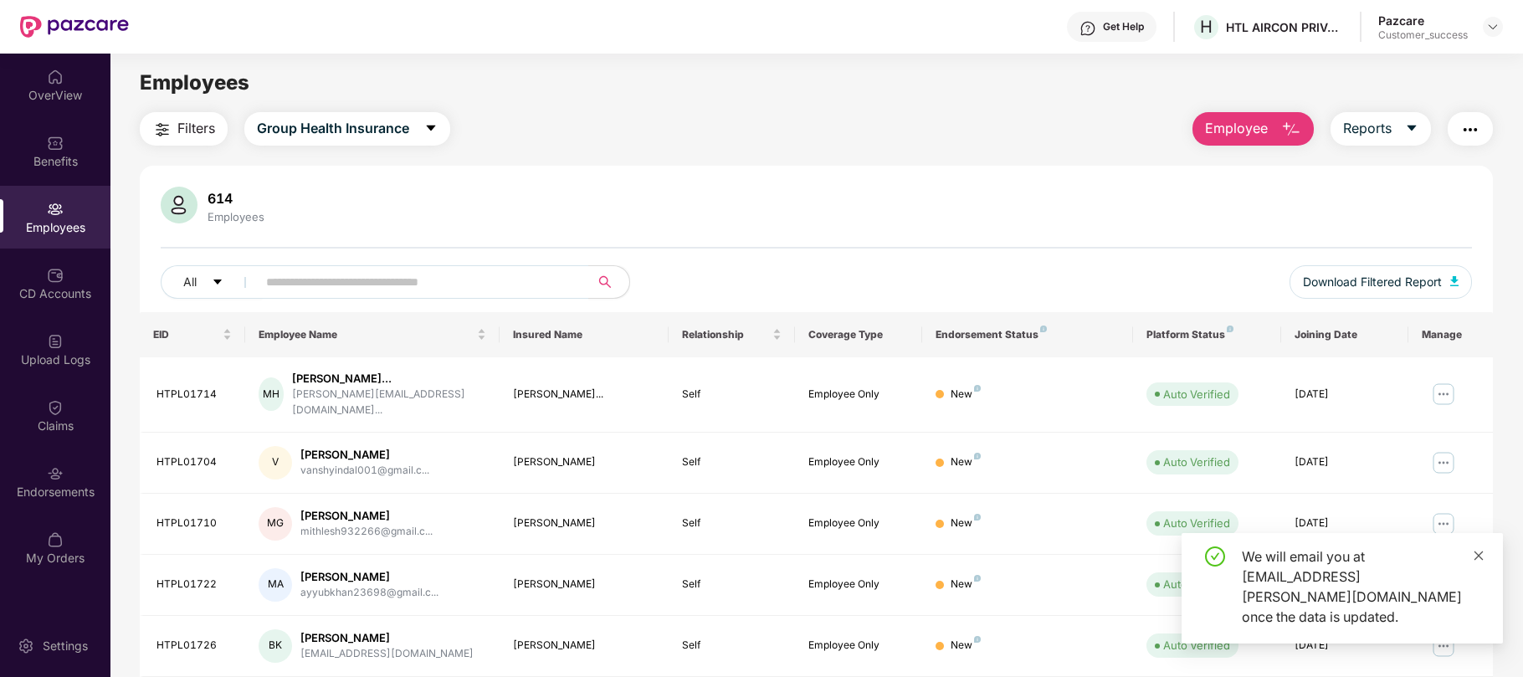
click at [1479, 560] on icon "close" at bounding box center [1478, 555] width 9 height 9
